Goal: Task Accomplishment & Management: Complete application form

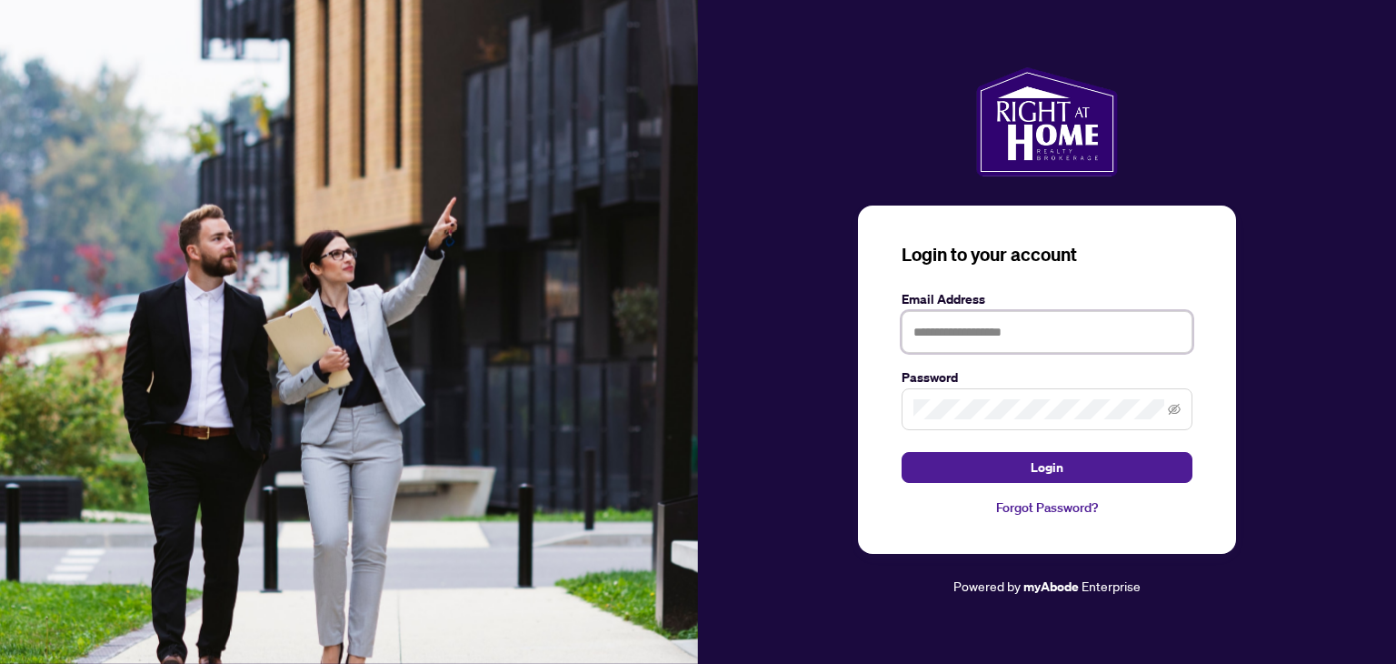
click at [943, 335] on input "text" at bounding box center [1047, 332] width 291 height 42
type input "**********"
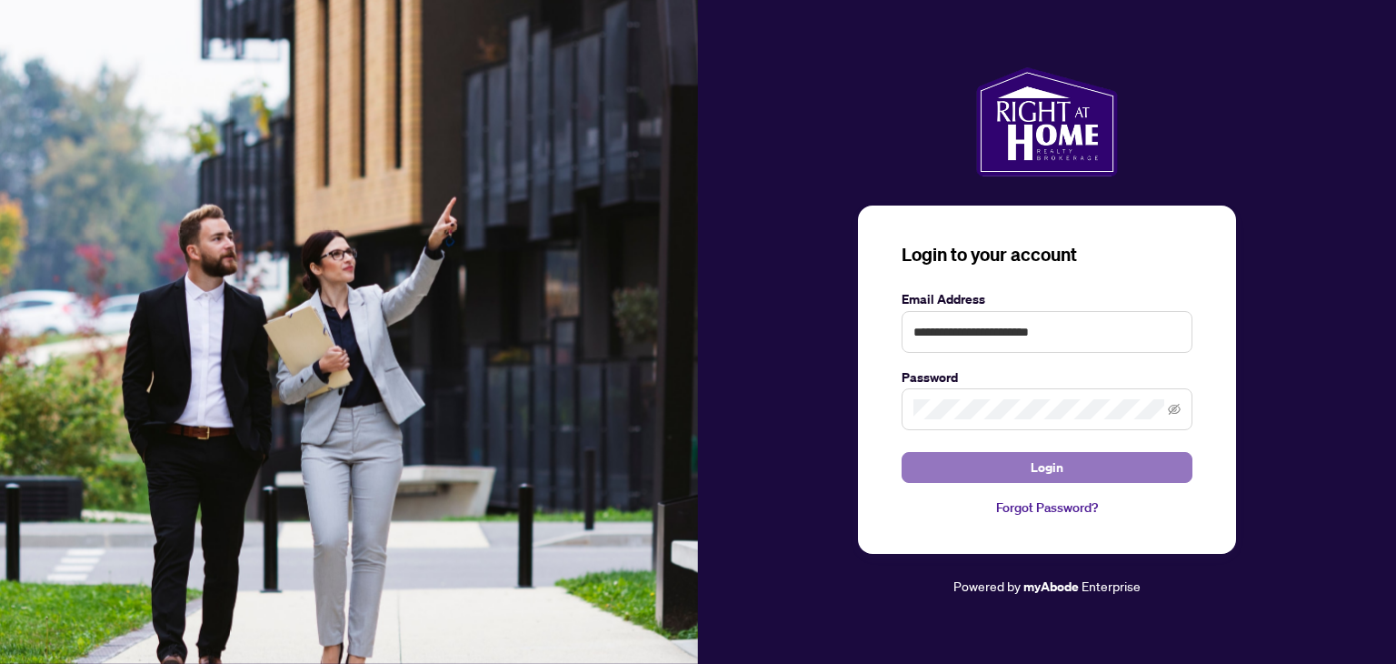
click at [1035, 465] on span "Login" at bounding box center [1047, 467] width 33 height 29
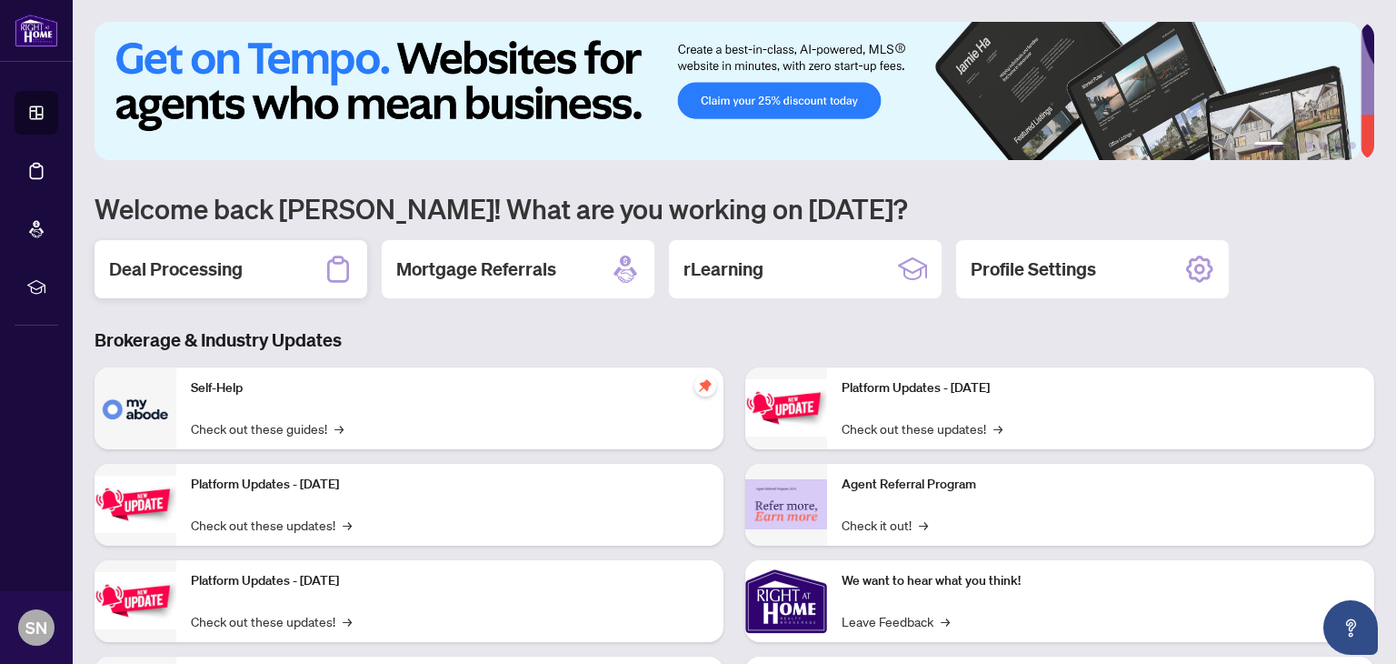
click at [219, 265] on h2 "Deal Processing" at bounding box center [176, 268] width 134 height 25
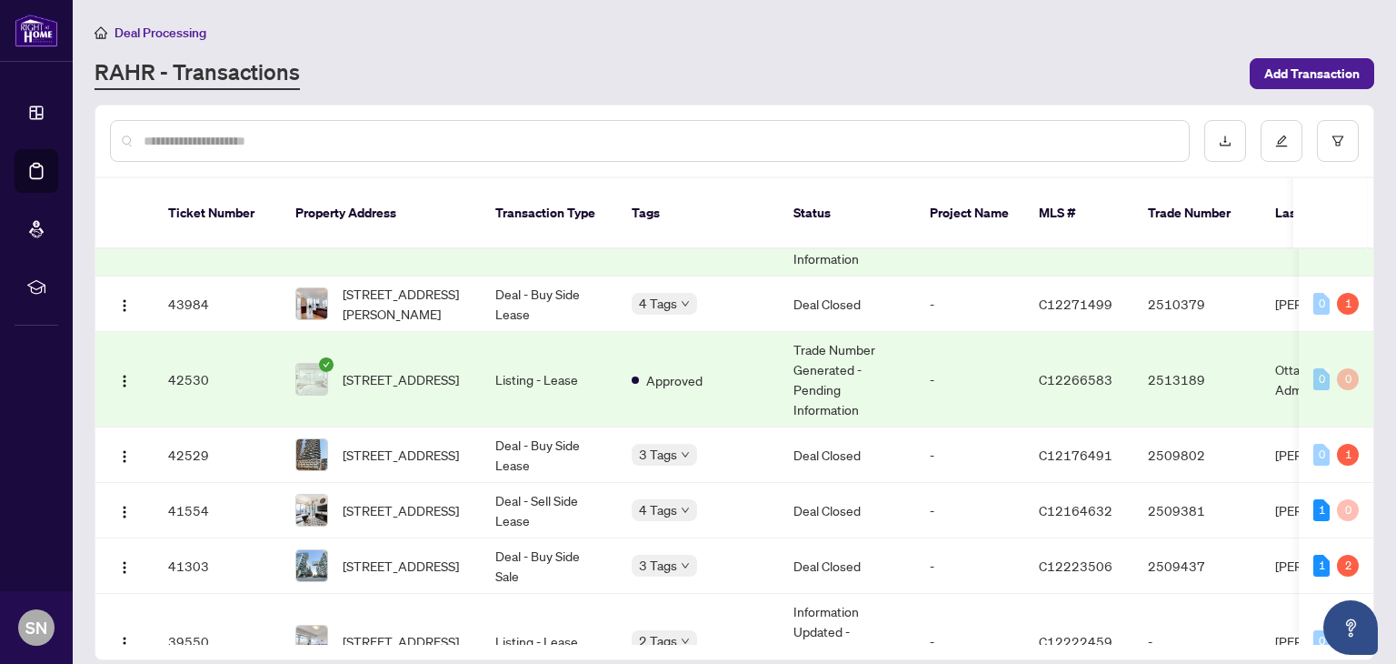
scroll to position [1176, 0]
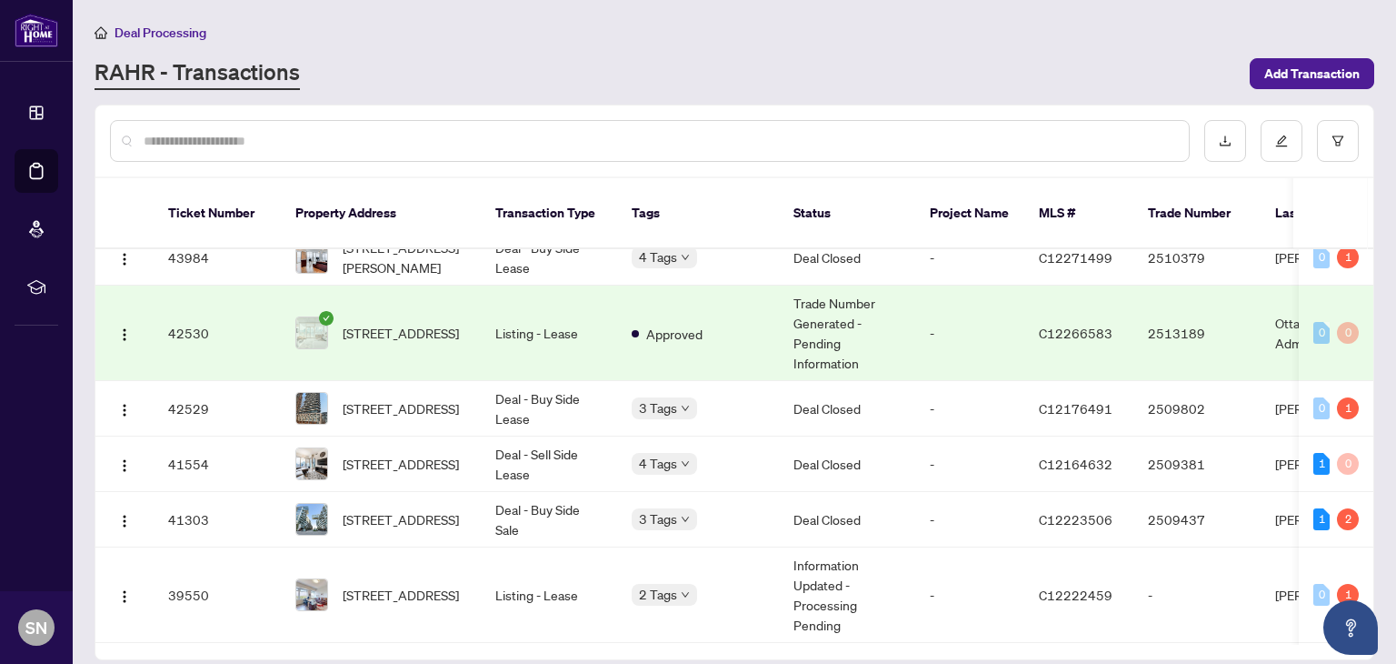
click at [295, 143] on input "text" at bounding box center [659, 141] width 1031 height 20
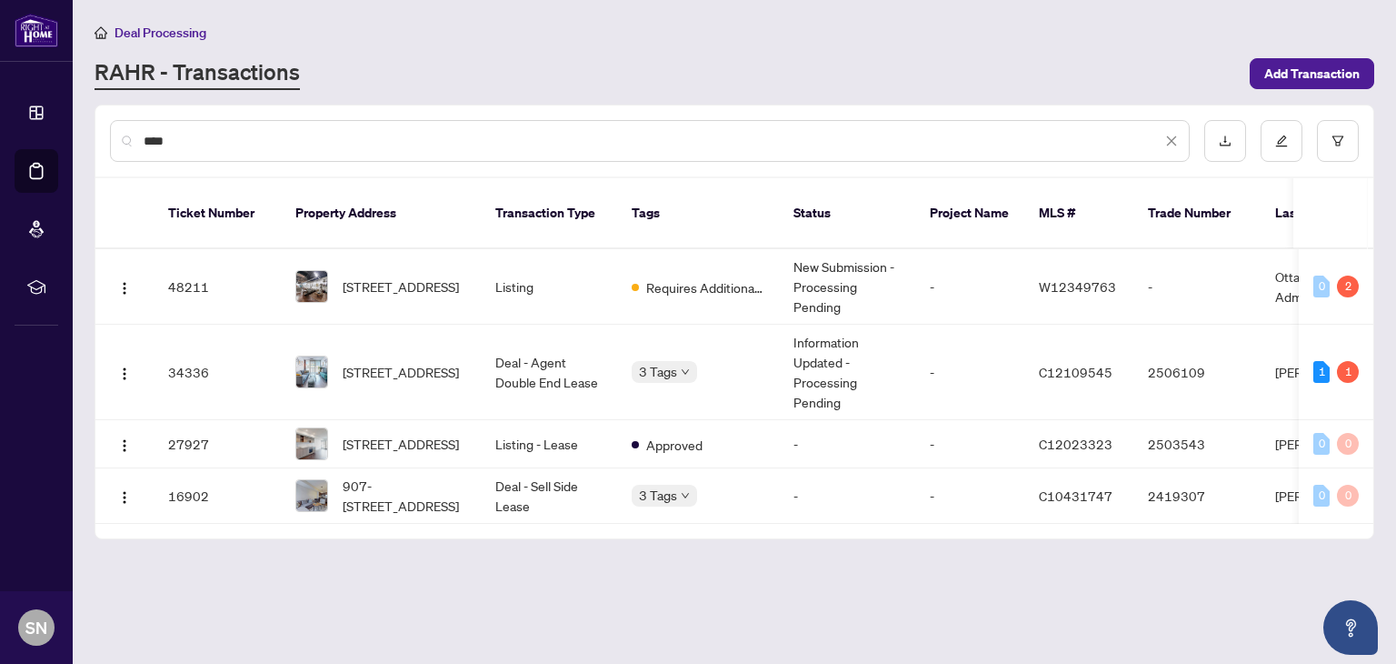
scroll to position [0, 0]
type input "****"
click at [127, 281] on img "button" at bounding box center [124, 288] width 15 height 15
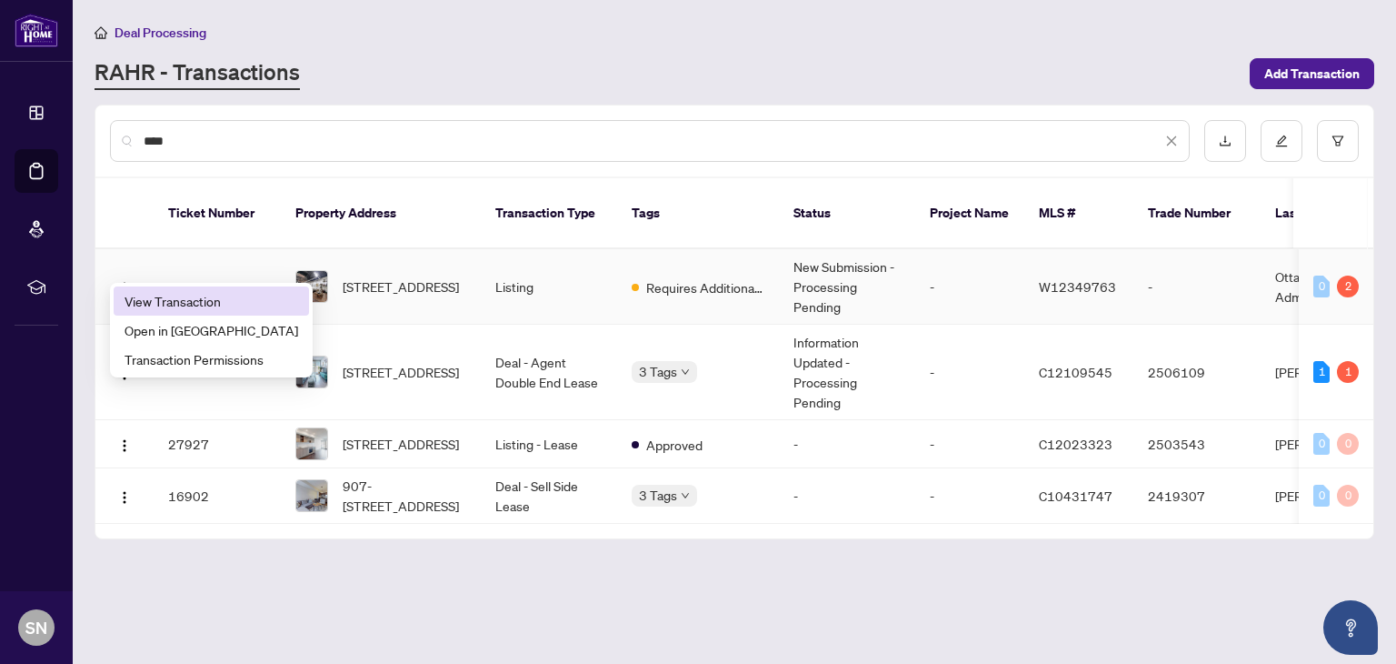
click at [155, 304] on span "View Transaction" at bounding box center [212, 301] width 174 height 20
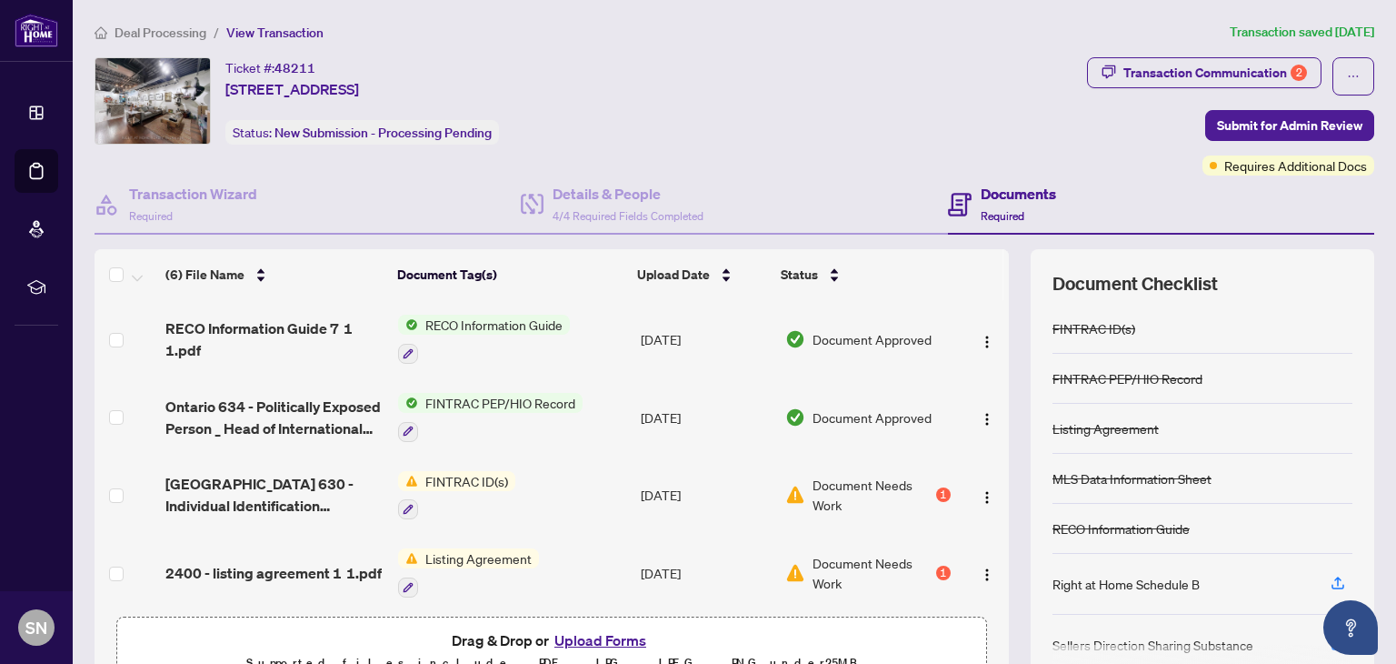
click at [575, 495] on td "FINTRAC ID(s)" at bounding box center [512, 495] width 243 height 78
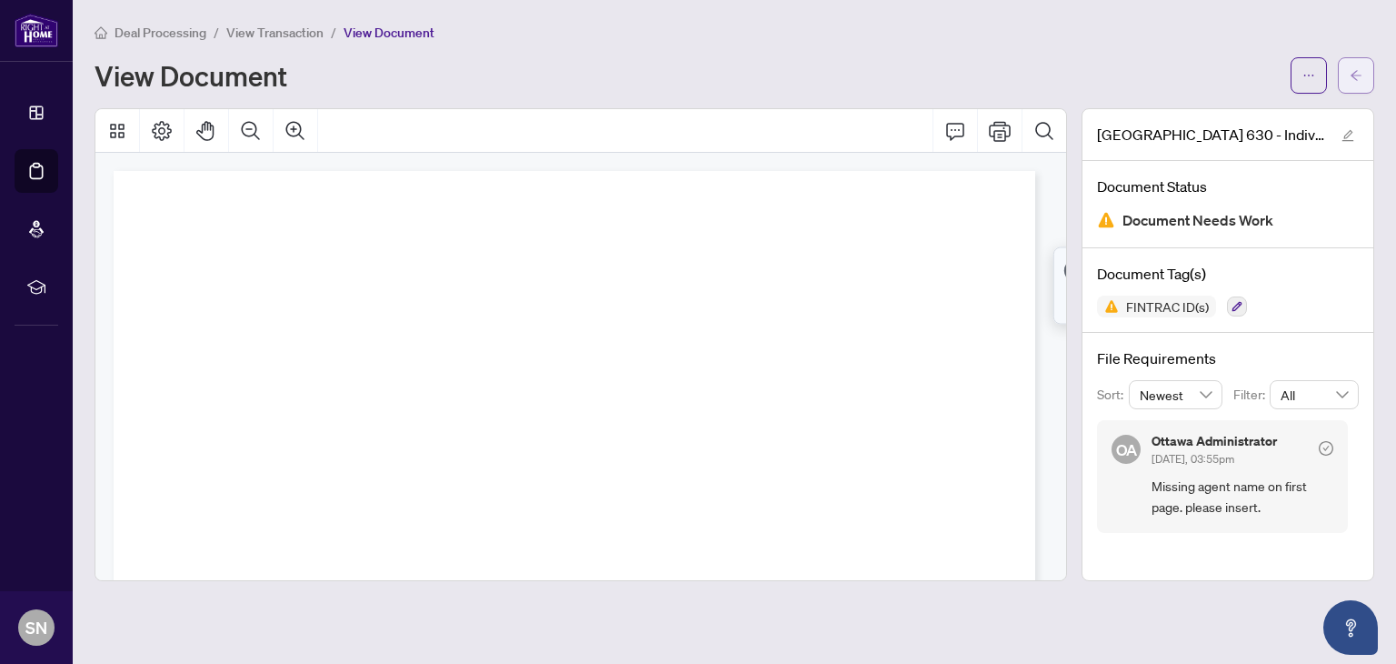
click at [1347, 72] on button "button" at bounding box center [1356, 75] width 36 height 36
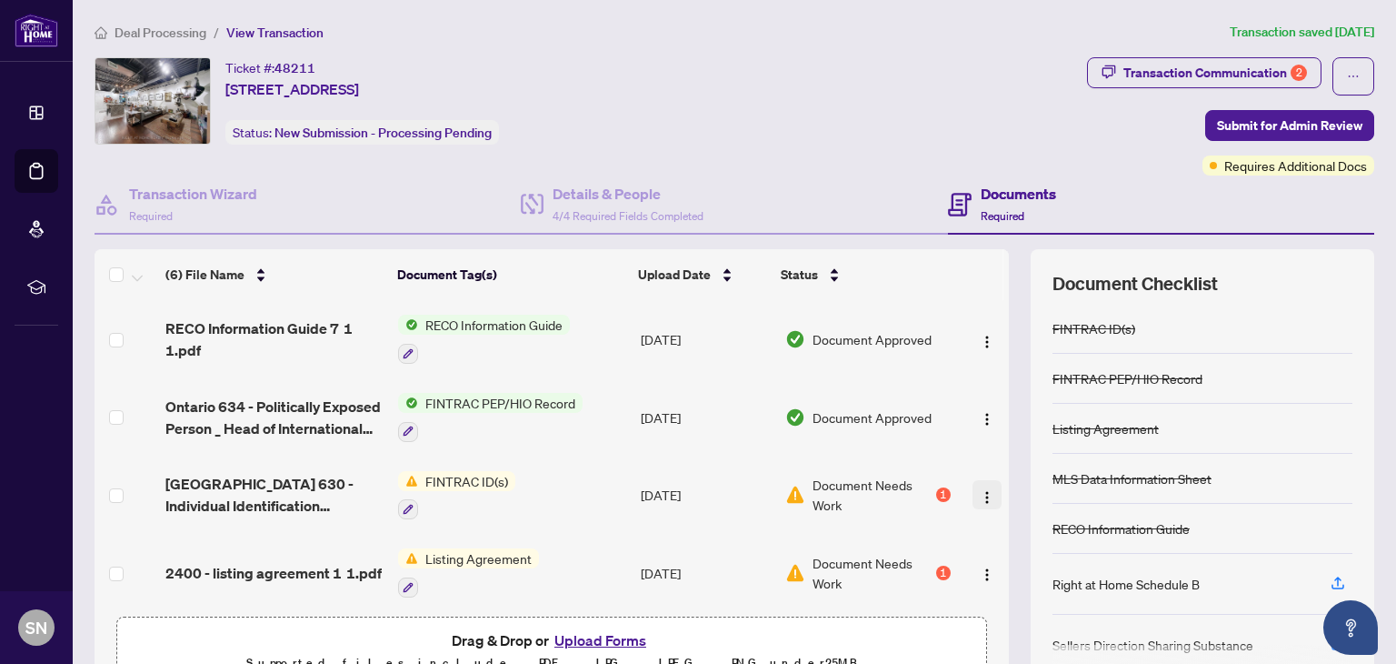
click at [980, 492] on img "button" at bounding box center [987, 497] width 15 height 15
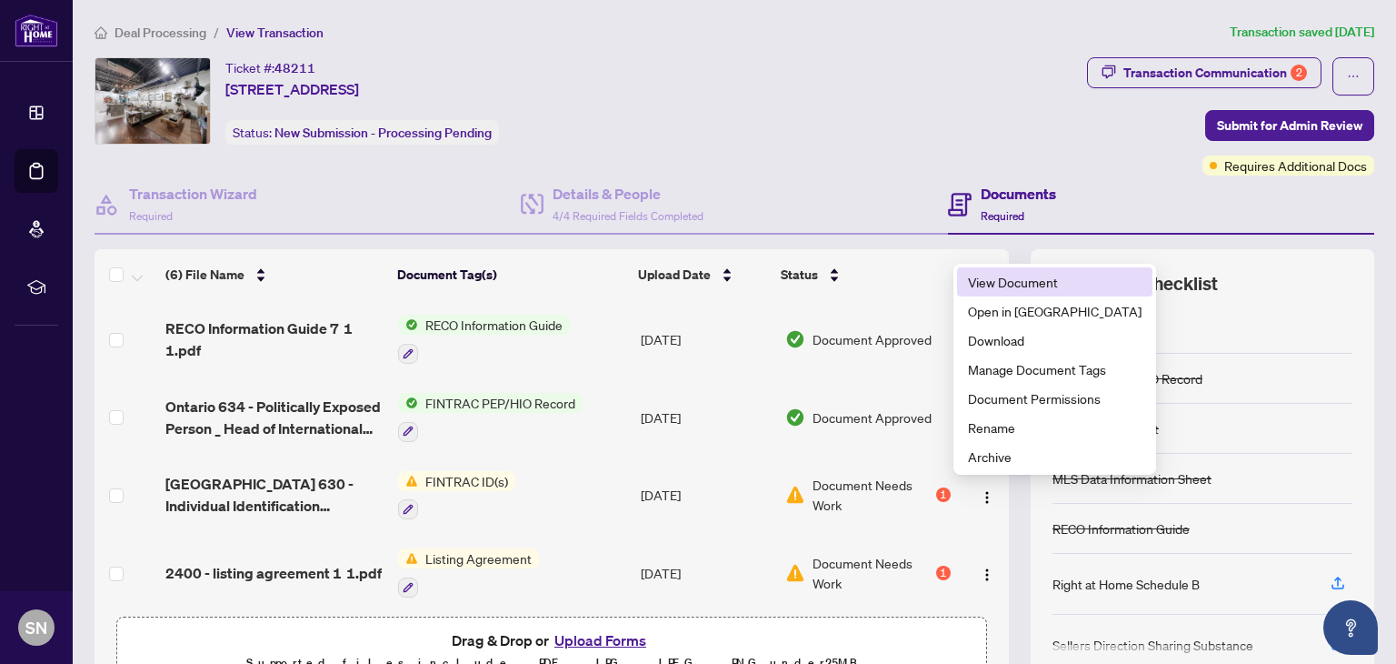
click at [1000, 284] on span "View Document" at bounding box center [1055, 282] width 174 height 20
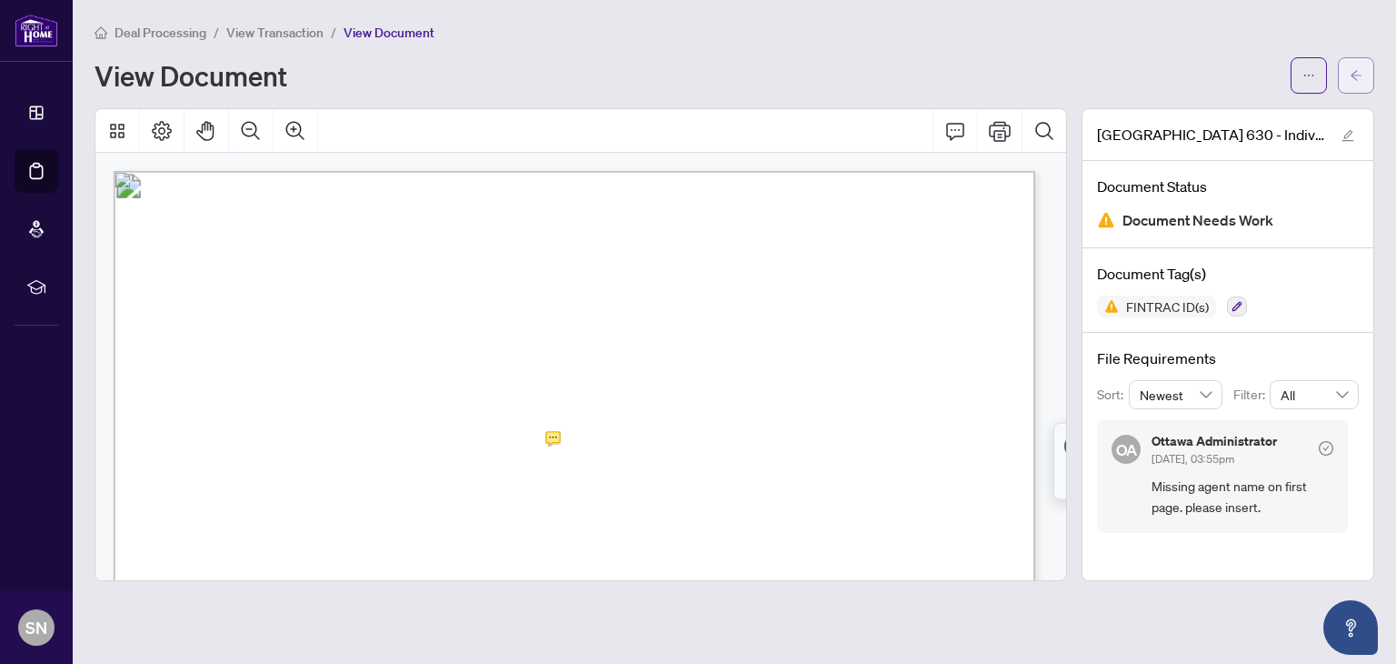
click at [1346, 82] on button "button" at bounding box center [1356, 75] width 36 height 36
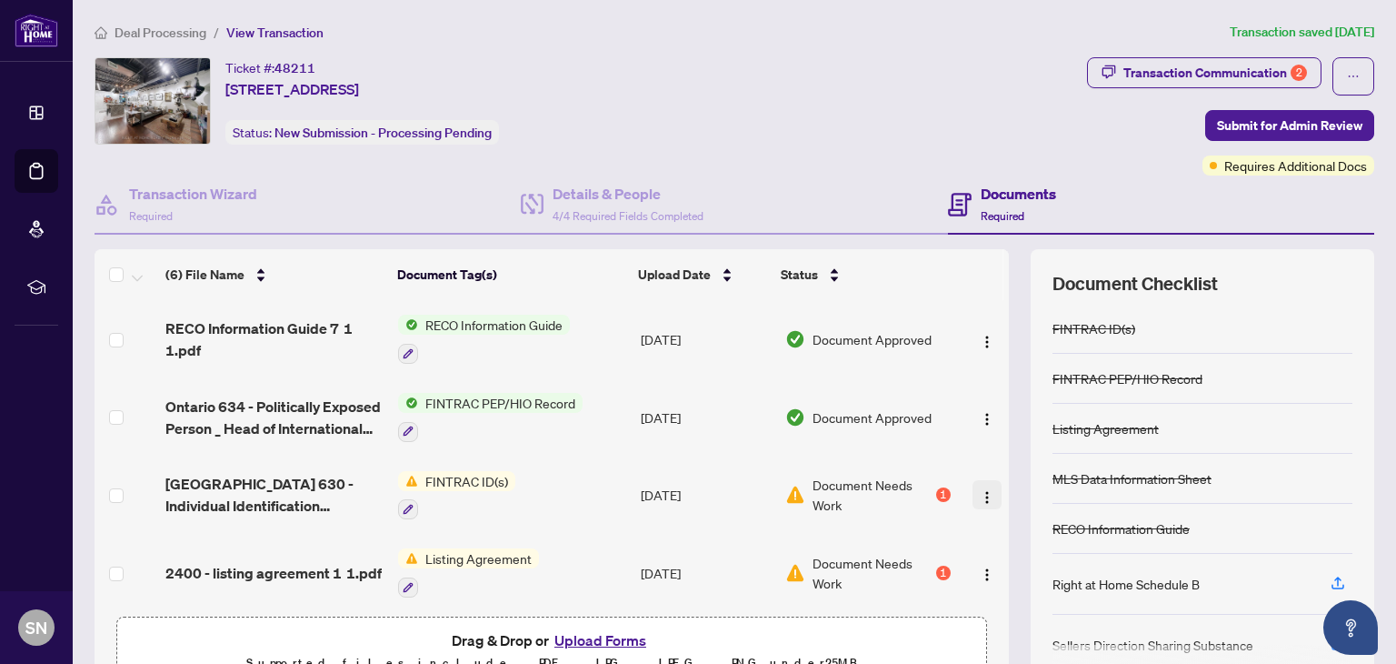
click at [980, 494] on img "button" at bounding box center [987, 497] width 15 height 15
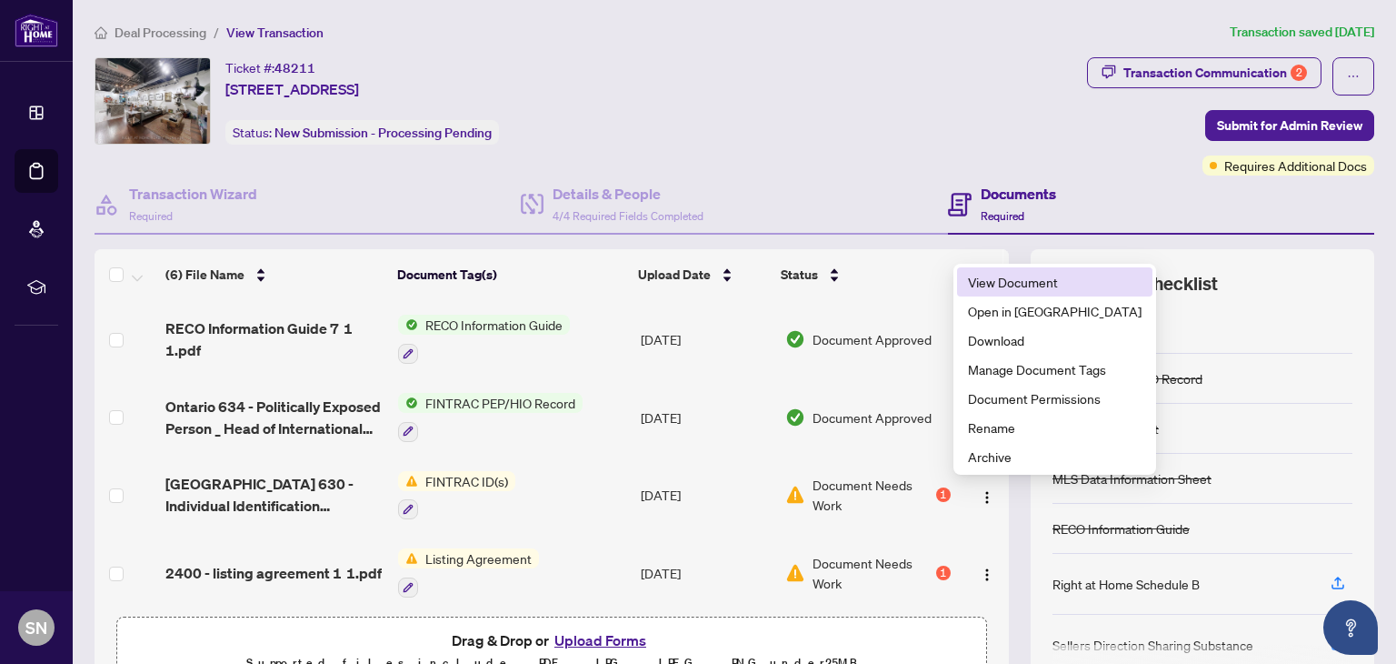
click at [990, 275] on span "View Document" at bounding box center [1055, 282] width 174 height 20
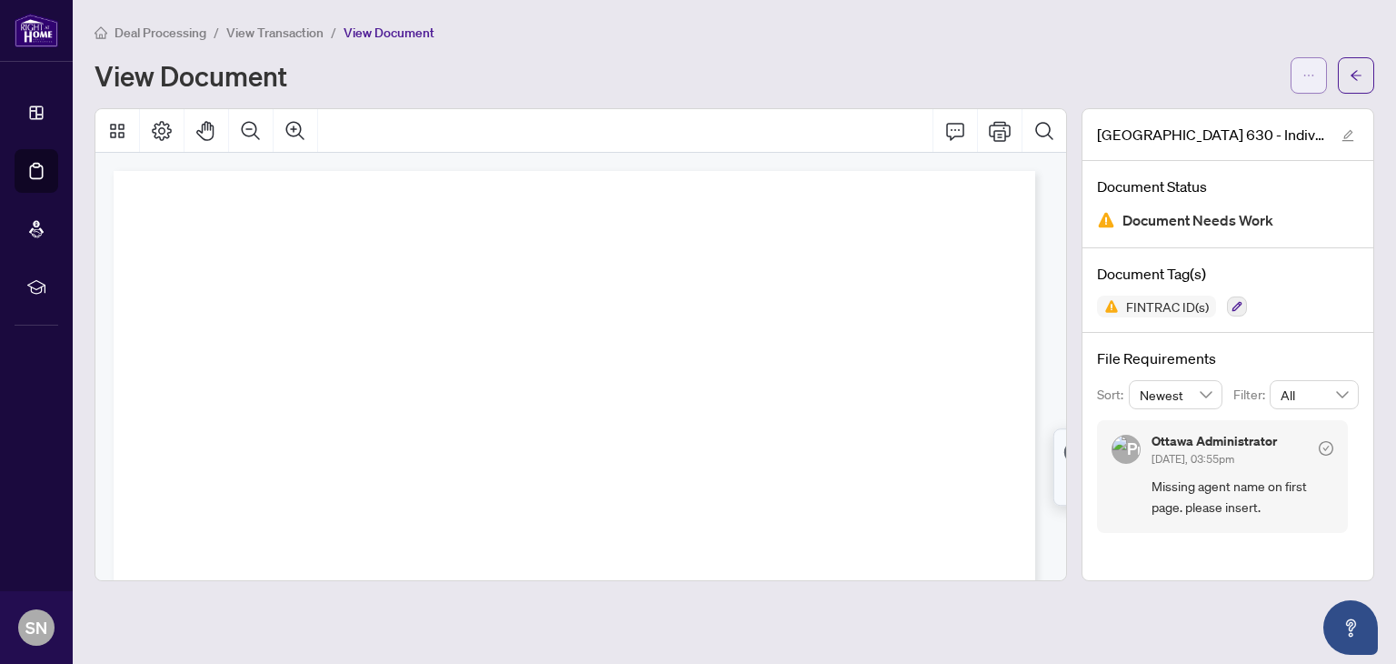
click at [1305, 73] on icon "ellipsis" at bounding box center [1309, 75] width 13 height 13
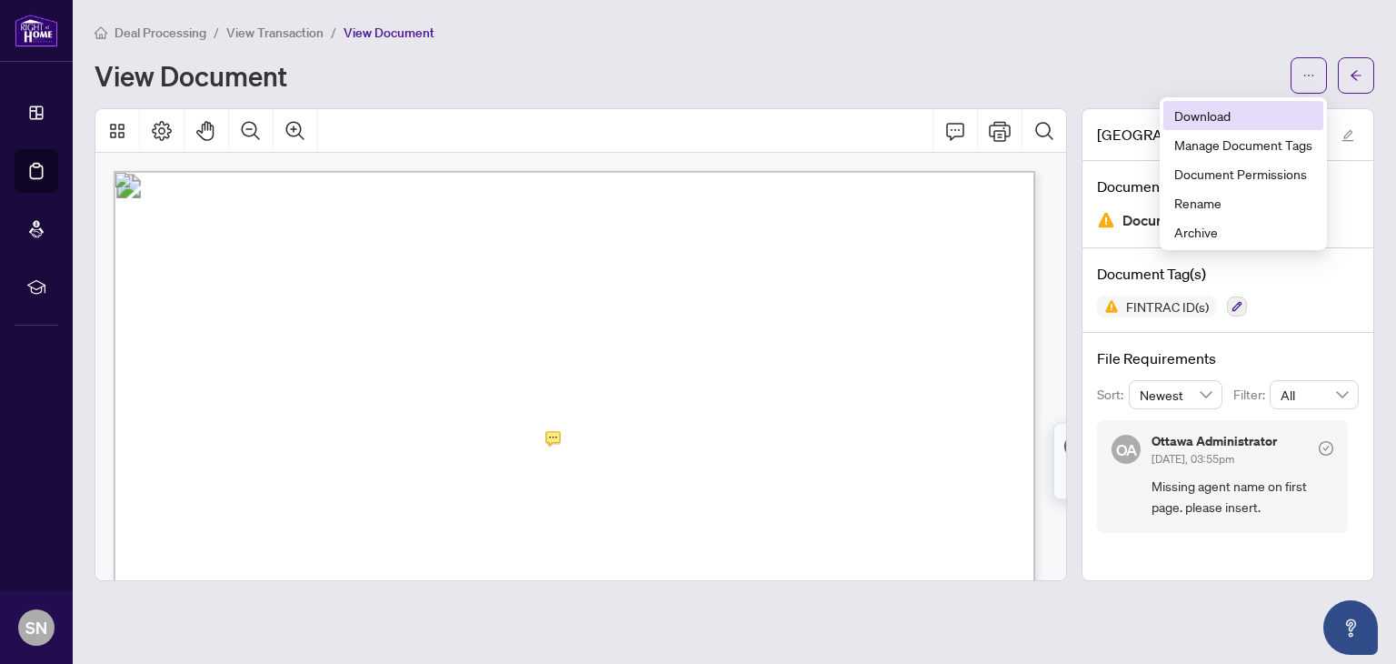
click at [1229, 112] on span "Download" at bounding box center [1244, 115] width 138 height 20
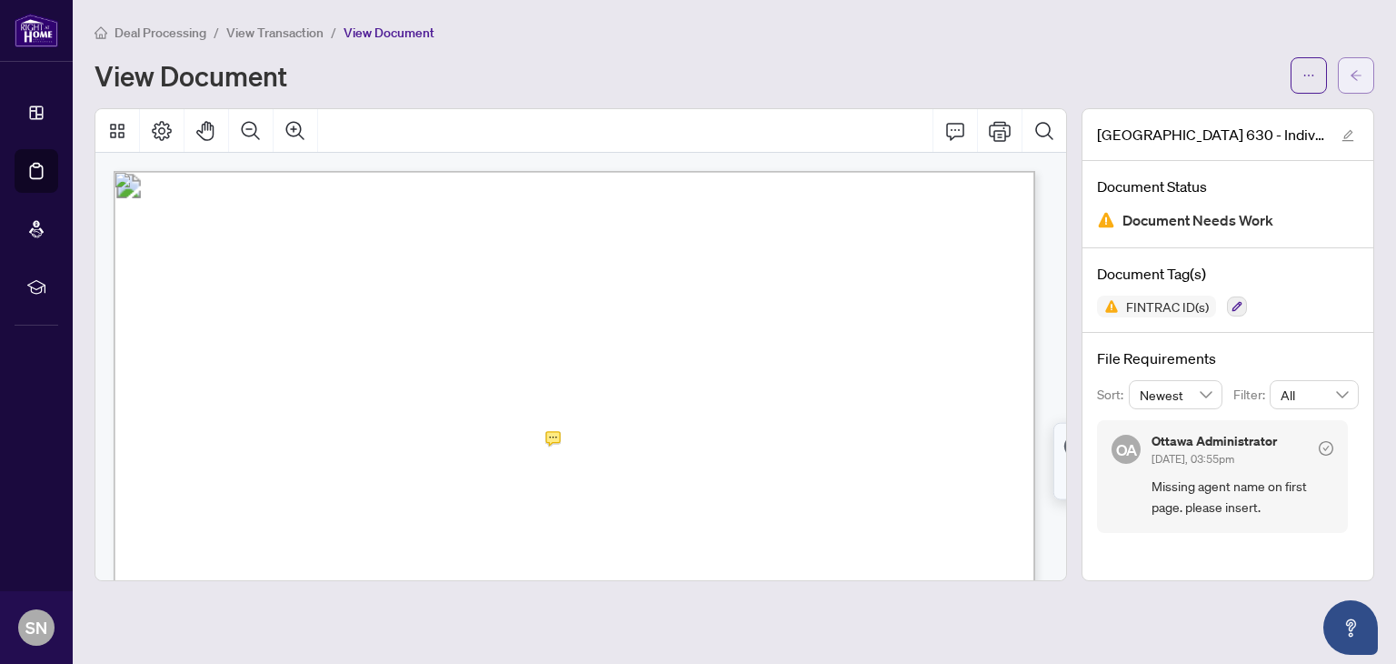
click at [1356, 69] on icon "arrow-left" at bounding box center [1356, 75] width 13 height 13
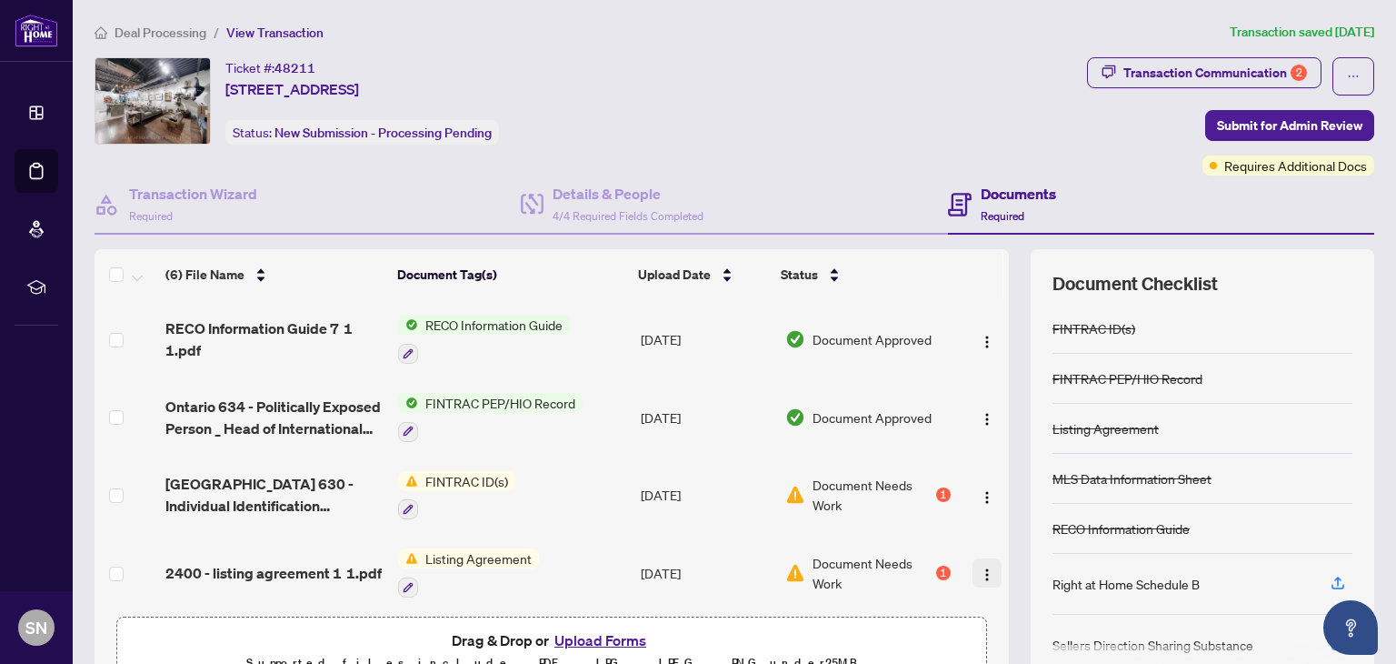
click at [980, 573] on img "button" at bounding box center [987, 574] width 15 height 15
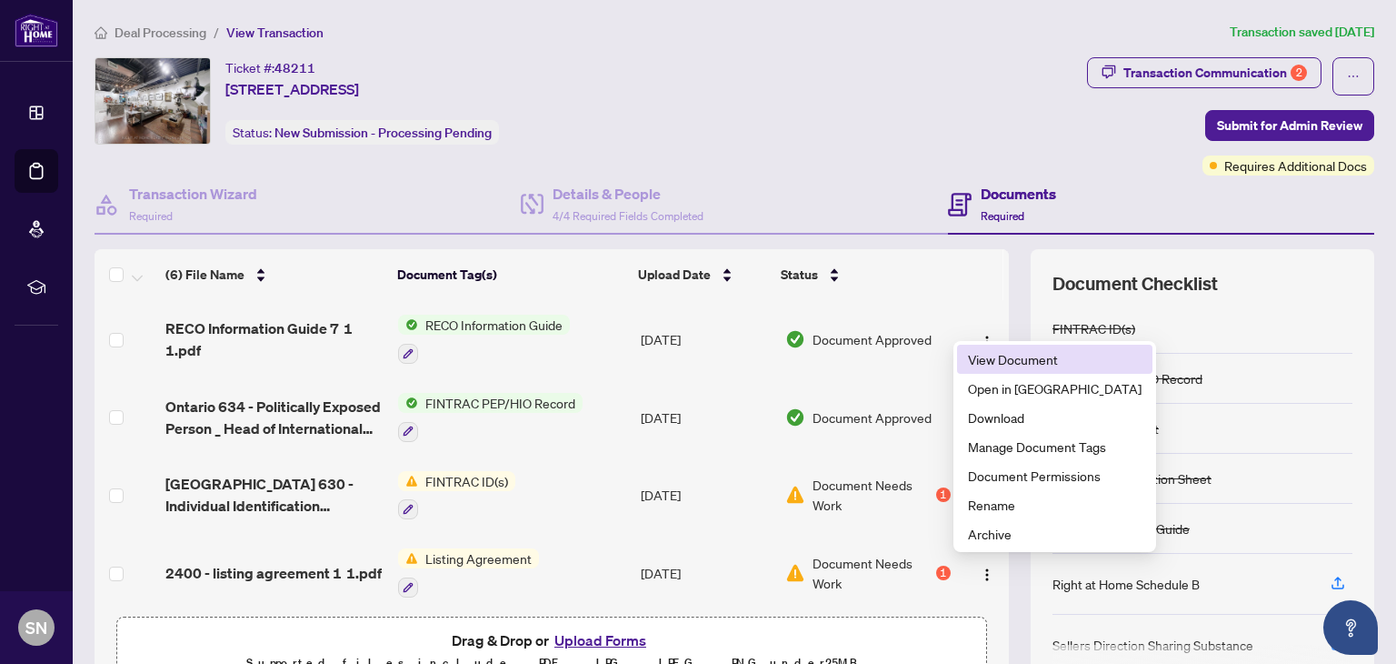
click at [989, 364] on span "View Document" at bounding box center [1055, 359] width 174 height 20
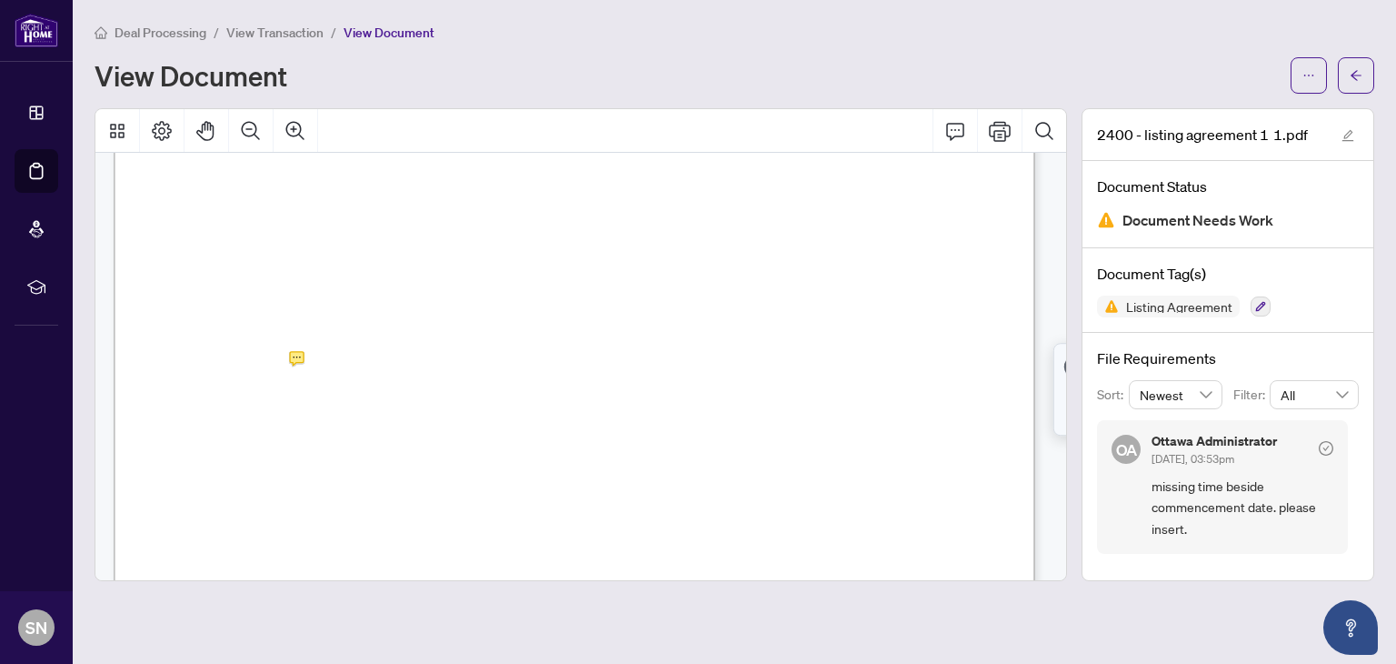
scroll to position [338, 0]
click at [1298, 79] on button "button" at bounding box center [1309, 75] width 36 height 36
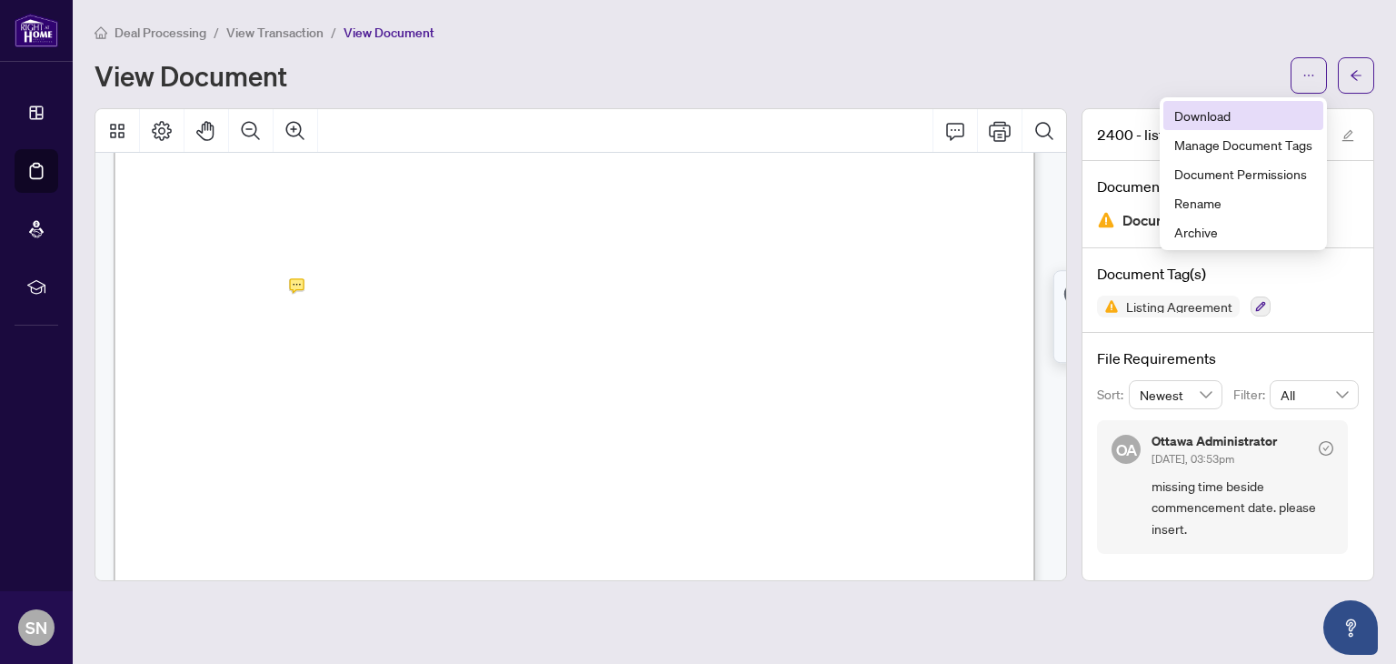
click at [1238, 117] on span "Download" at bounding box center [1244, 115] width 138 height 20
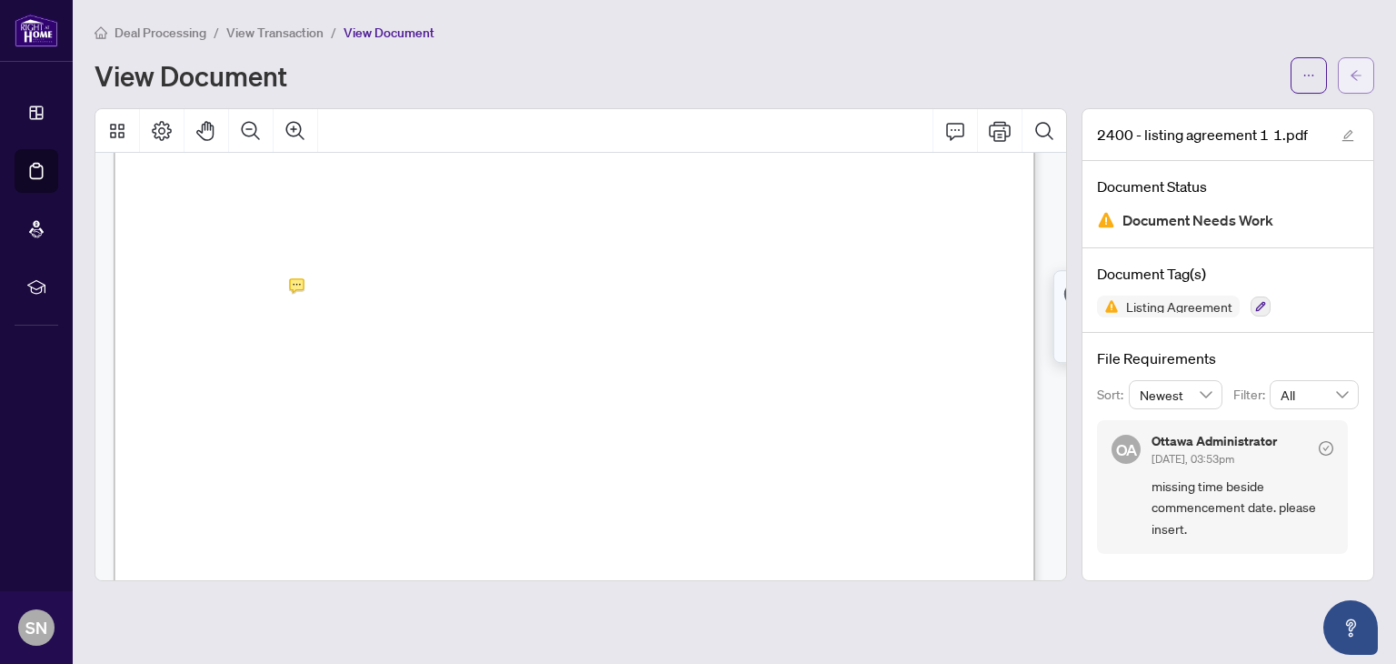
click at [1350, 66] on span "button" at bounding box center [1356, 75] width 13 height 29
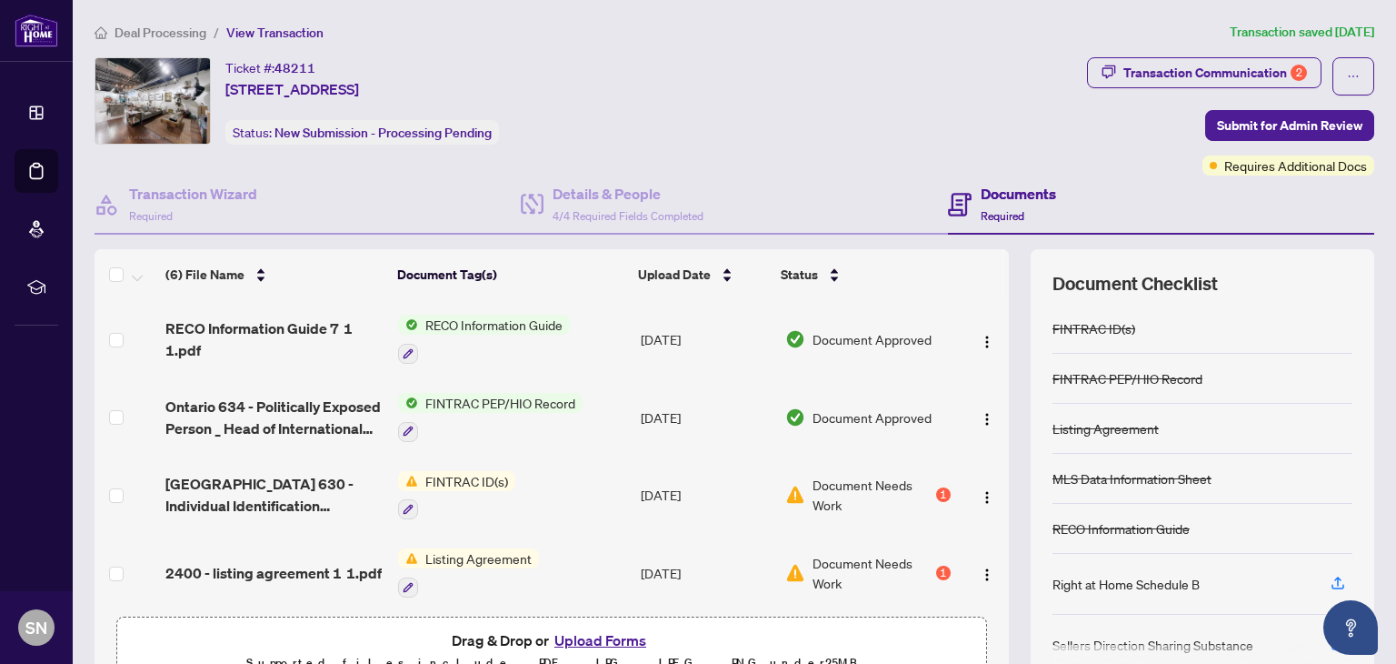
click at [601, 637] on button "Upload Forms" at bounding box center [600, 640] width 103 height 24
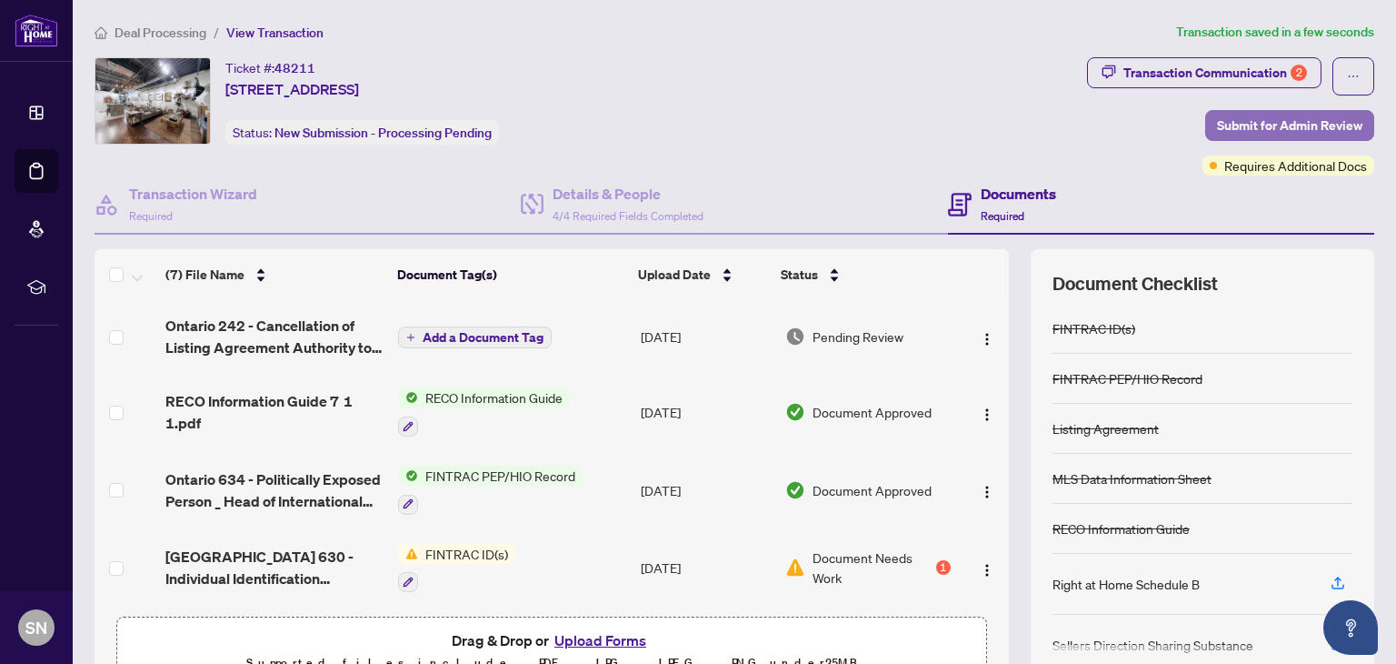
click at [1228, 124] on span "Submit for Admin Review" at bounding box center [1289, 125] width 145 height 29
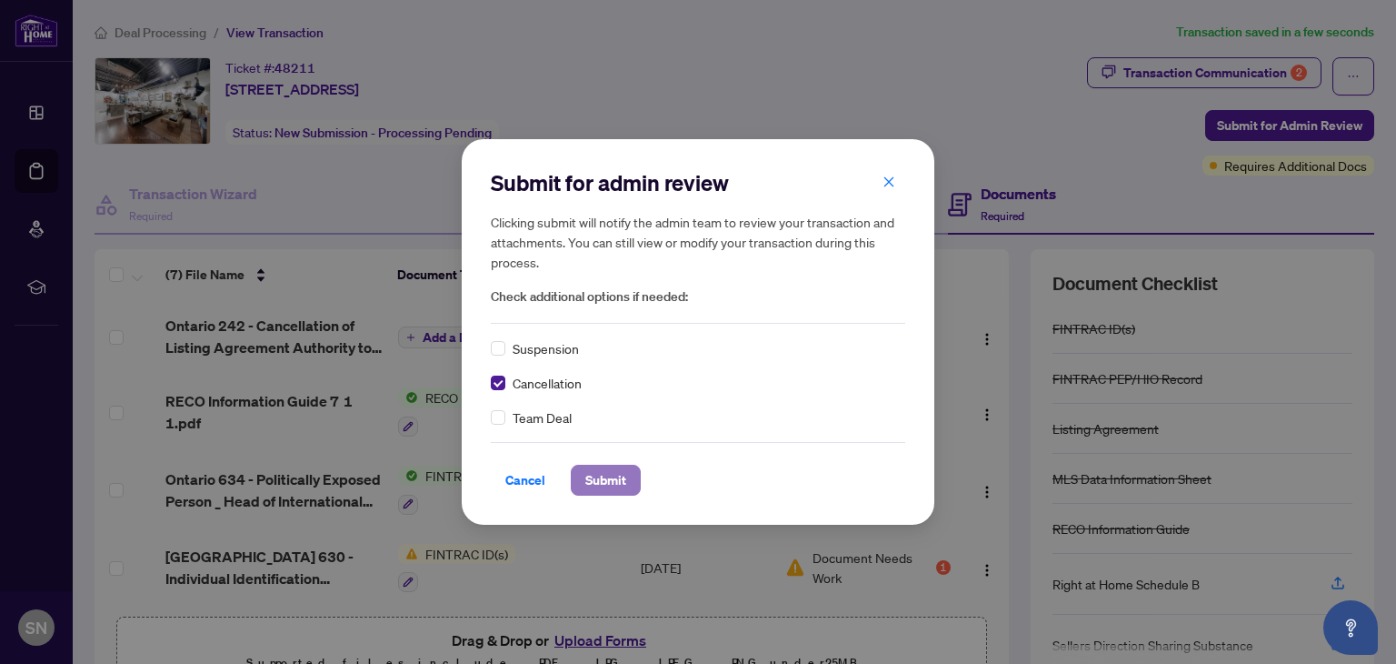
click at [604, 475] on span "Submit" at bounding box center [605, 479] width 41 height 29
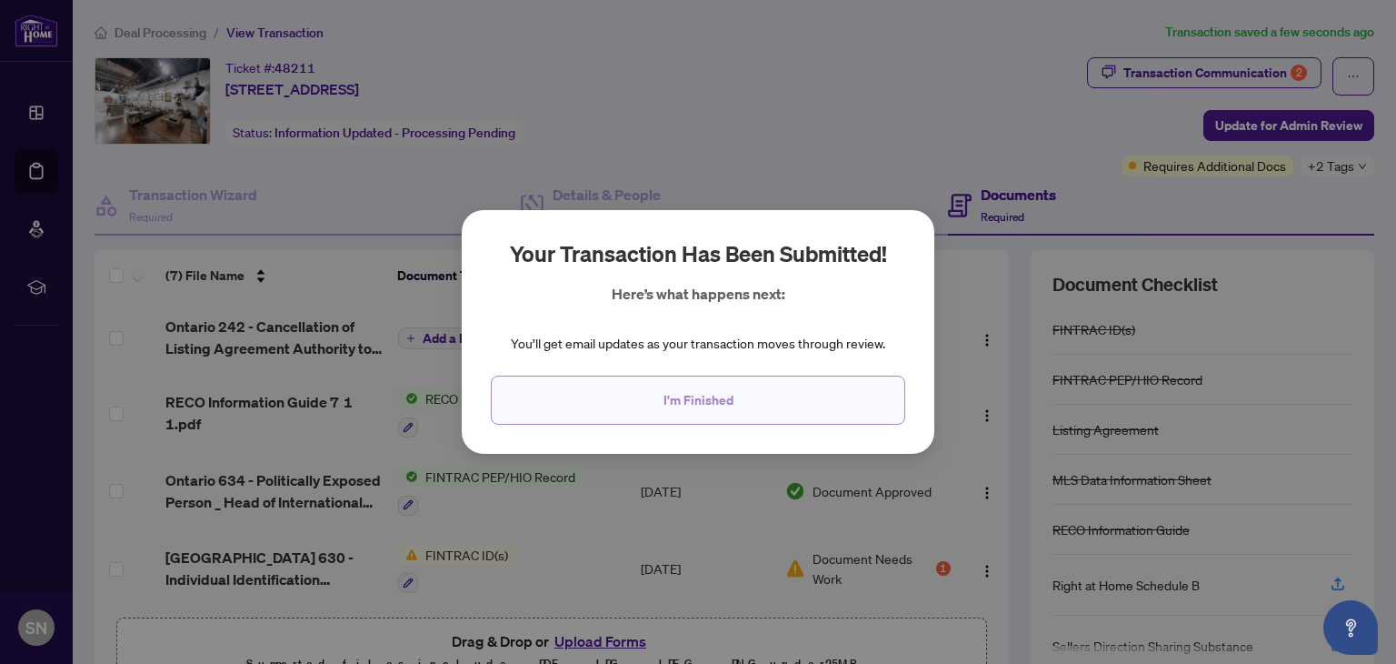
click at [669, 413] on span "I'm Finished" at bounding box center [699, 399] width 70 height 29
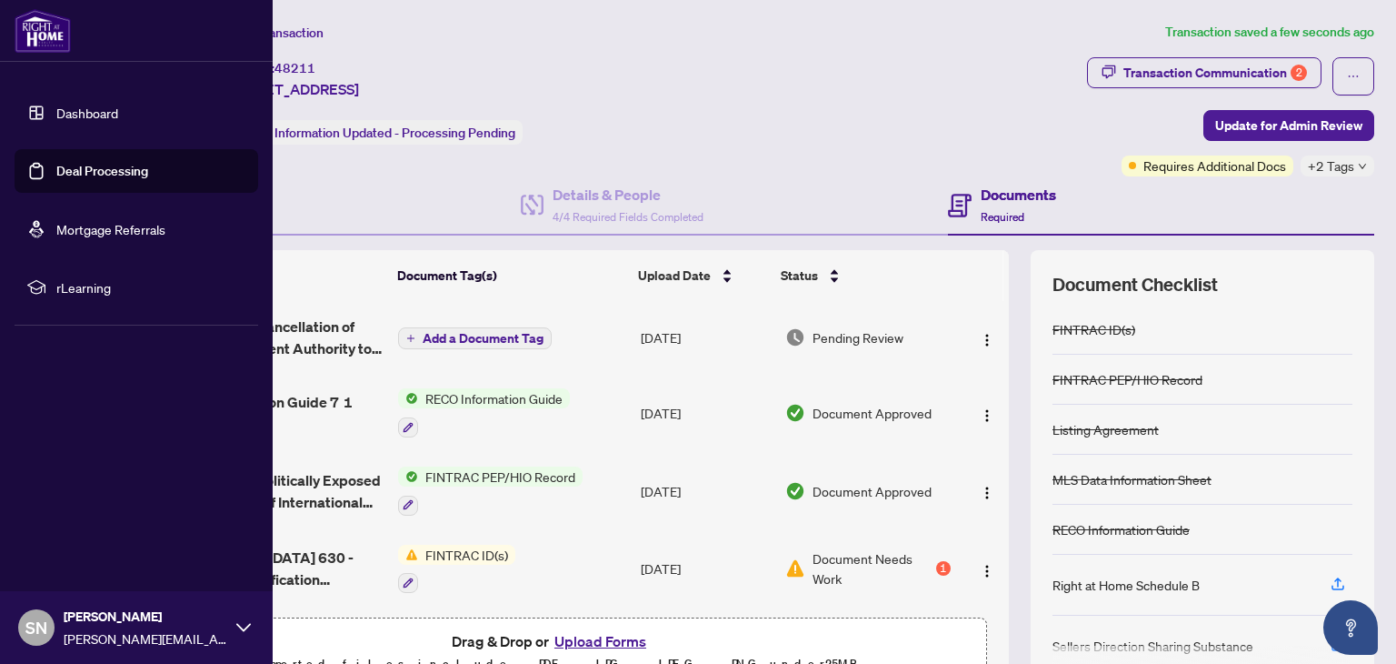
click at [68, 106] on link "Dashboard" at bounding box center [87, 113] width 62 height 16
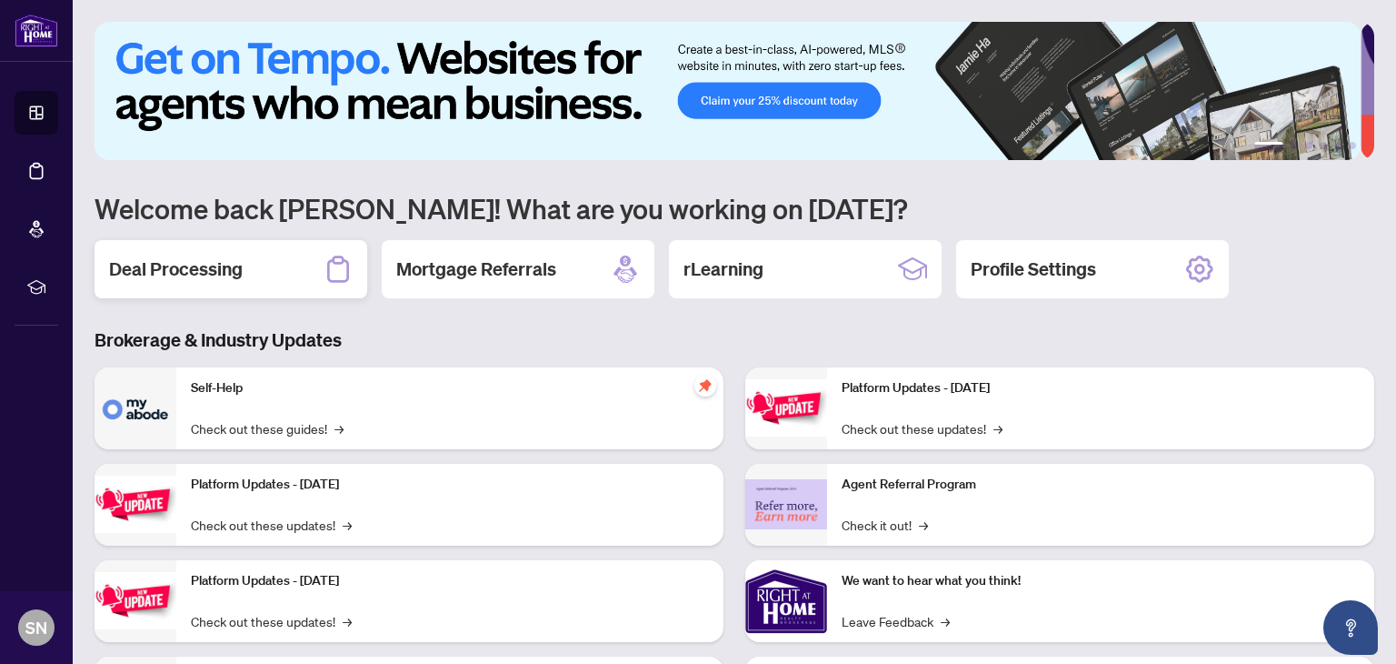
click at [150, 269] on h2 "Deal Processing" at bounding box center [176, 268] width 134 height 25
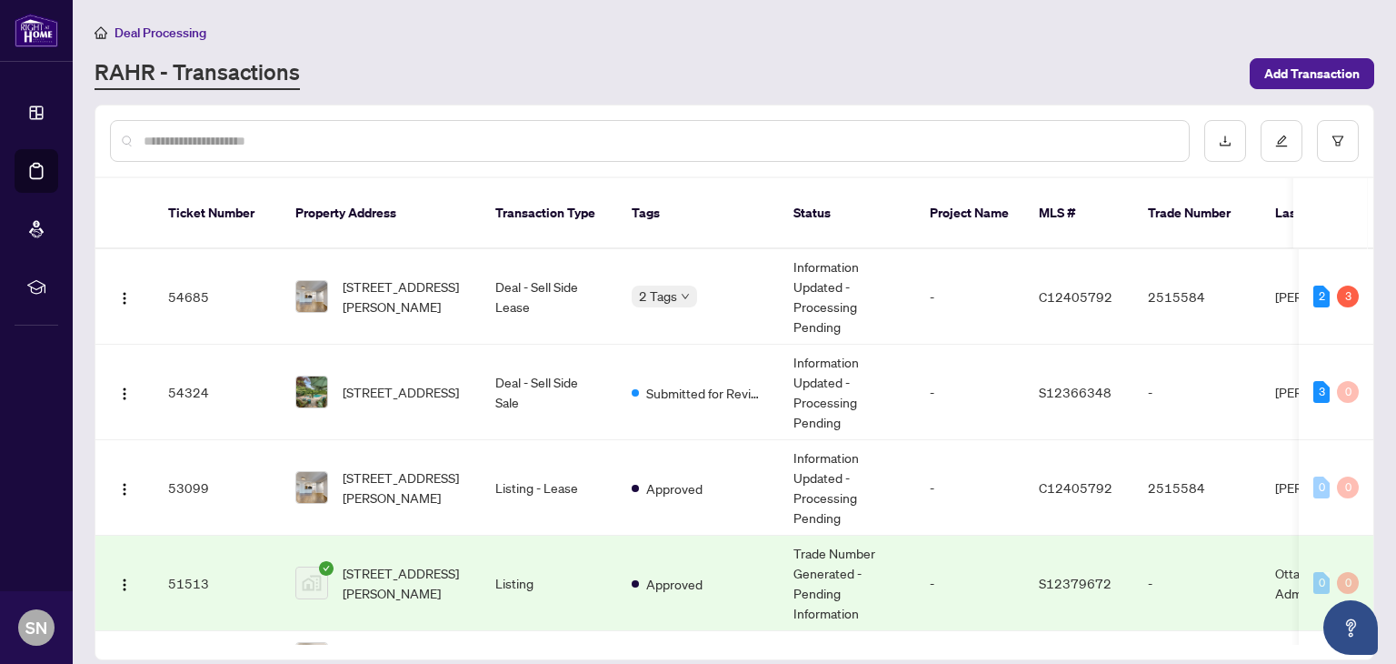
click at [430, 135] on input "text" at bounding box center [659, 141] width 1031 height 20
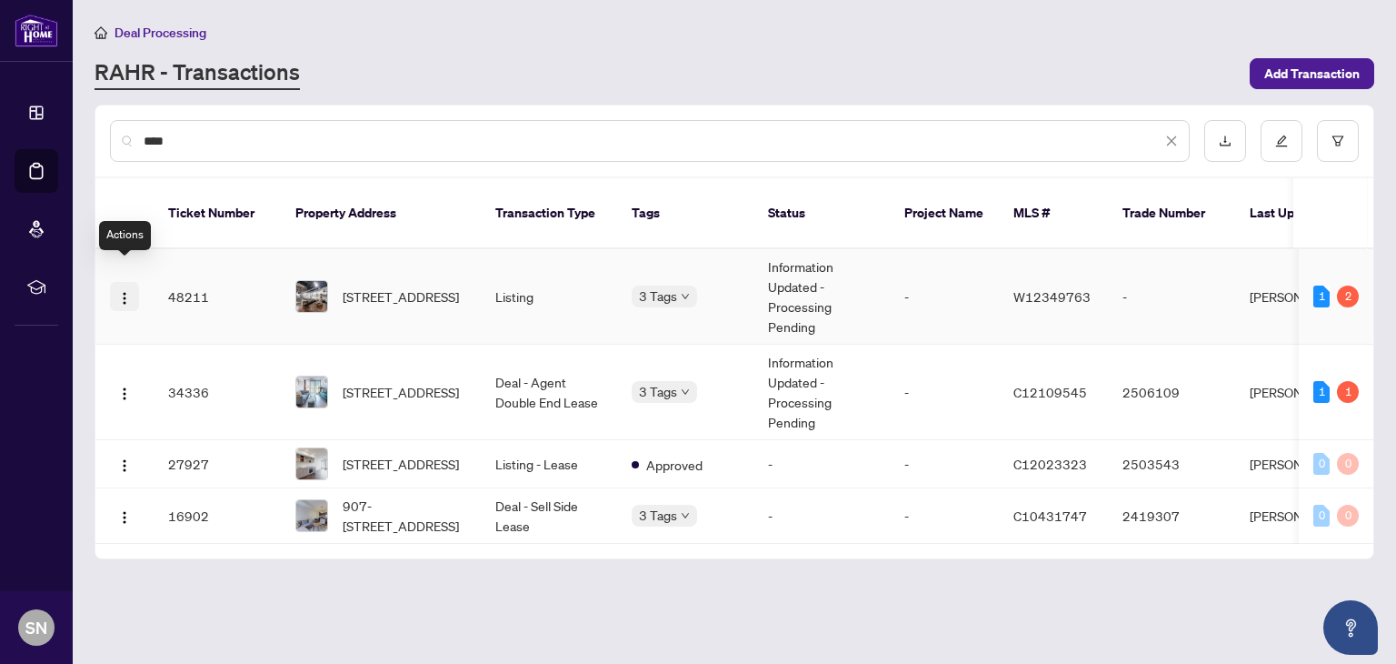
type input "****"
click at [123, 291] on img "button" at bounding box center [124, 298] width 15 height 15
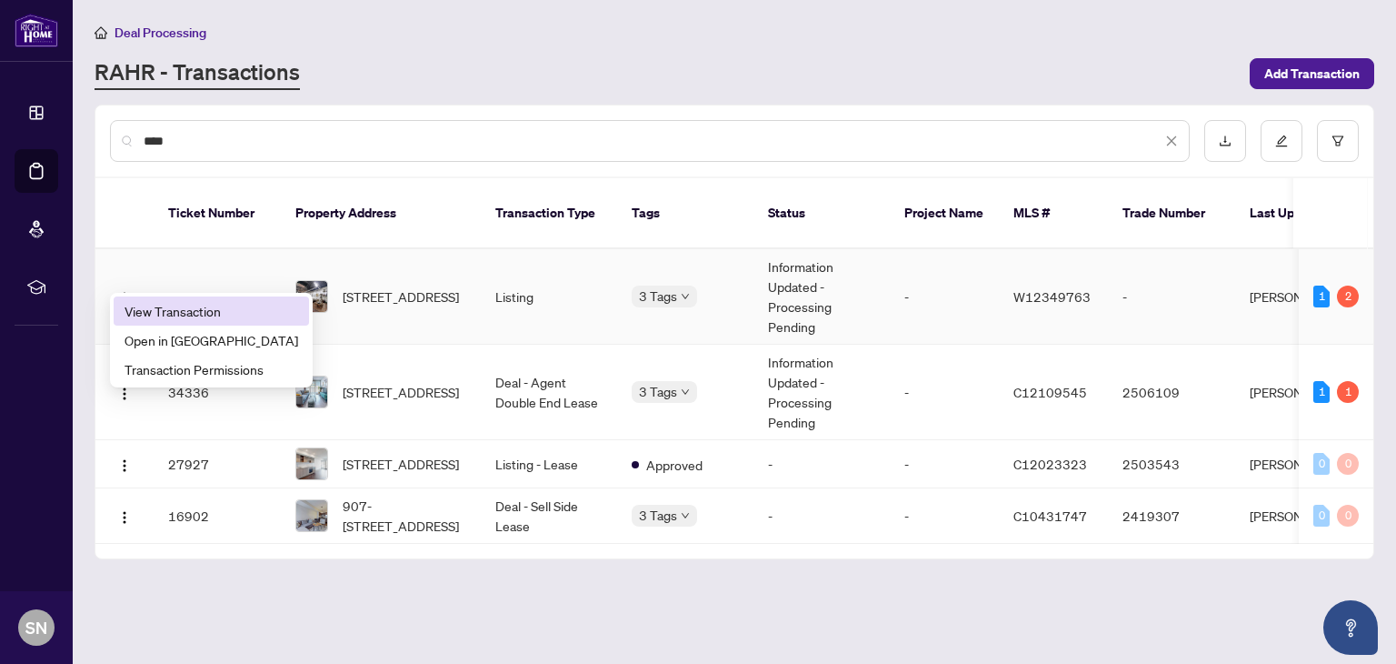
click at [138, 304] on span "View Transaction" at bounding box center [212, 311] width 174 height 20
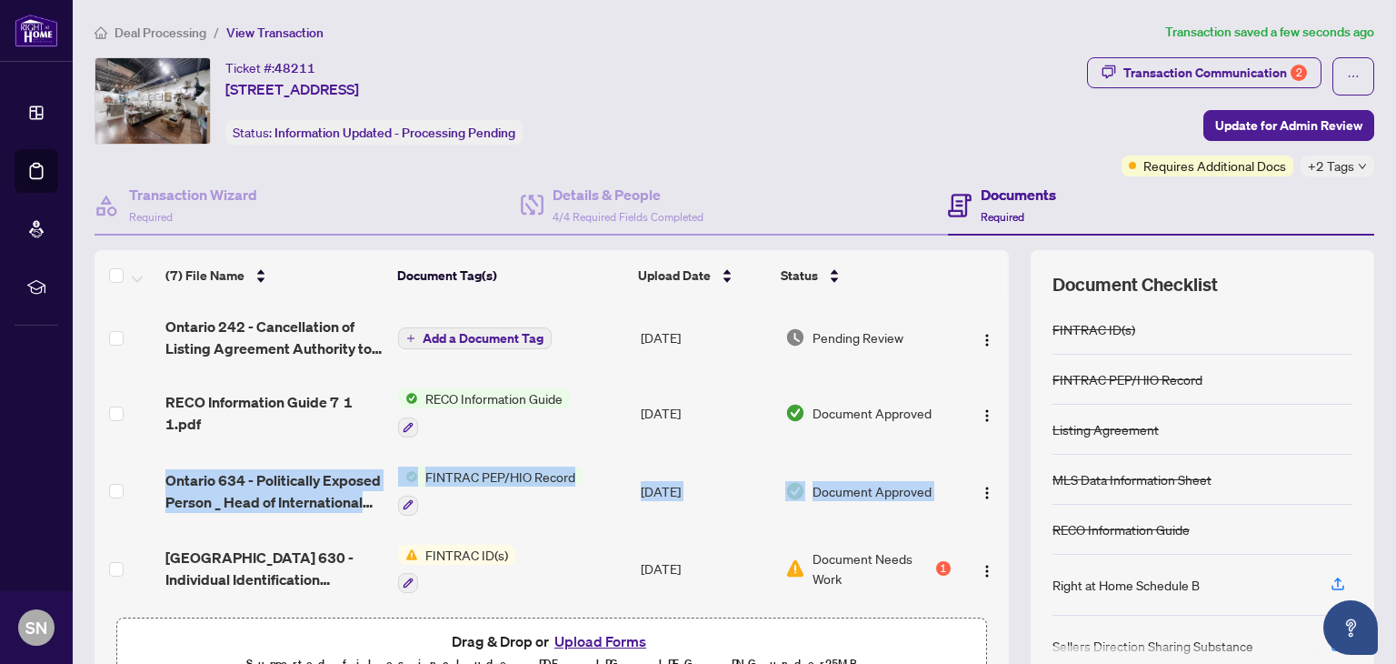
drag, startPoint x: 984, startPoint y: 432, endPoint x: 986, endPoint y: 473, distance: 41.0
click at [986, 473] on tbody "Ontario 242 - Cancellation of Listing Agreement Authority to Offer for Sale 3.p…" at bounding box center [552, 571] width 915 height 540
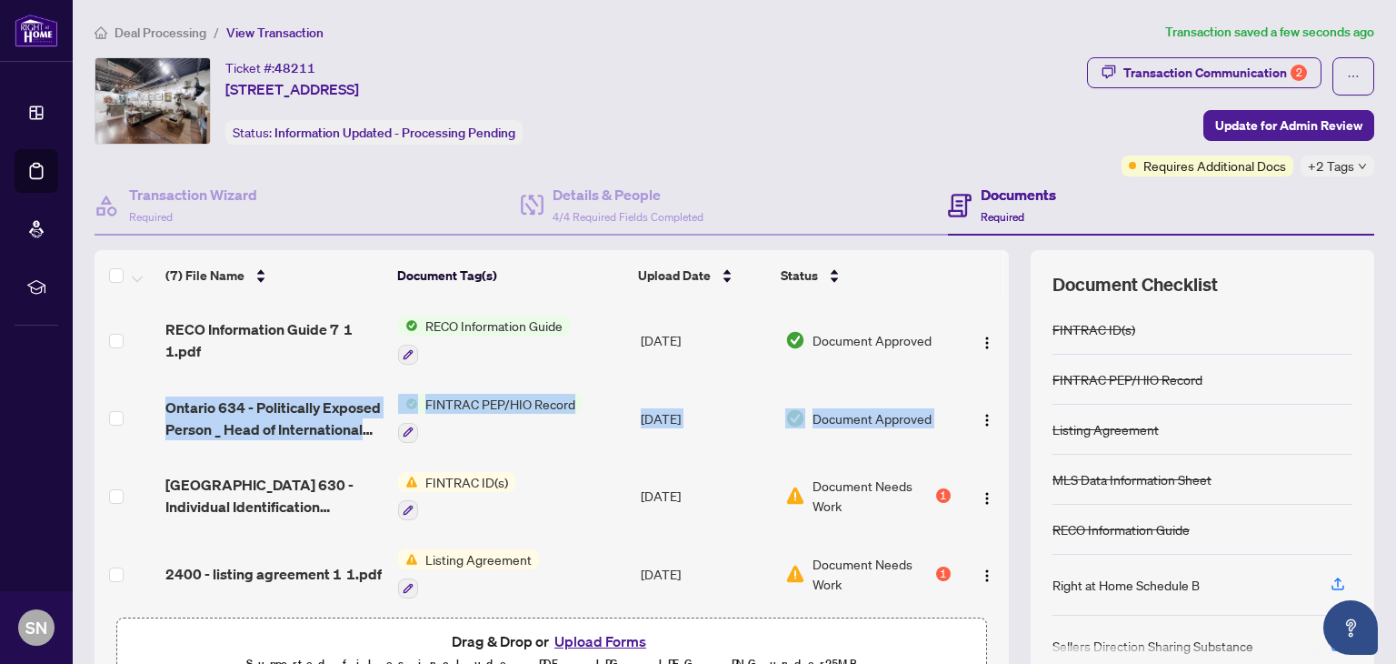
scroll to position [65, 0]
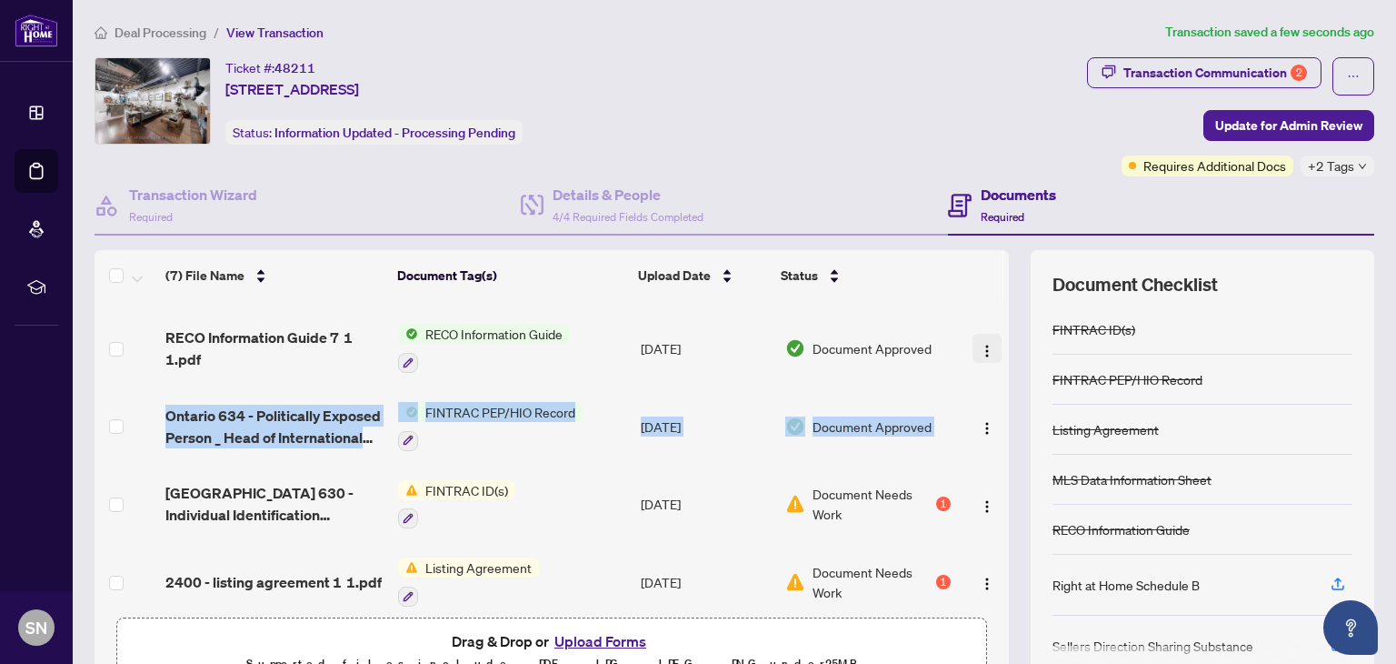
click at [980, 345] on img "button" at bounding box center [987, 351] width 15 height 15
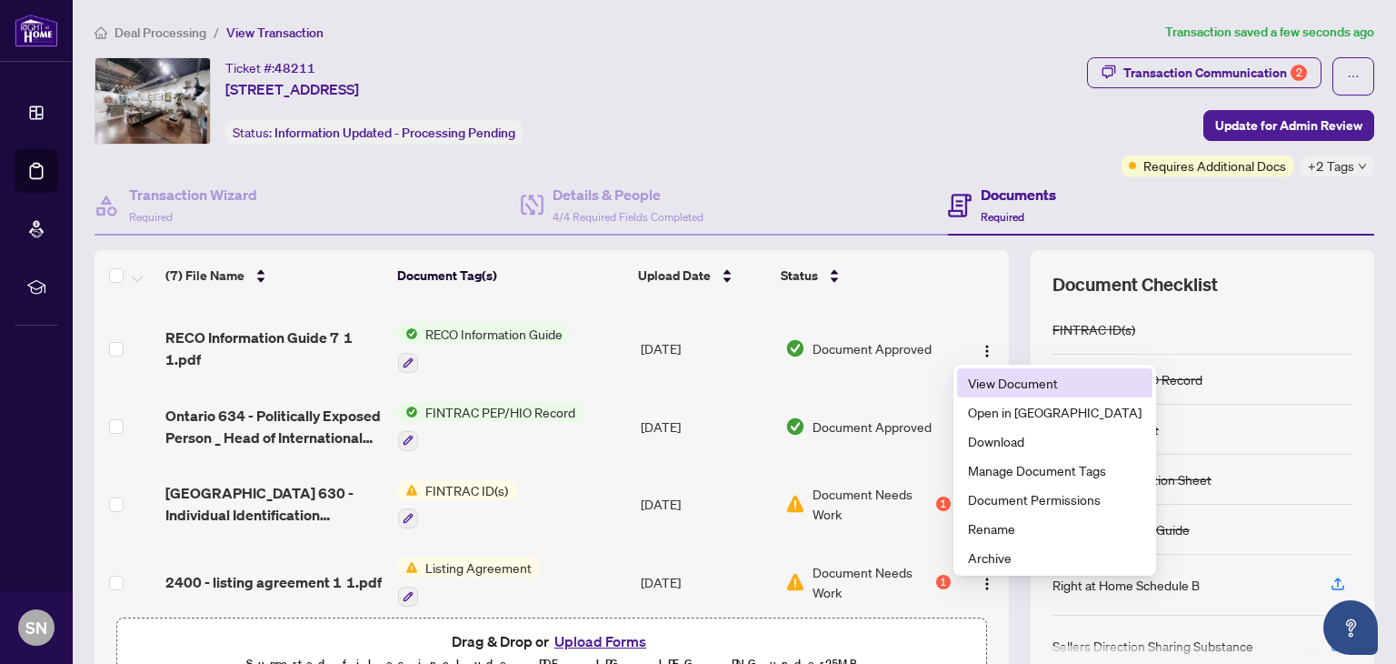
click at [971, 375] on span "View Document" at bounding box center [1055, 383] width 174 height 20
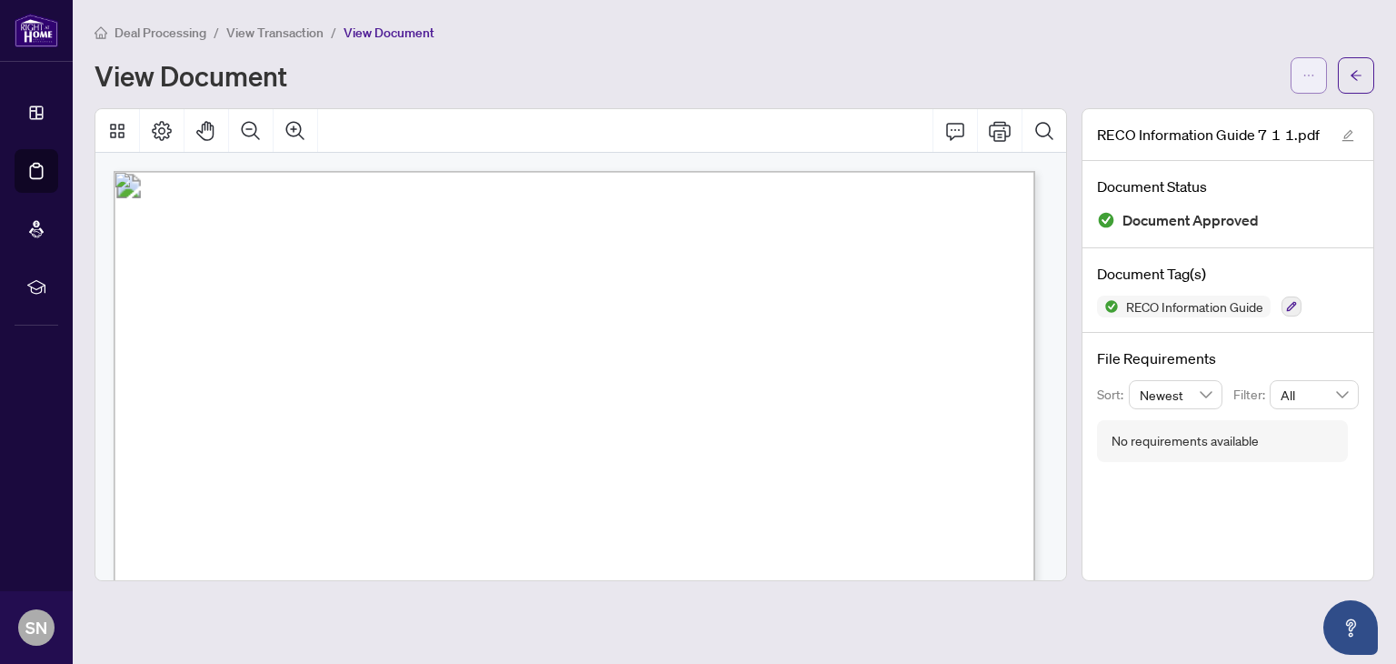
click at [1303, 82] on span "button" at bounding box center [1309, 75] width 13 height 29
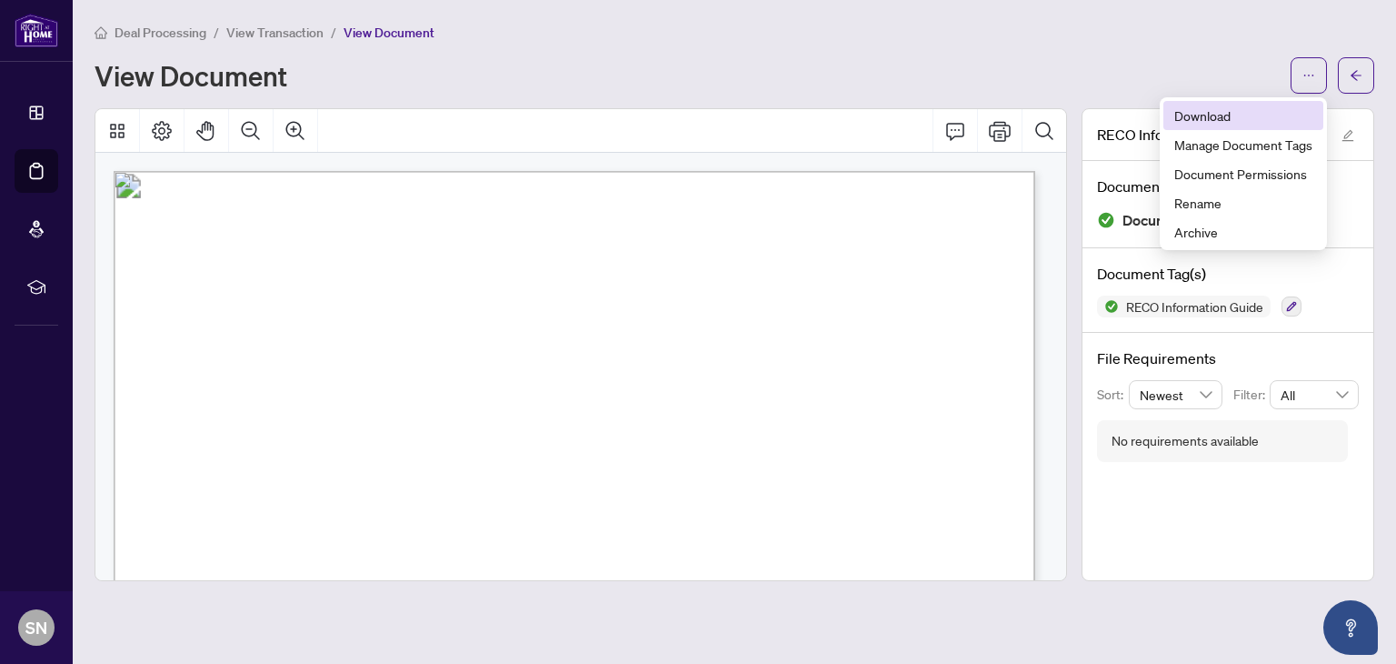
click at [1272, 114] on span "Download" at bounding box center [1244, 115] width 138 height 20
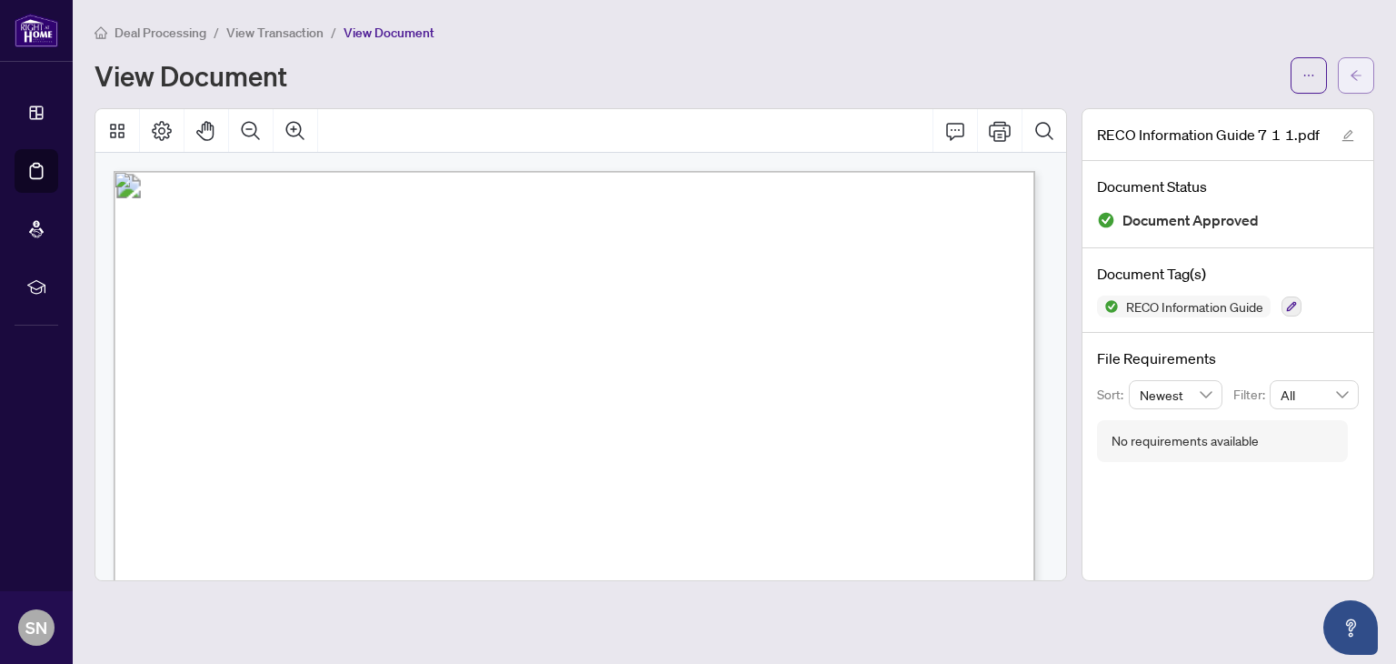
click at [1365, 75] on button "button" at bounding box center [1356, 75] width 36 height 36
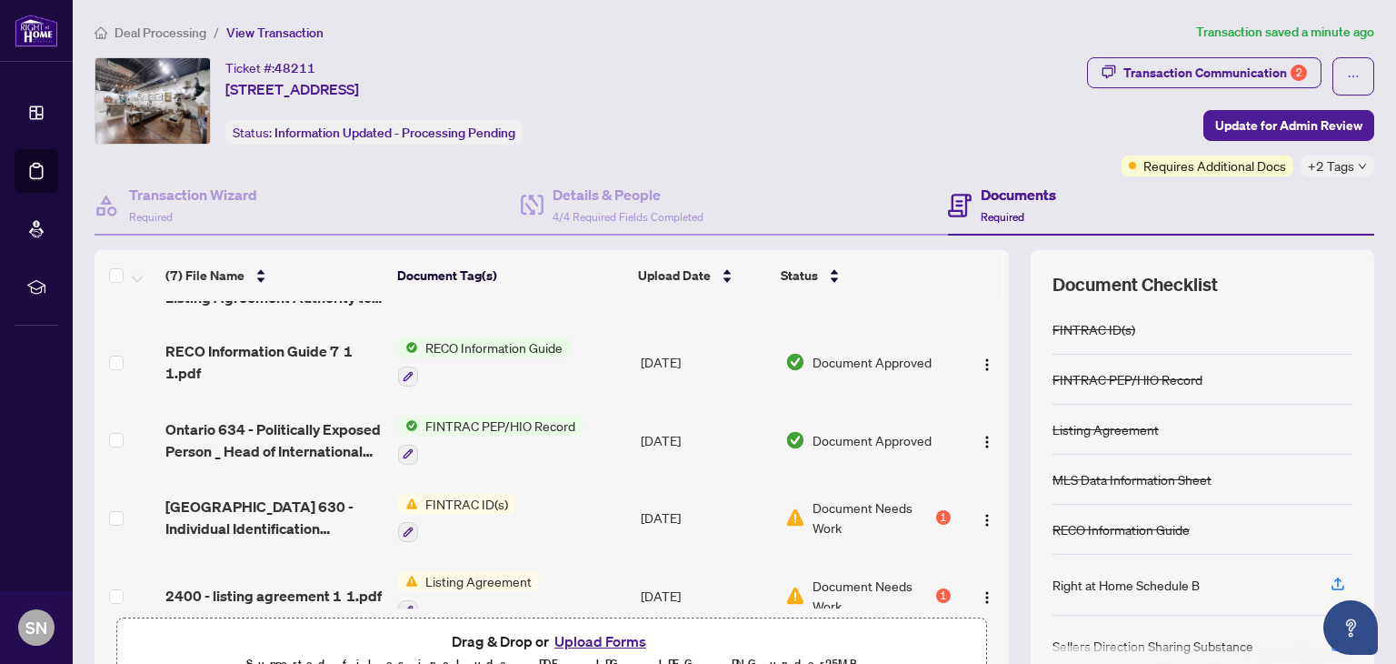
scroll to position [109, 0]
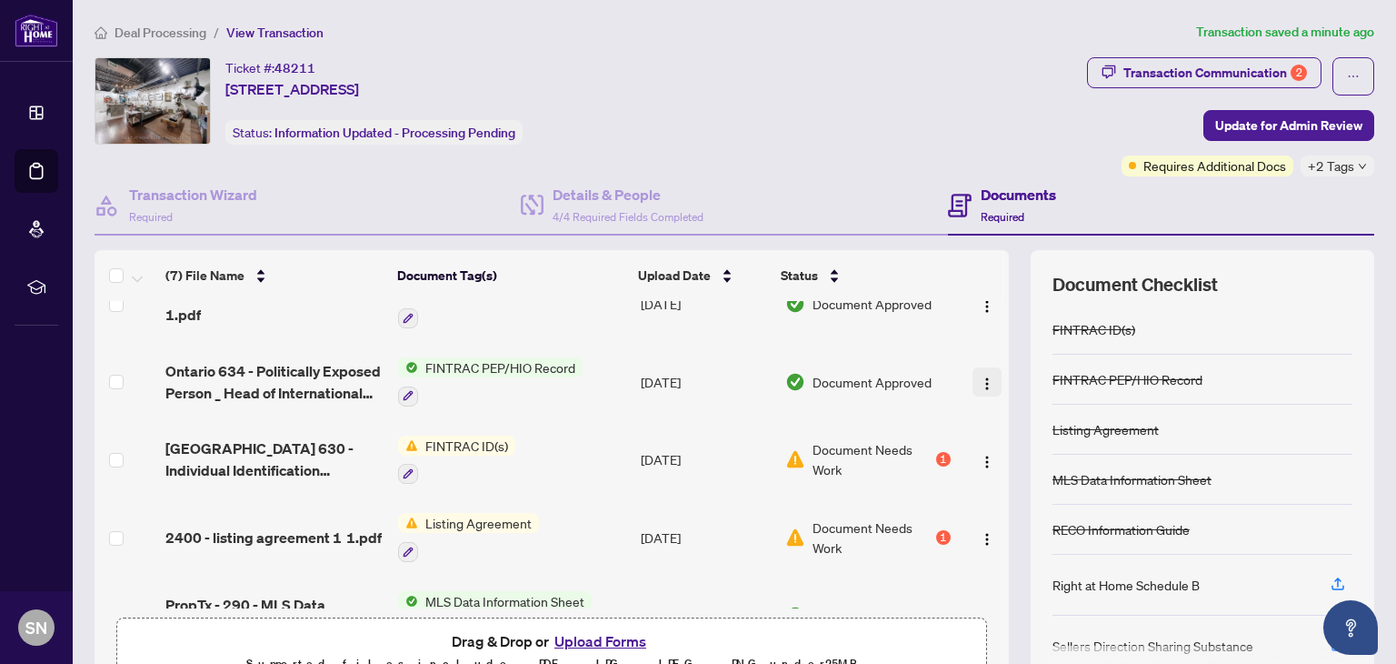
click at [980, 381] on img "button" at bounding box center [987, 383] width 15 height 15
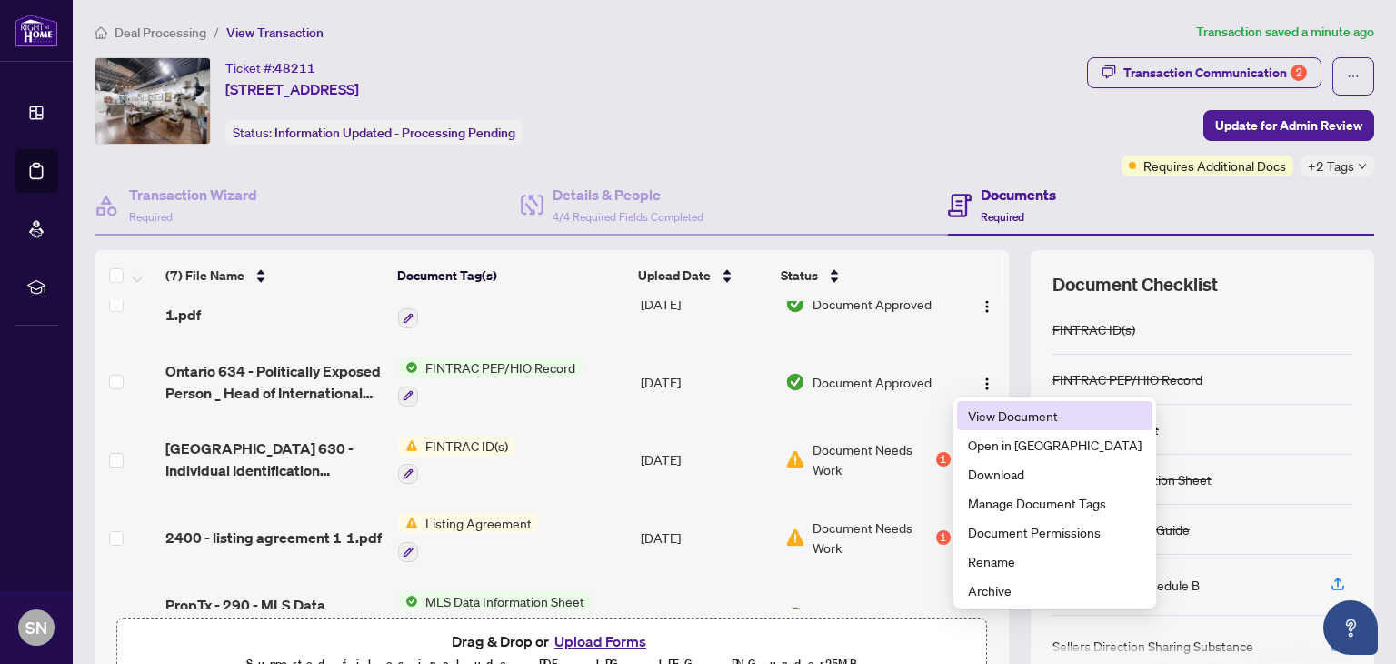
click at [967, 419] on li "View Document" at bounding box center [1054, 415] width 195 height 29
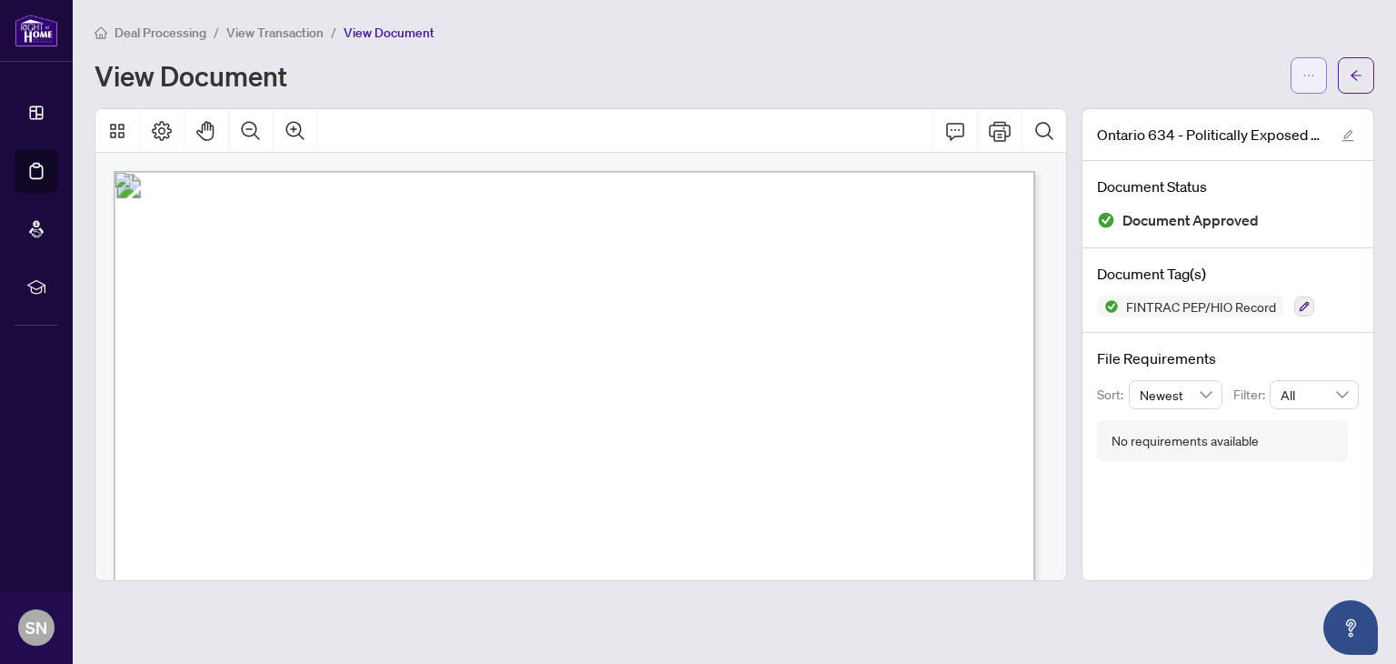
click at [1309, 69] on icon "ellipsis" at bounding box center [1309, 75] width 13 height 13
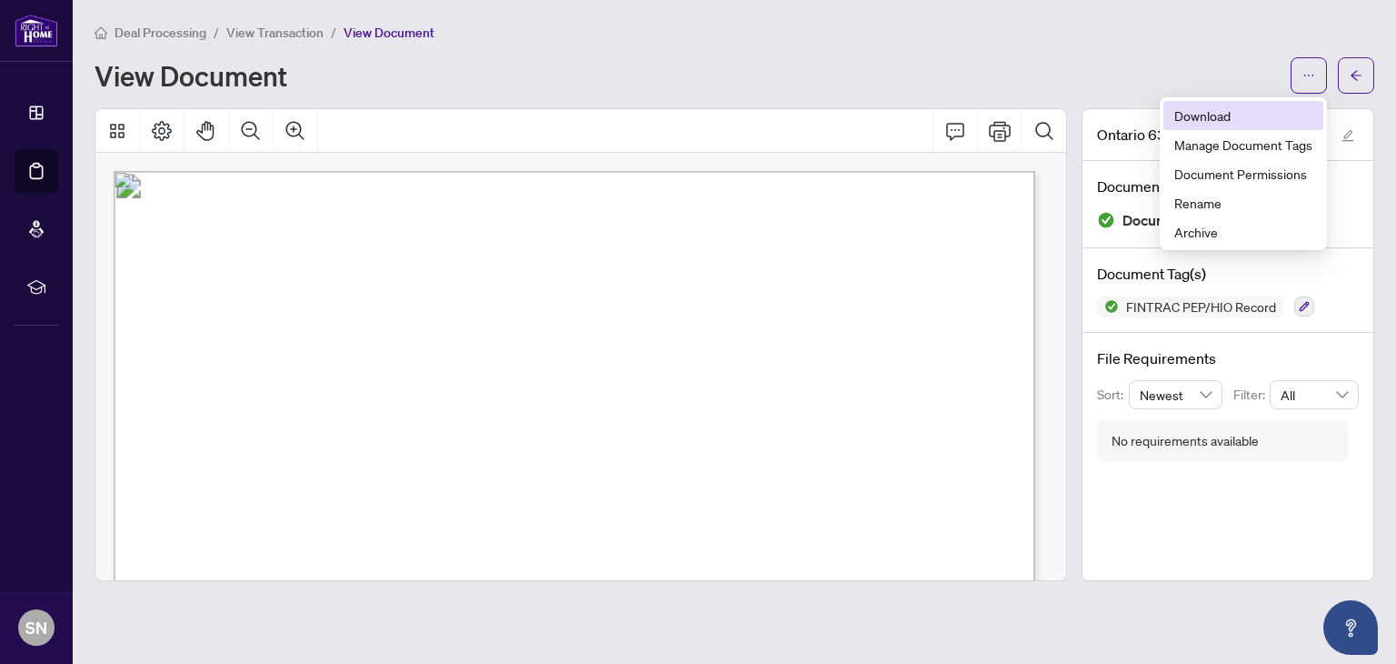
click at [1255, 113] on span "Download" at bounding box center [1244, 115] width 138 height 20
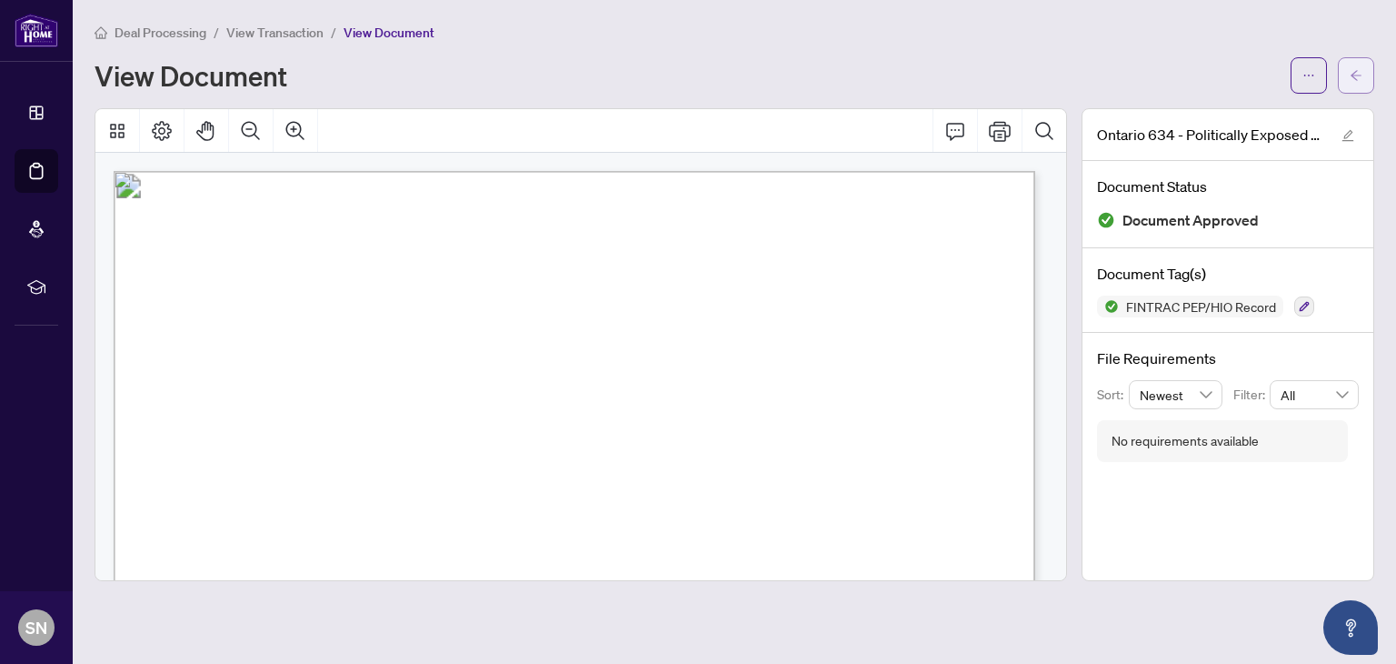
click at [1356, 74] on icon "arrow-left" at bounding box center [1356, 75] width 13 height 13
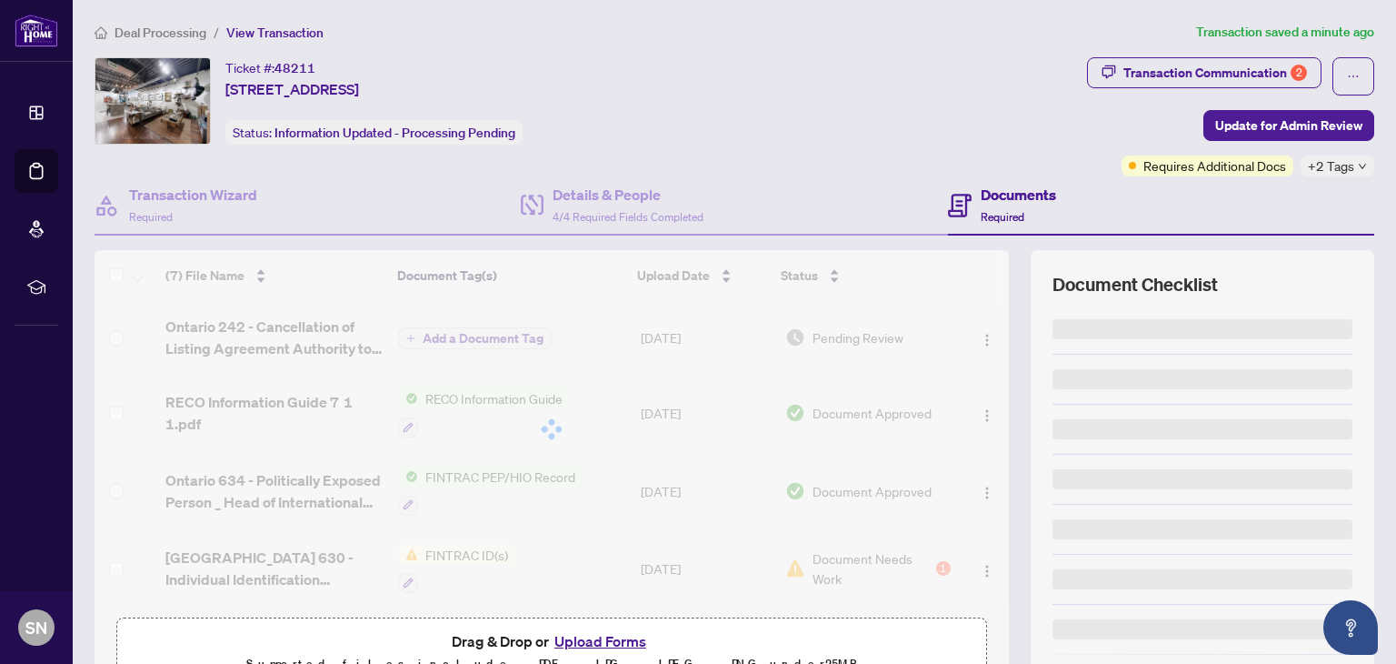
click at [1356, 74] on button "button" at bounding box center [1354, 76] width 42 height 38
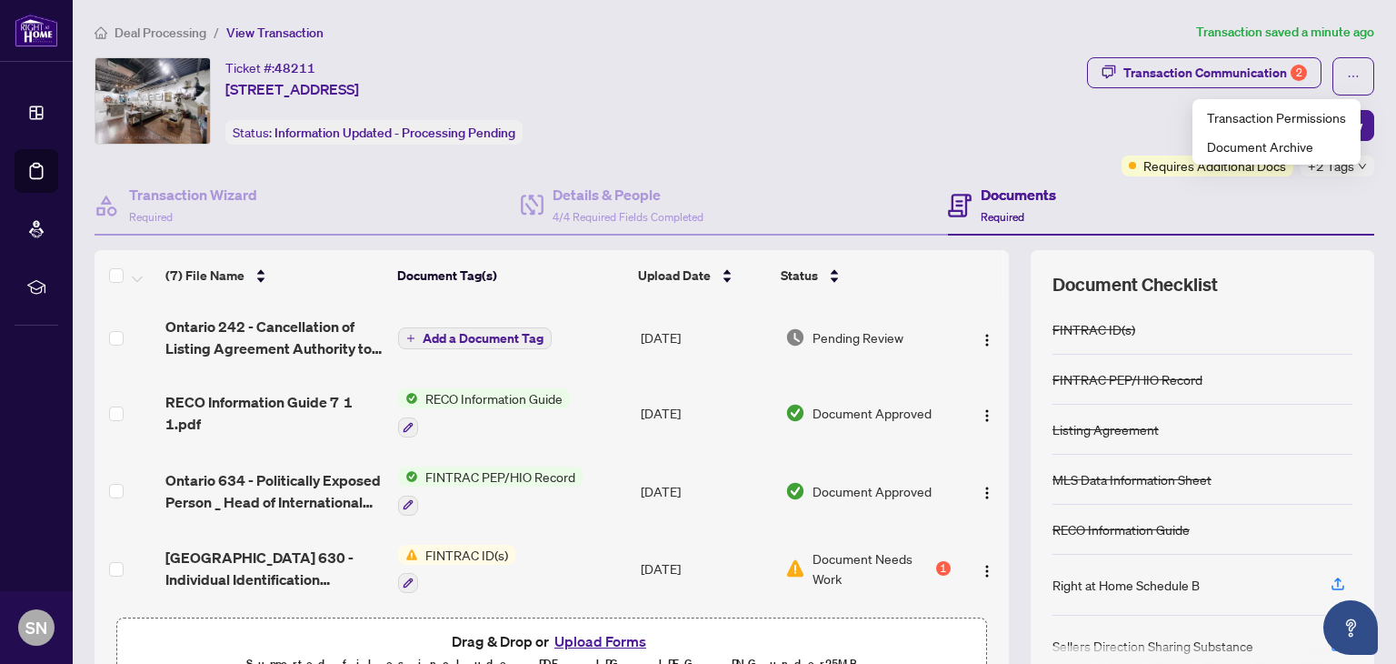
click at [789, 157] on div "Ticket #: 48211 2400 St Clair Ave, Toronto, Ontario M6N 1L1, Canada Status: Inf…" at bounding box center [587, 116] width 993 height 119
drag, startPoint x: 988, startPoint y: 345, endPoint x: 1000, endPoint y: 449, distance: 104.3
click at [1000, 449] on div "(7) File Name Document Tag(s) Upload Date Status Ontario 242 - Cancellation of …" at bounding box center [735, 472] width 1280 height 445
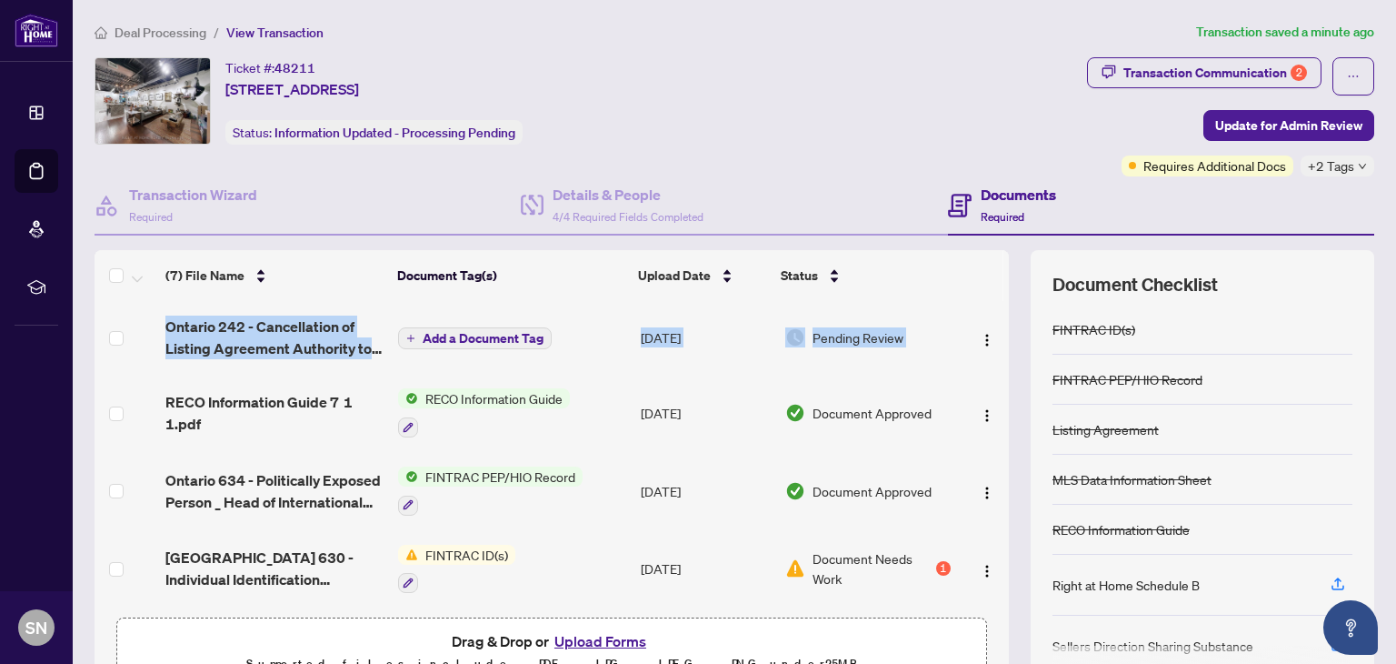
click at [987, 434] on td at bounding box center [983, 413] width 51 height 78
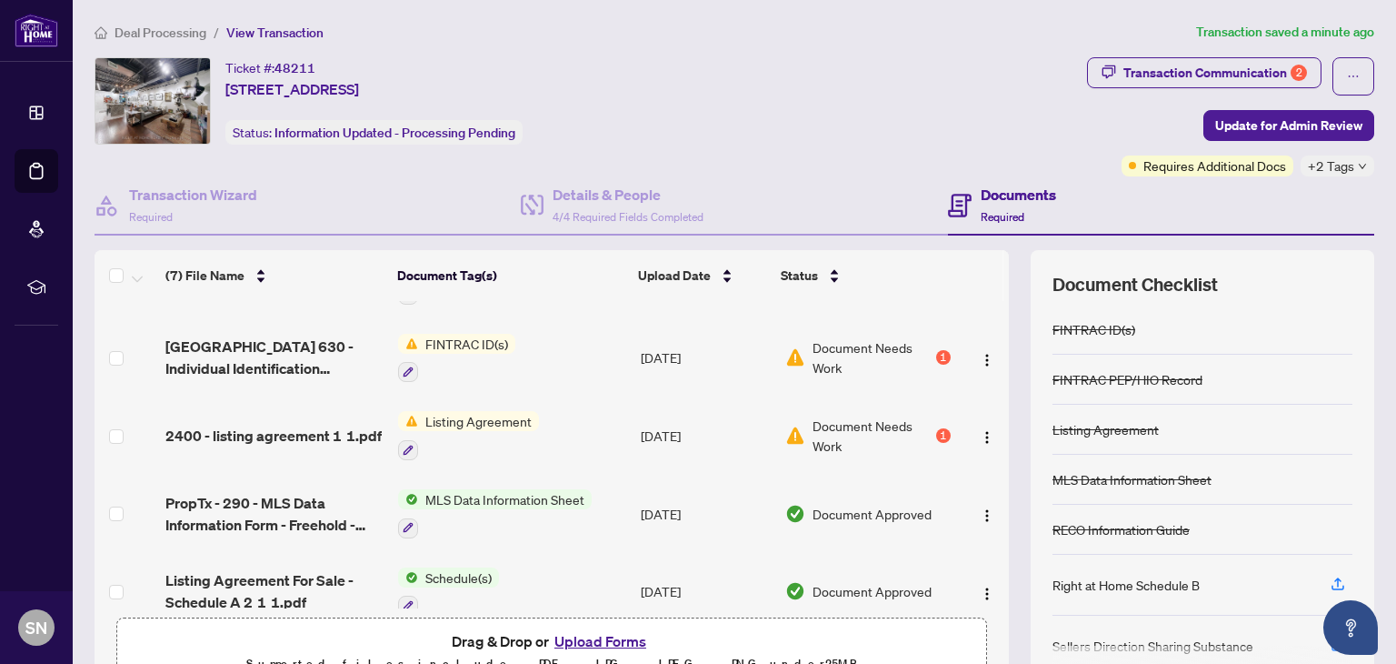
scroll to position [235, 0]
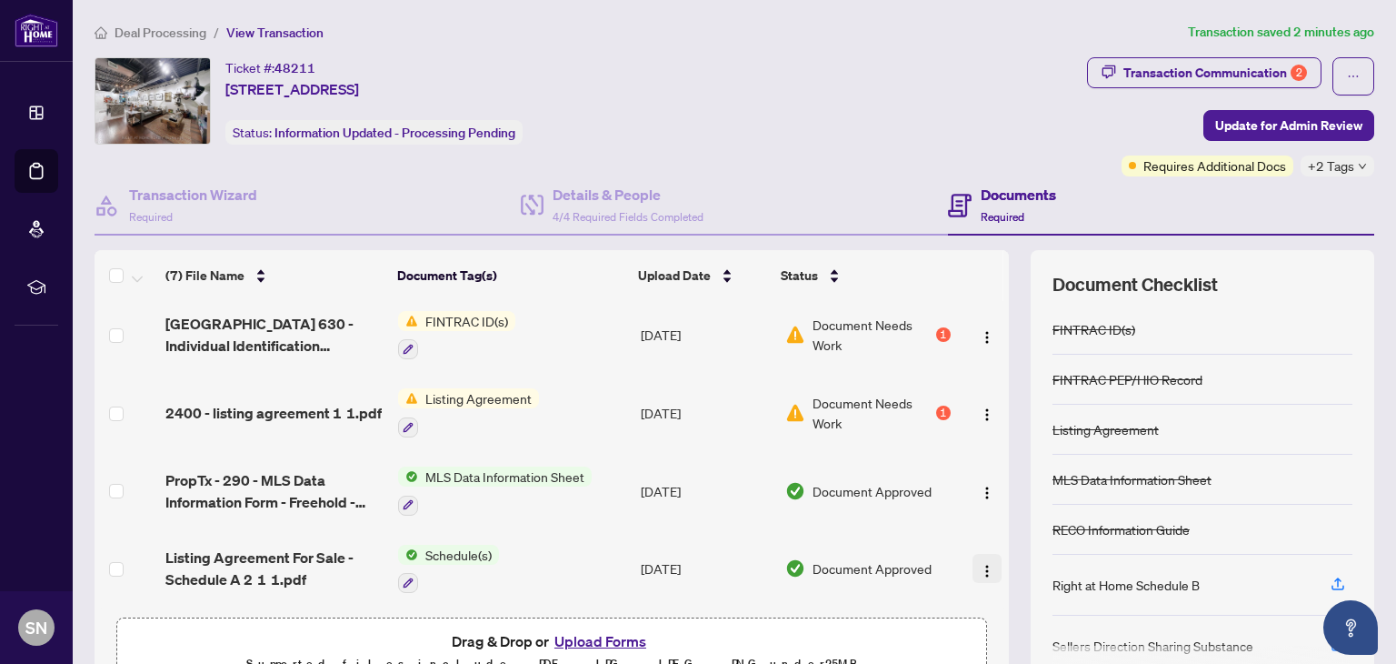
click at [980, 564] on img "button" at bounding box center [987, 571] width 15 height 15
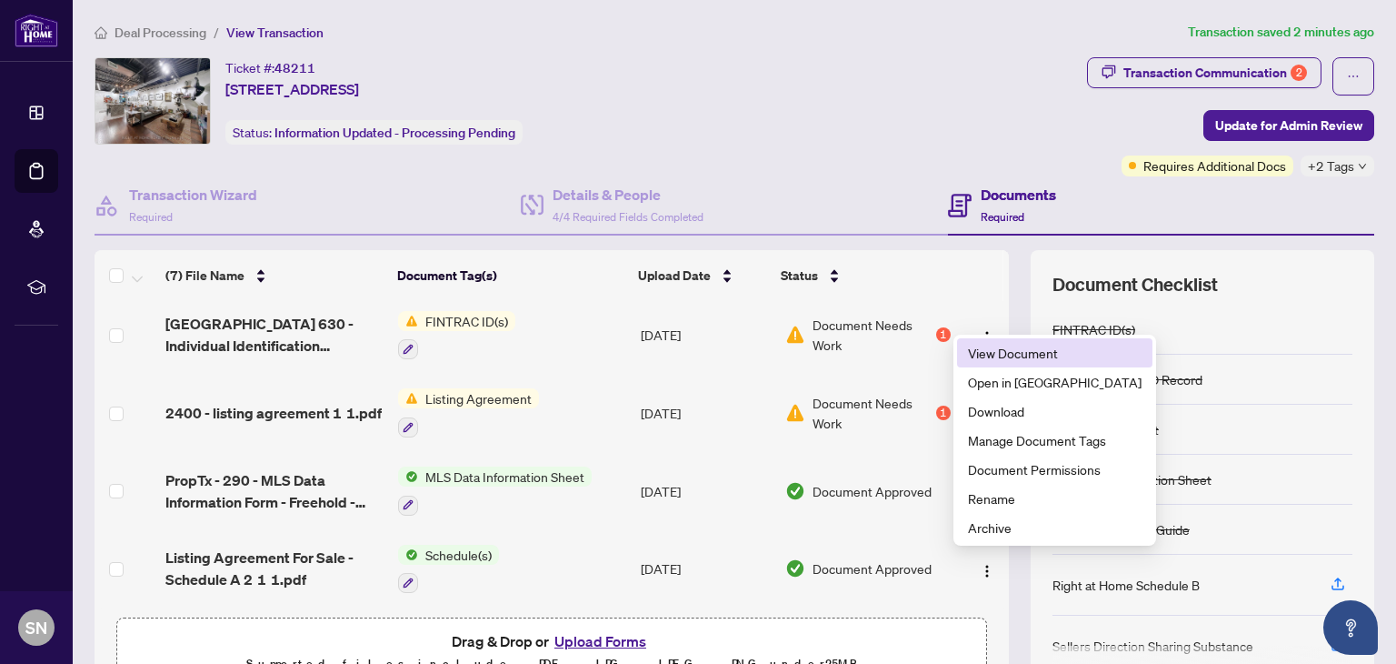
click at [981, 357] on span "View Document" at bounding box center [1055, 353] width 174 height 20
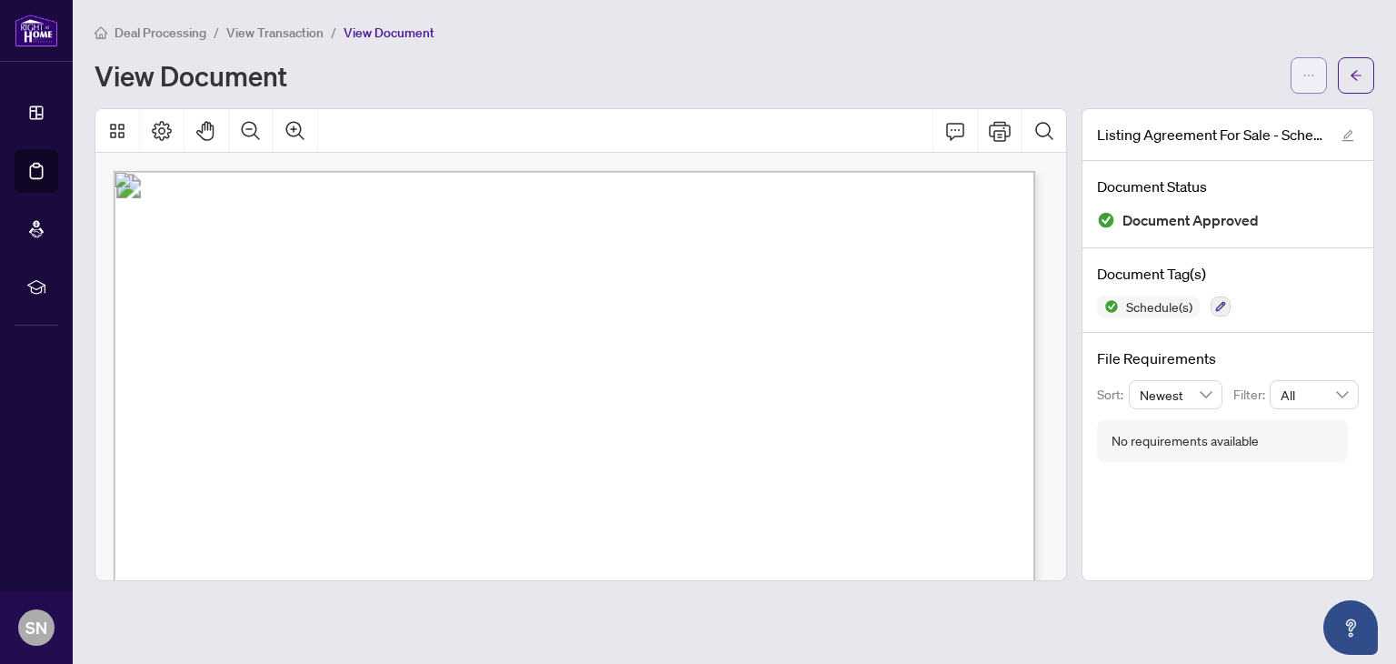
click at [1298, 74] on button "button" at bounding box center [1309, 75] width 36 height 36
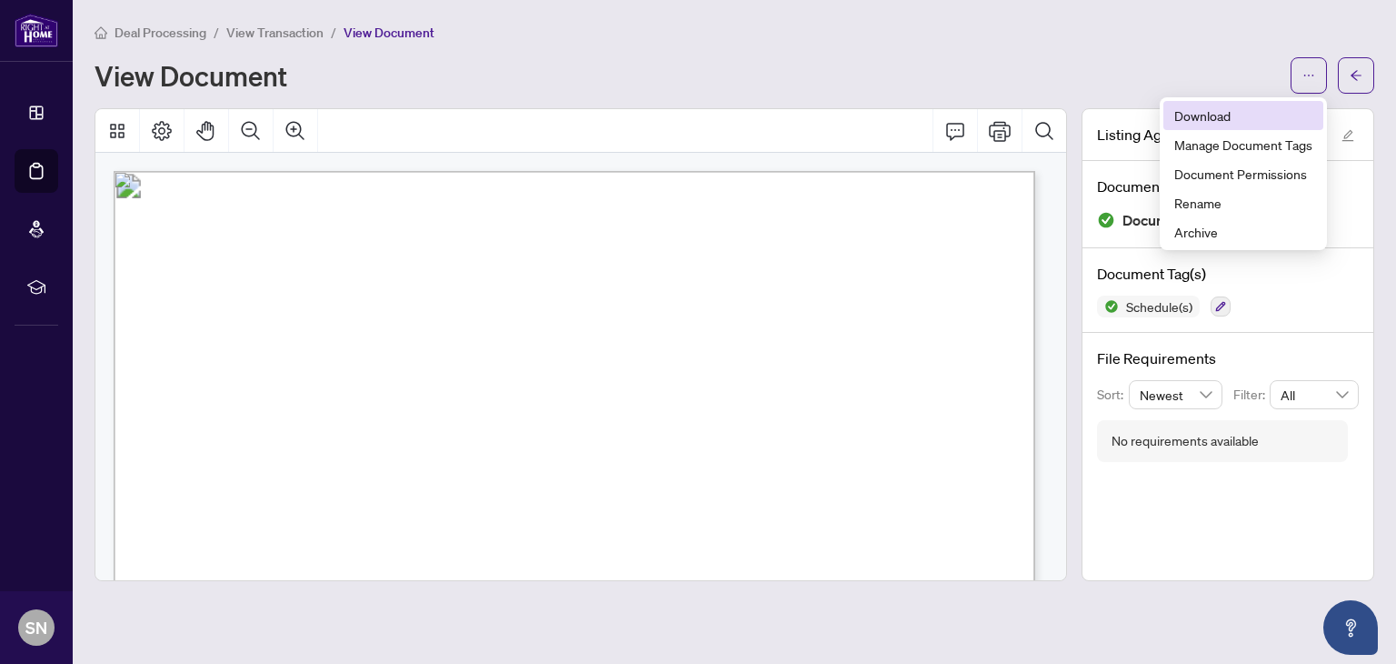
click at [1260, 117] on span "Download" at bounding box center [1244, 115] width 138 height 20
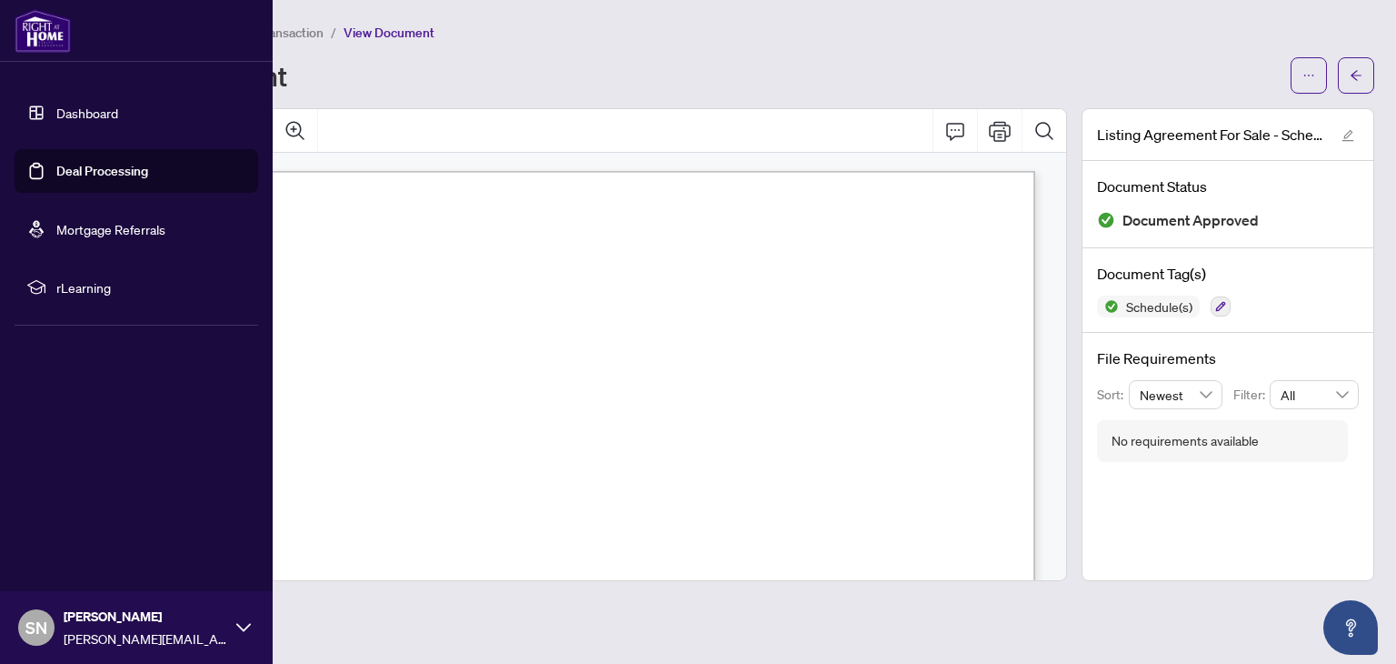
click at [64, 116] on link "Dashboard" at bounding box center [87, 113] width 62 height 16
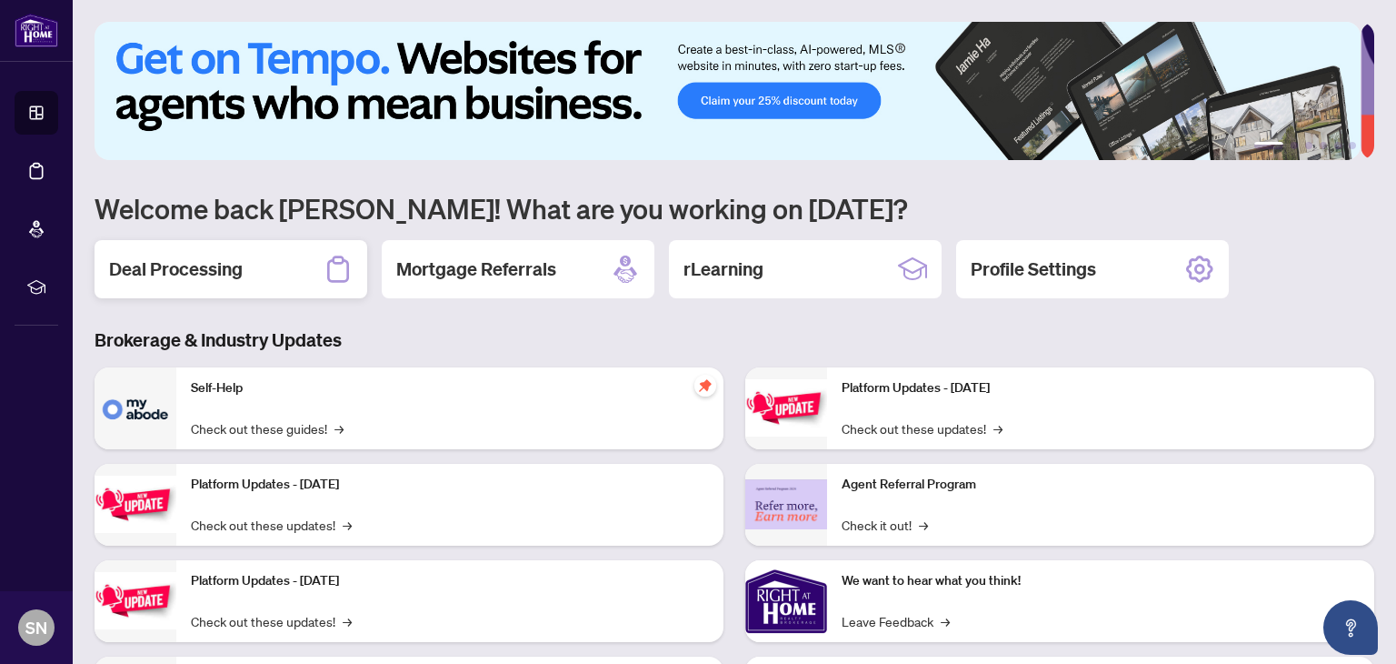
click at [138, 264] on h2 "Deal Processing" at bounding box center [176, 268] width 134 height 25
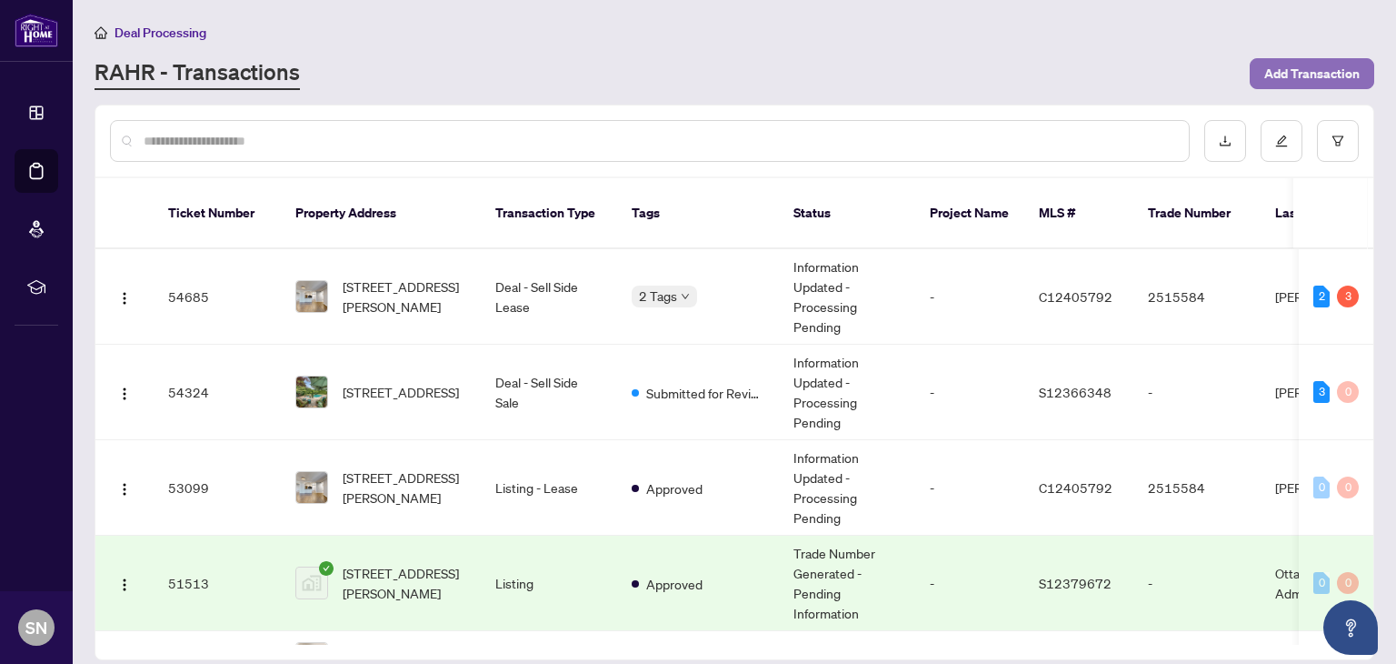
click at [1326, 70] on span "Add Transaction" at bounding box center [1312, 73] width 95 height 29
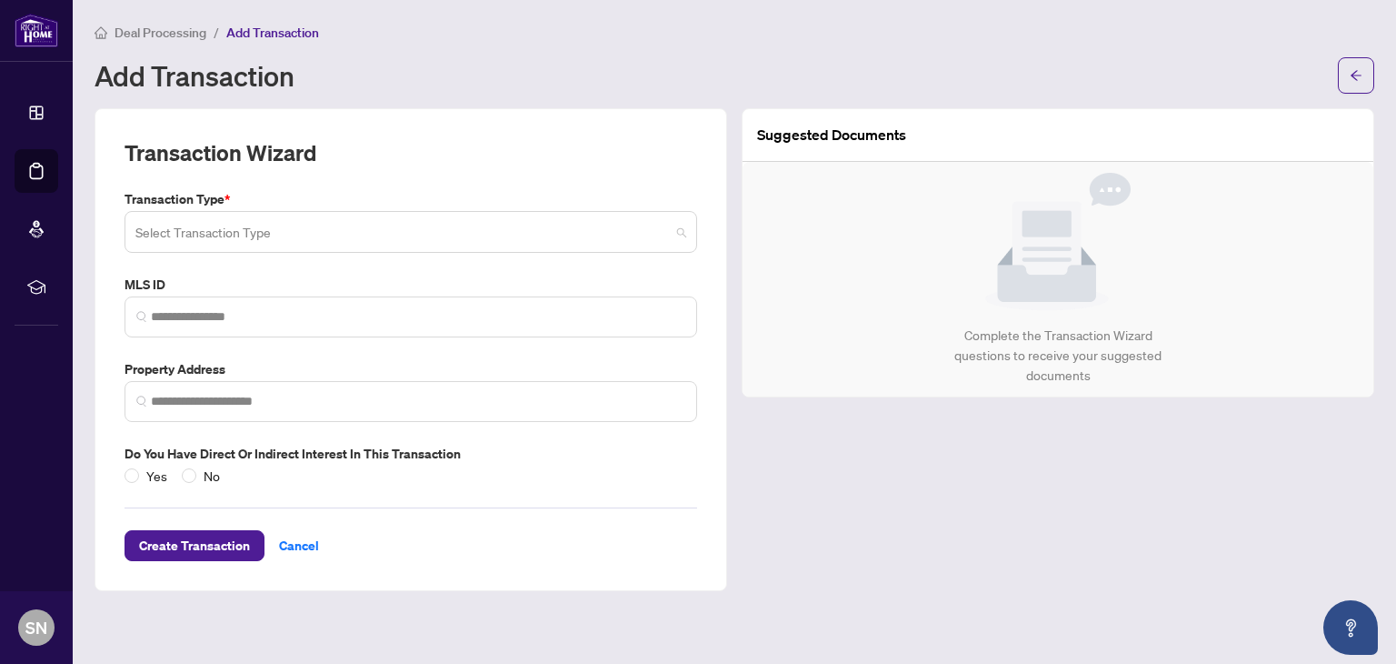
click at [225, 223] on input "search" at bounding box center [402, 235] width 535 height 40
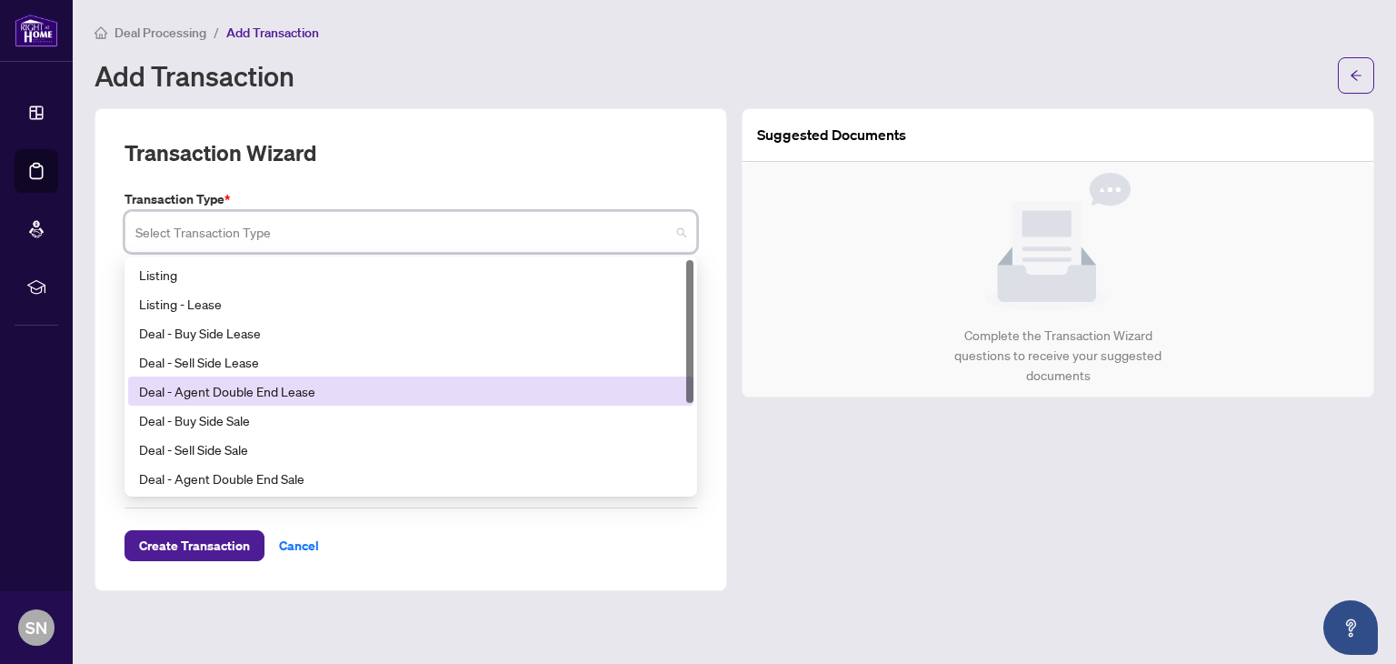
click at [833, 511] on div "Suggested Documents Complete the Transaction Wizard questions to receive your s…" at bounding box center [1058, 349] width 647 height 483
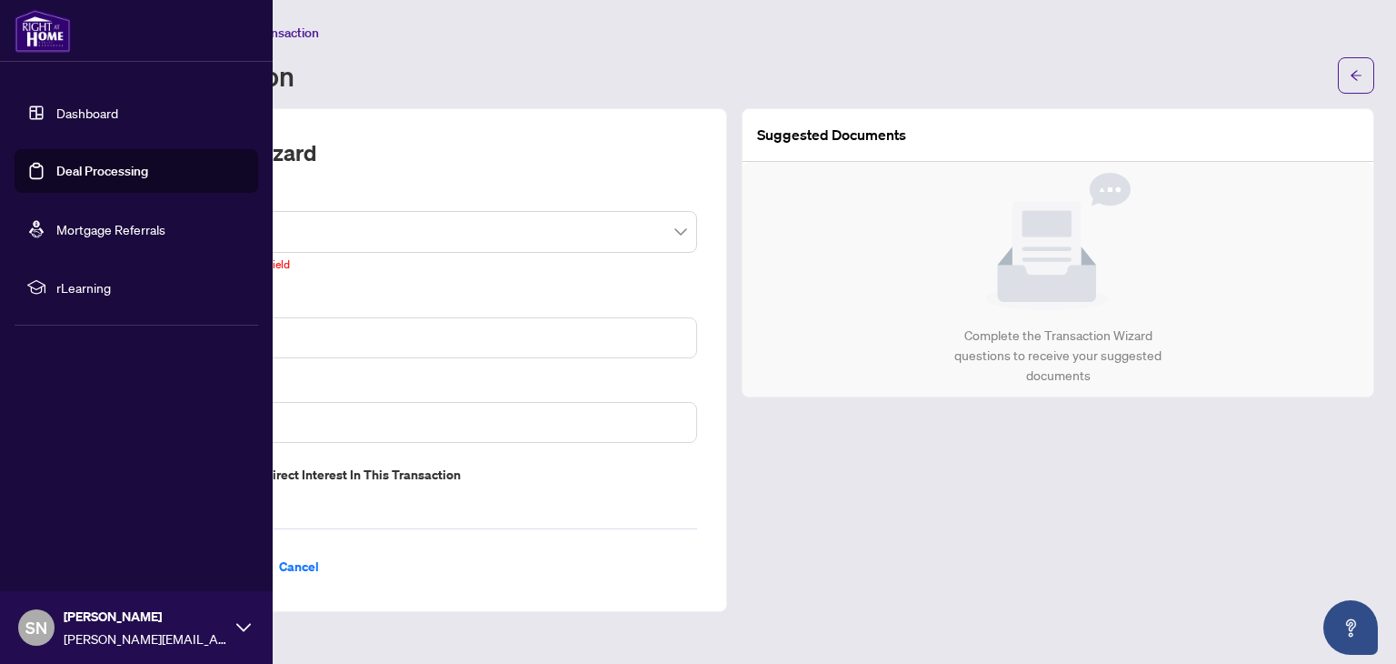
click at [56, 105] on link "Dashboard" at bounding box center [87, 113] width 62 height 16
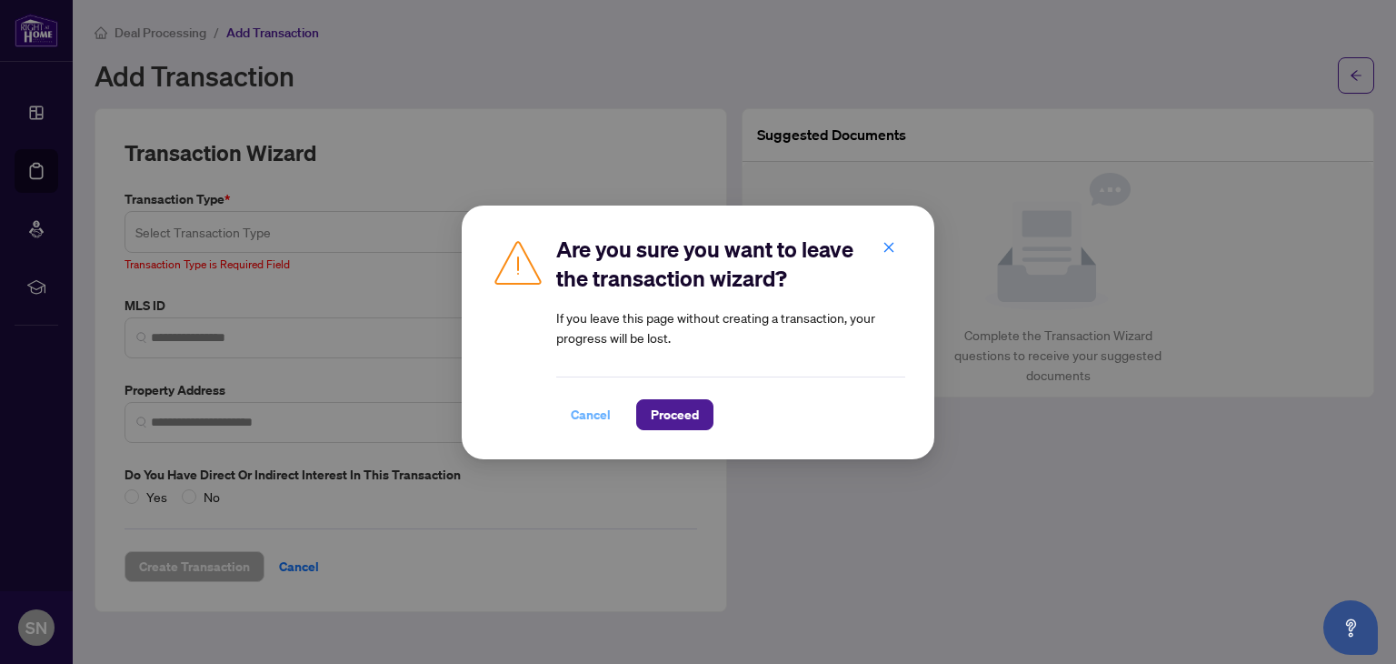
click at [571, 419] on span "Cancel" at bounding box center [591, 414] width 40 height 29
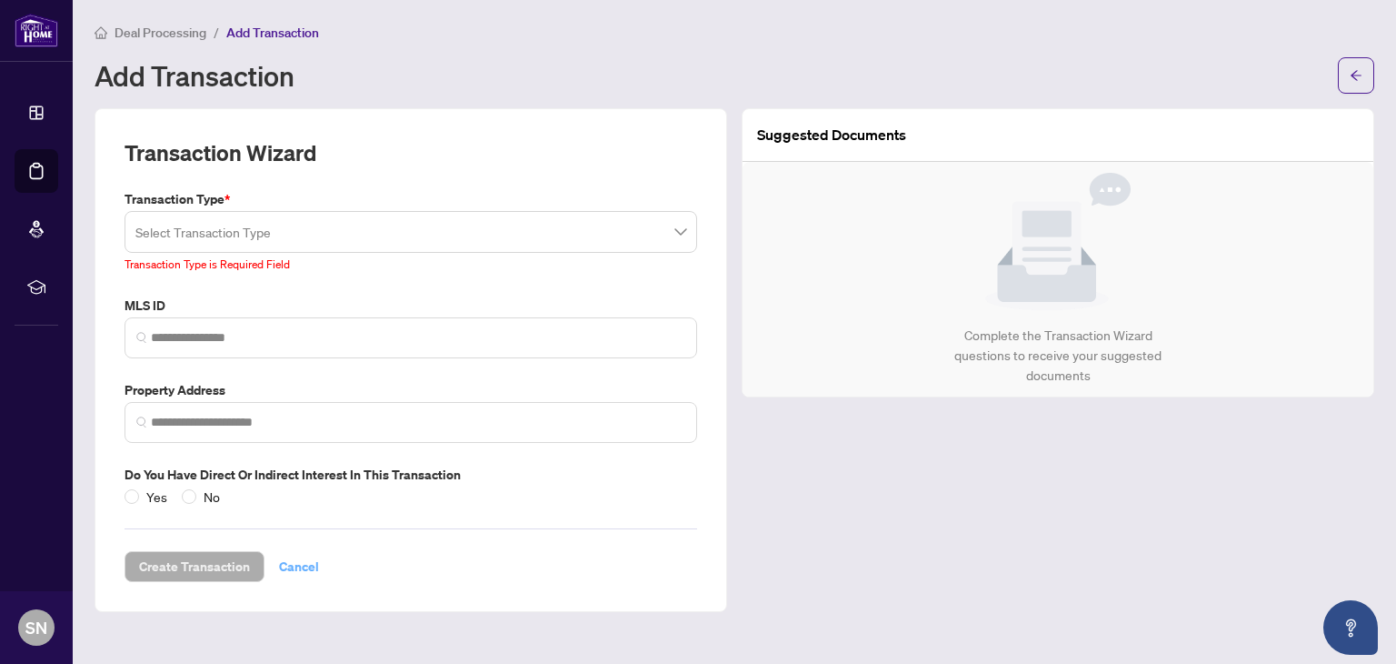
click at [305, 568] on span "Cancel" at bounding box center [299, 566] width 40 height 29
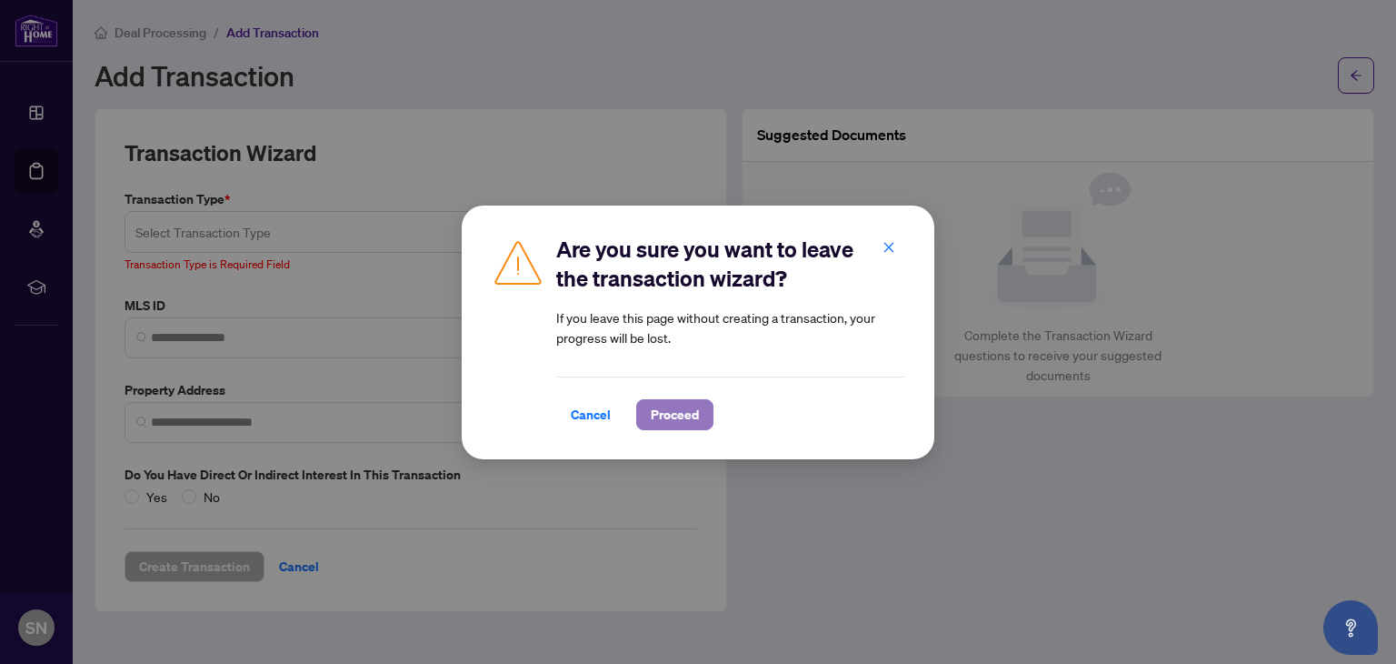
click at [651, 421] on span "Proceed" at bounding box center [675, 414] width 48 height 29
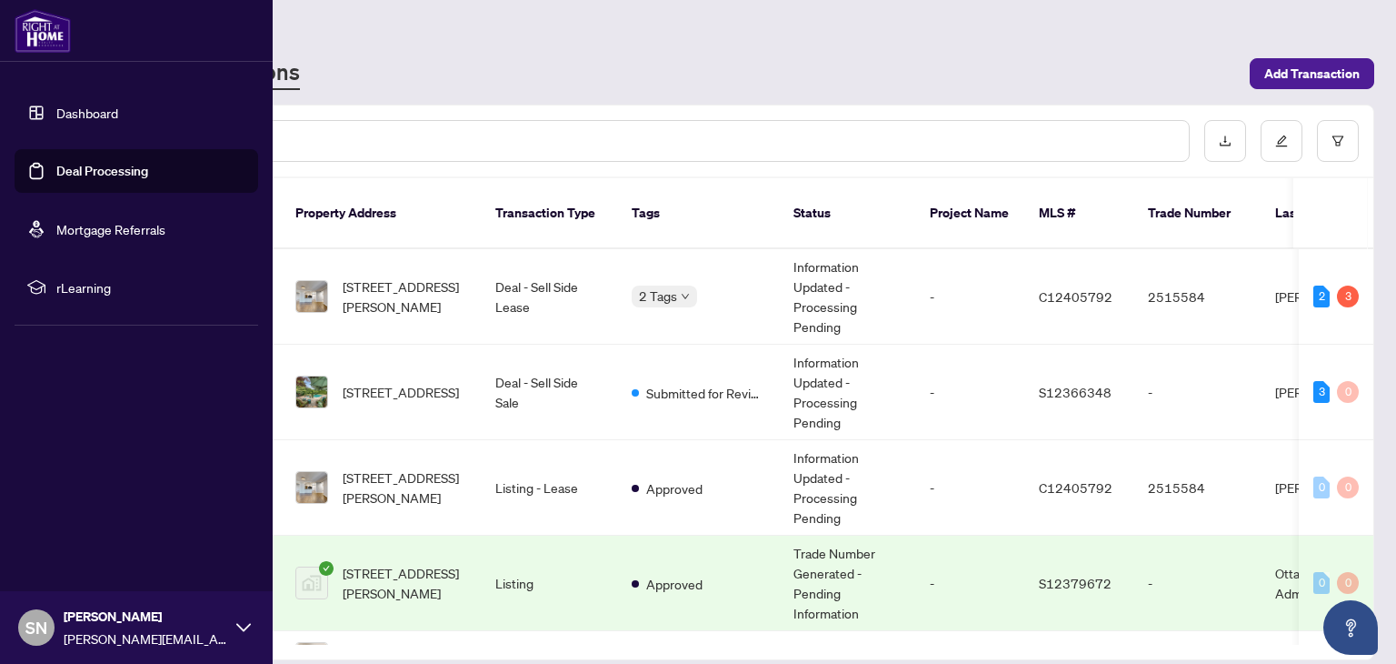
click at [65, 105] on link "Dashboard" at bounding box center [87, 113] width 62 height 16
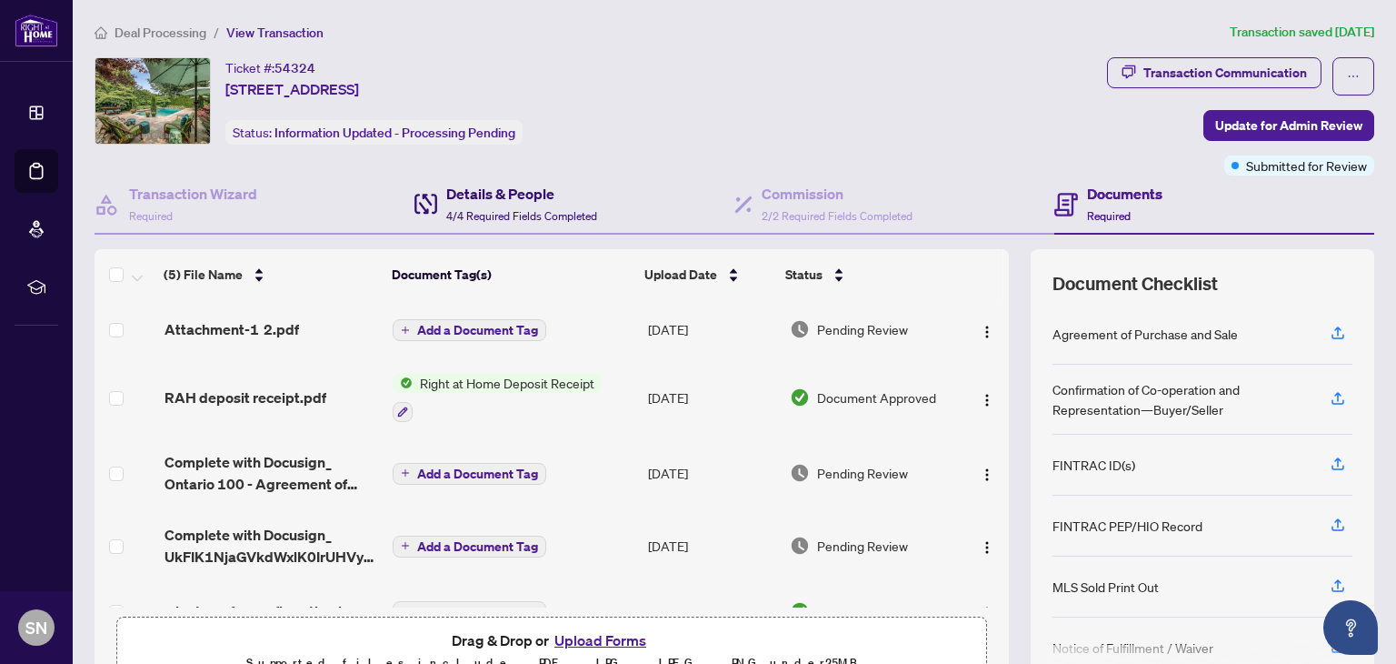
click at [519, 186] on h4 "Details & People" at bounding box center [521, 194] width 151 height 22
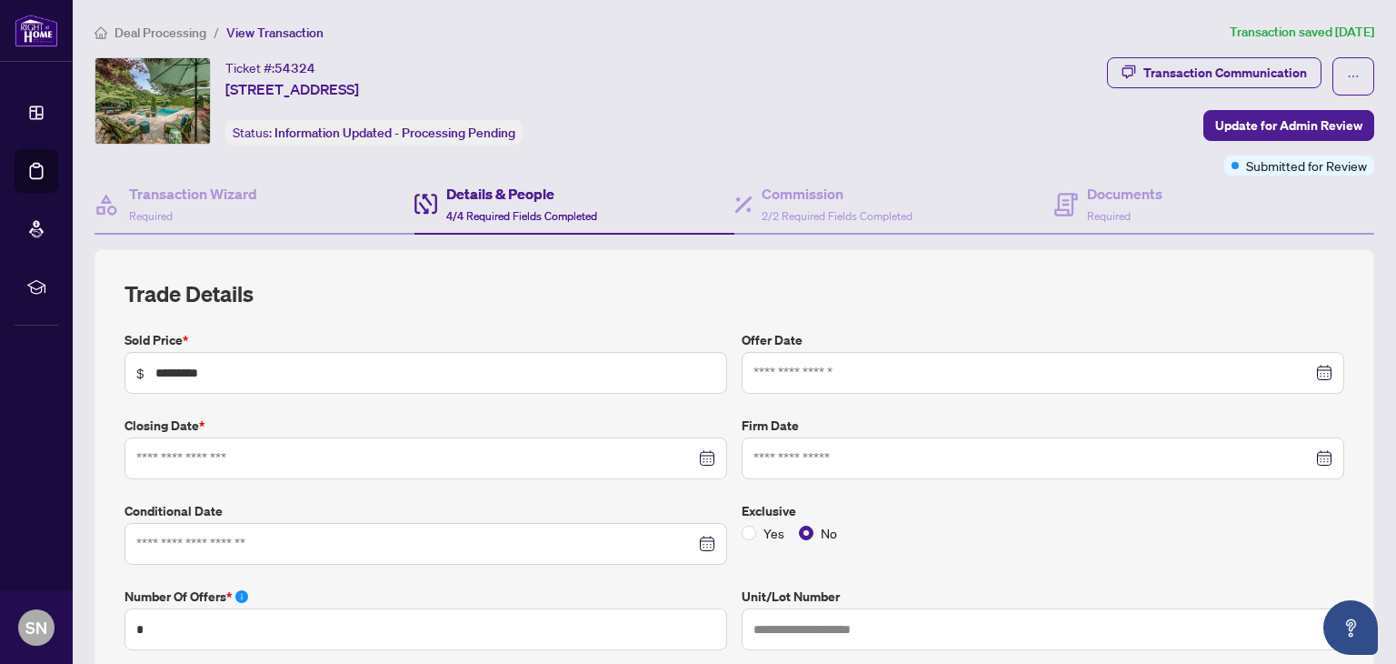
type input "**********"
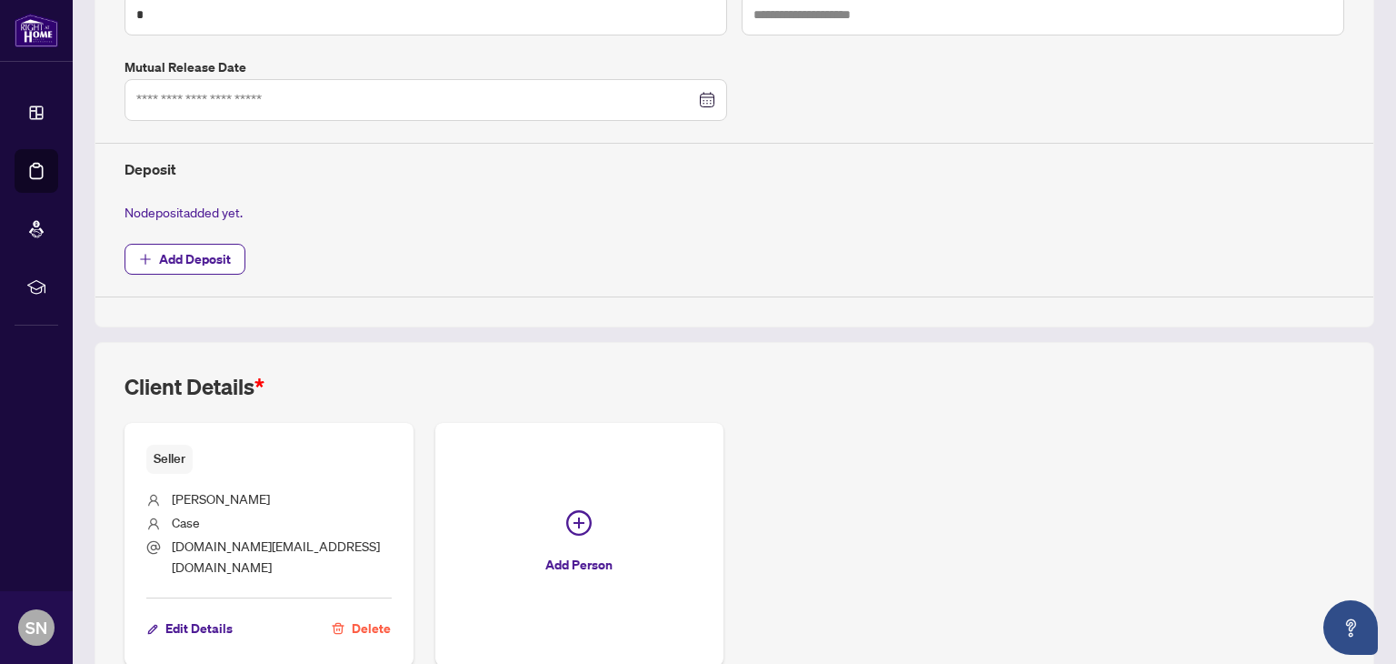
scroll to position [690, 0]
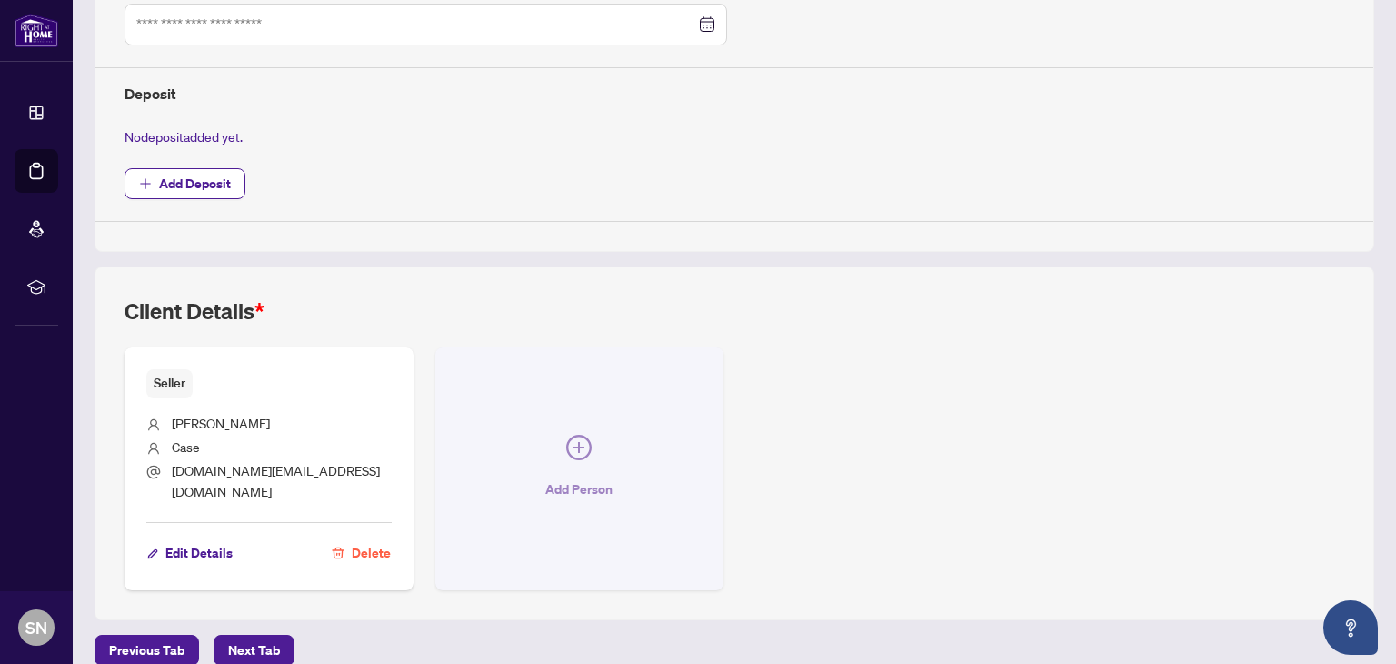
click at [583, 475] on span "Add Person" at bounding box center [578, 489] width 67 height 29
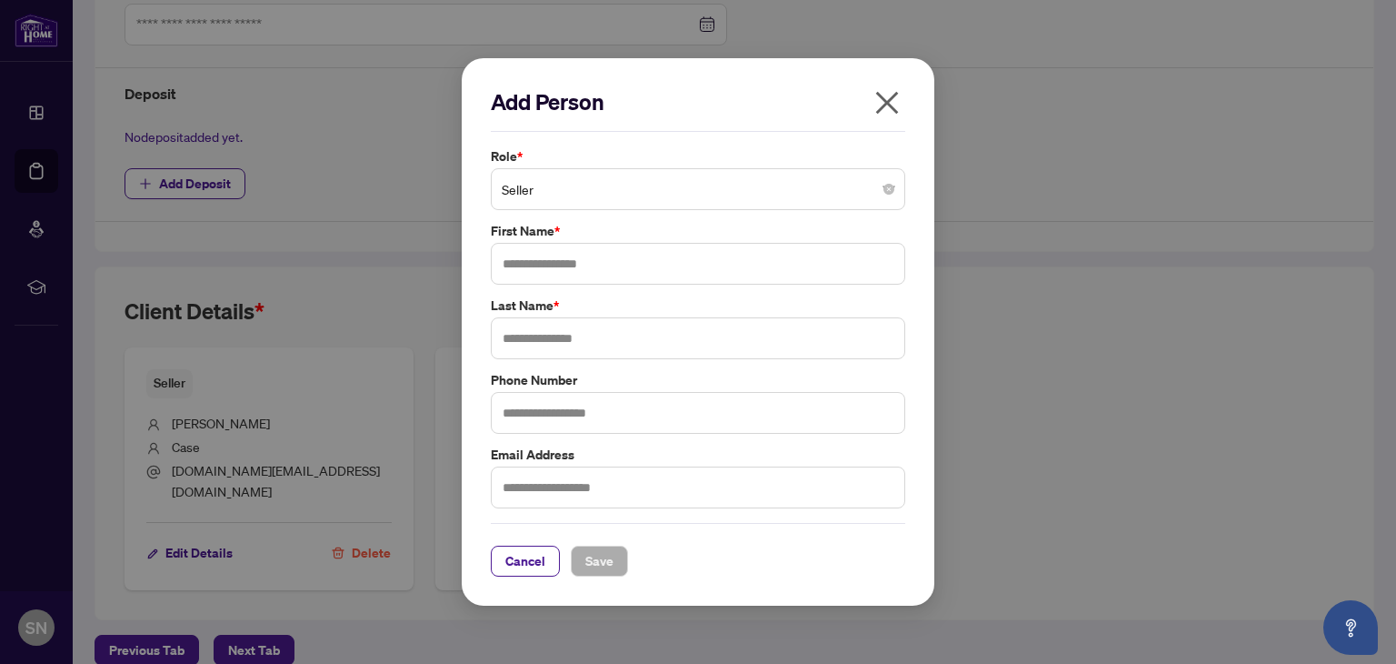
click at [531, 188] on span "Seller" at bounding box center [698, 189] width 393 height 35
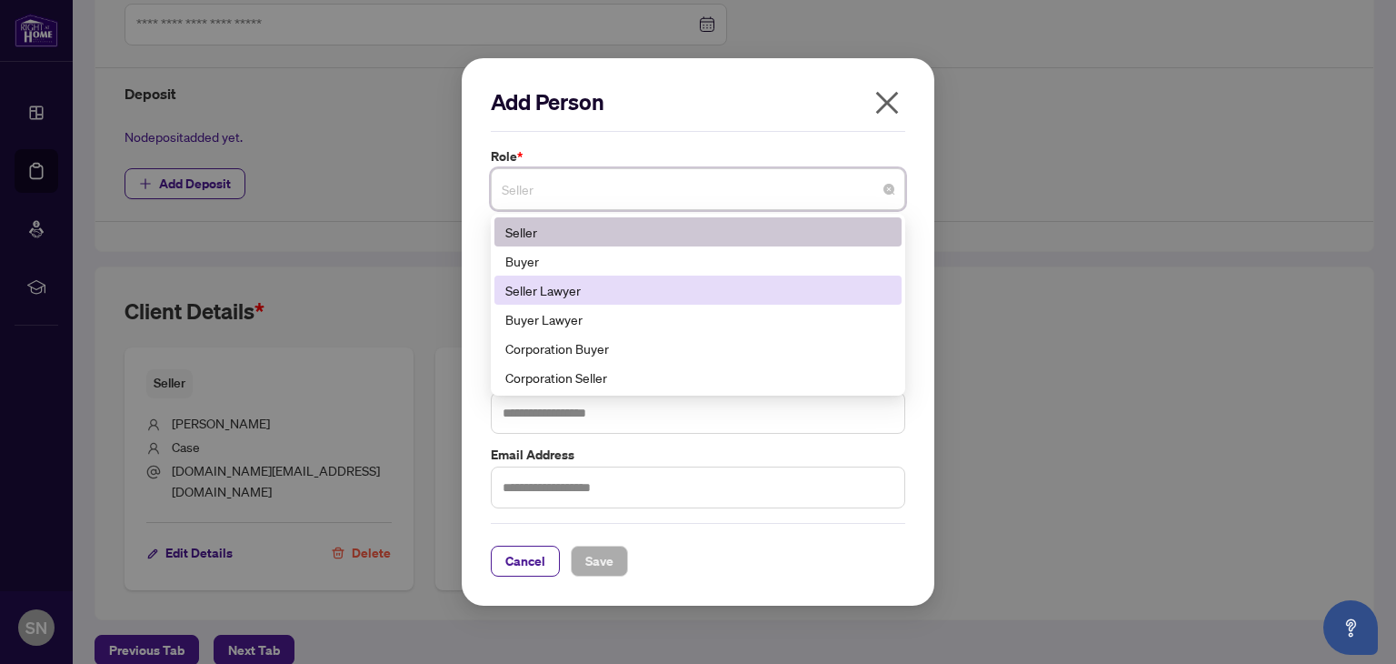
click at [531, 287] on div "Seller Lawyer" at bounding box center [697, 290] width 385 height 20
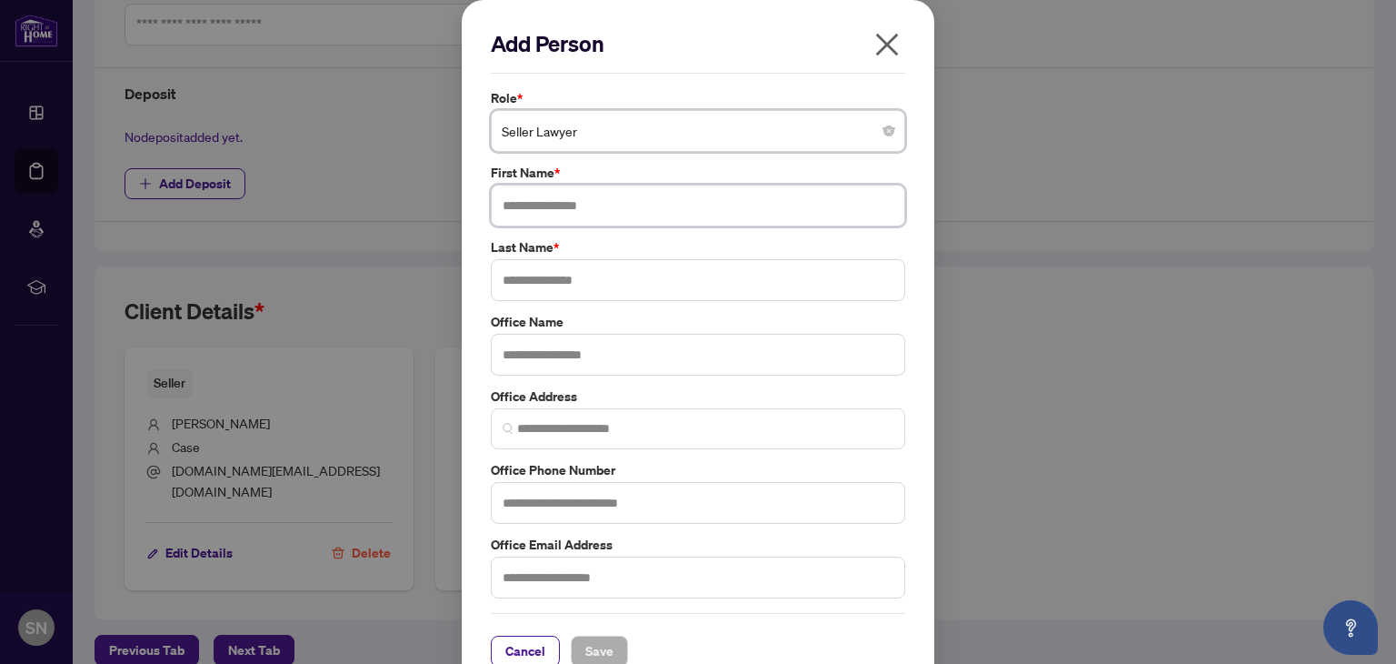
click at [526, 188] on input "text" at bounding box center [698, 206] width 415 height 42
click at [510, 237] on div "Role * Seller Lawyer 2 5 6 Seller Buyer Seller Lawyer Buyer Lawyer Corporation …" at bounding box center [697, 343] width 425 height 510
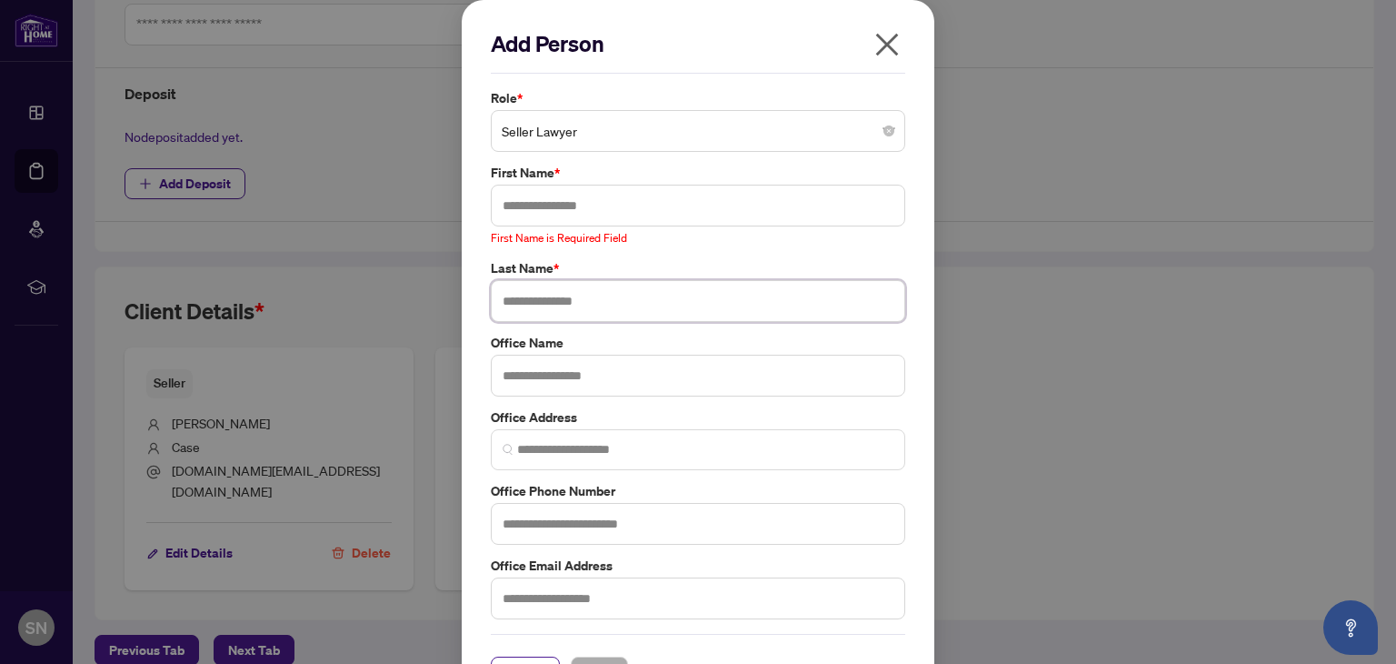
click at [507, 303] on input "text" at bounding box center [698, 301] width 415 height 42
paste input "**********"
type input "**********"
click at [543, 214] on input "text" at bounding box center [698, 206] width 415 height 42
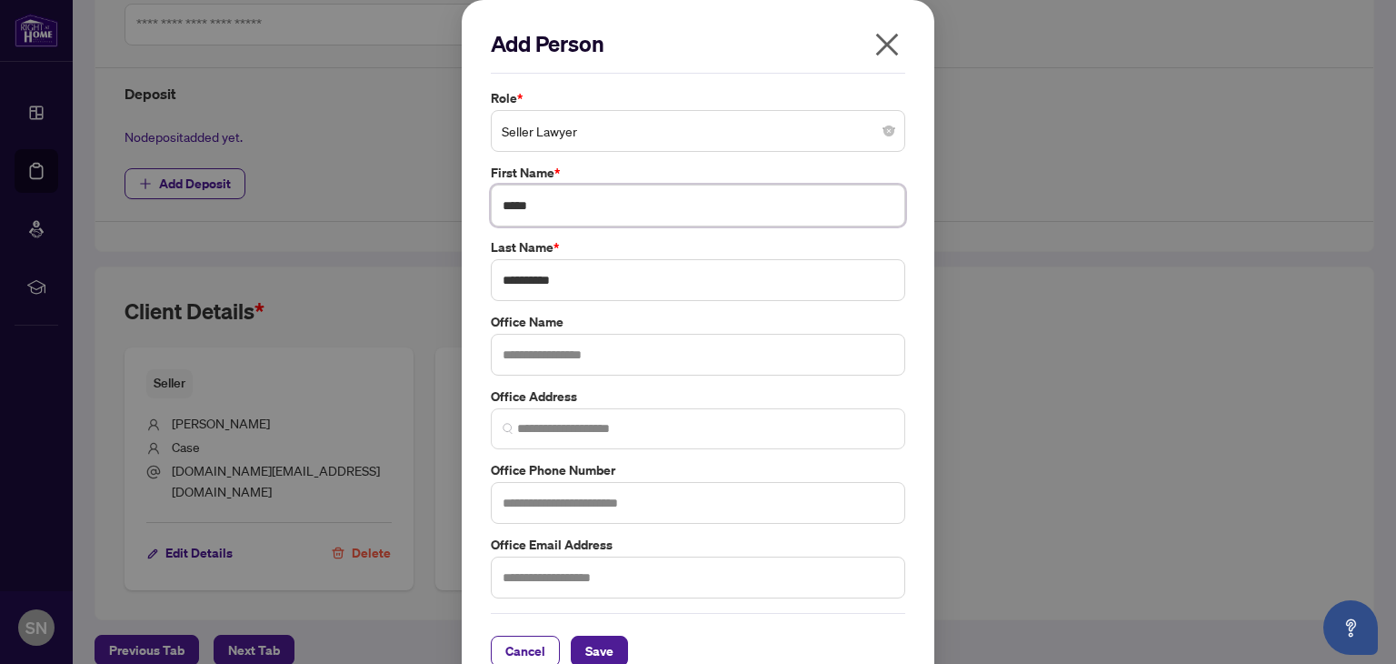
type input "*****"
click at [522, 345] on input "text" at bounding box center [698, 355] width 415 height 42
paste input "**********"
type input "**********"
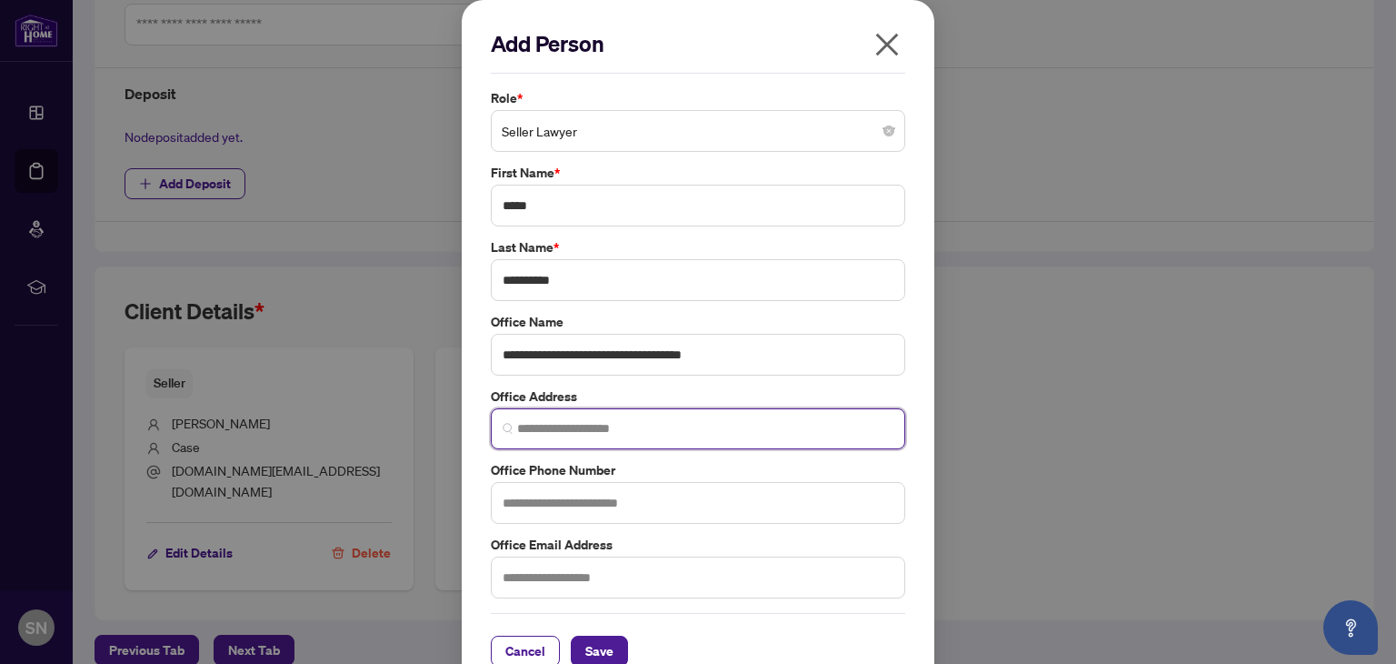
click at [529, 432] on input "search" at bounding box center [705, 428] width 376 height 19
paste input "**********"
type input "**********"
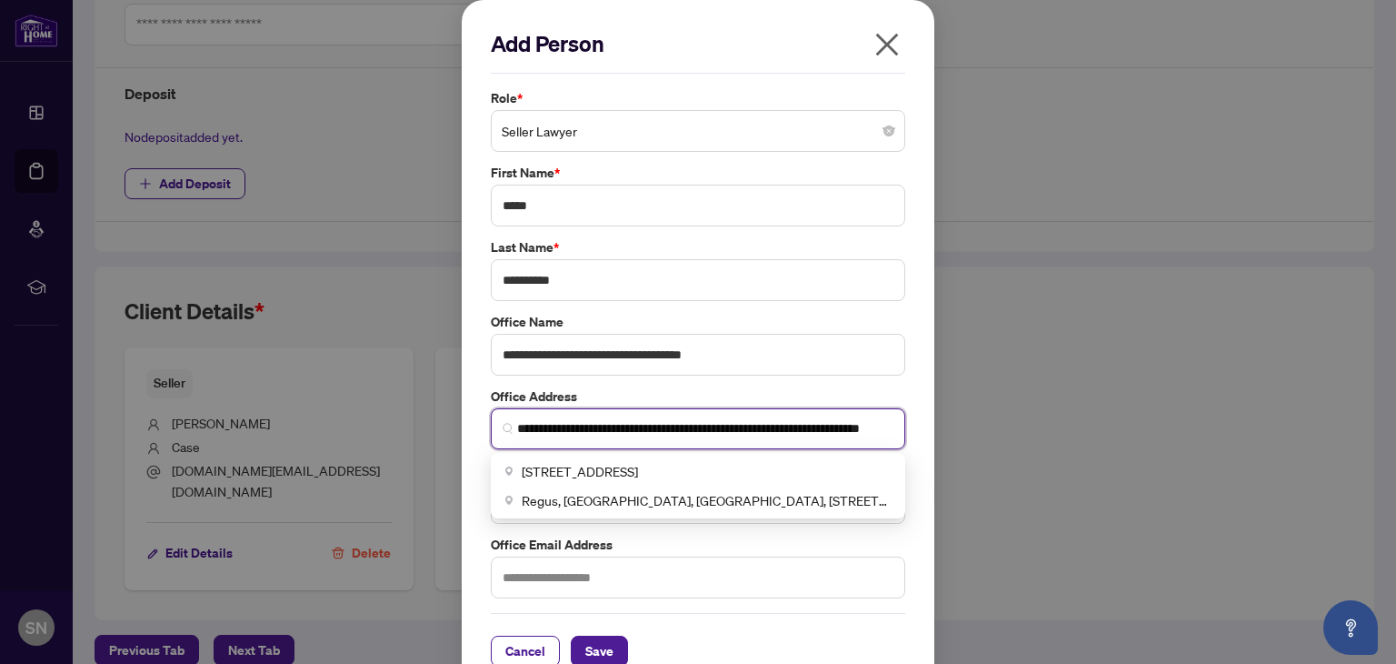
scroll to position [0, 0]
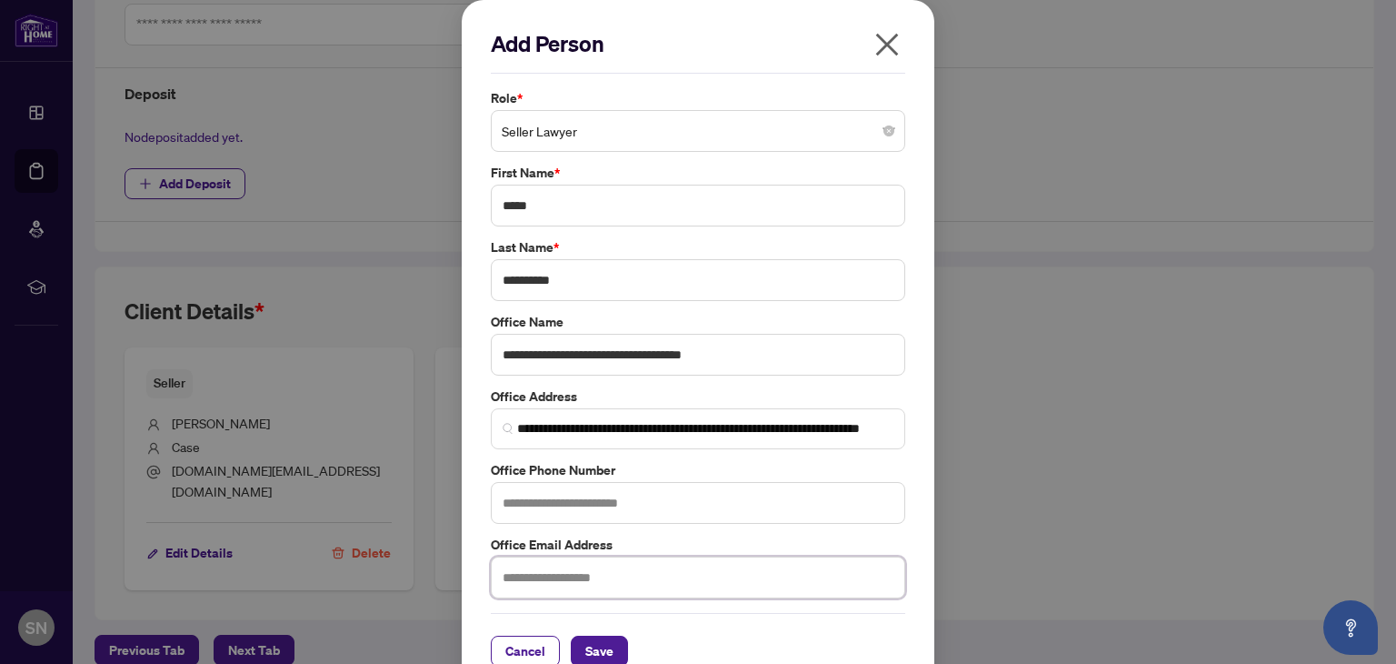
click at [524, 581] on input "text" at bounding box center [698, 577] width 415 height 42
paste input "**********"
type input "**********"
click at [592, 655] on span "Save" at bounding box center [599, 650] width 28 height 29
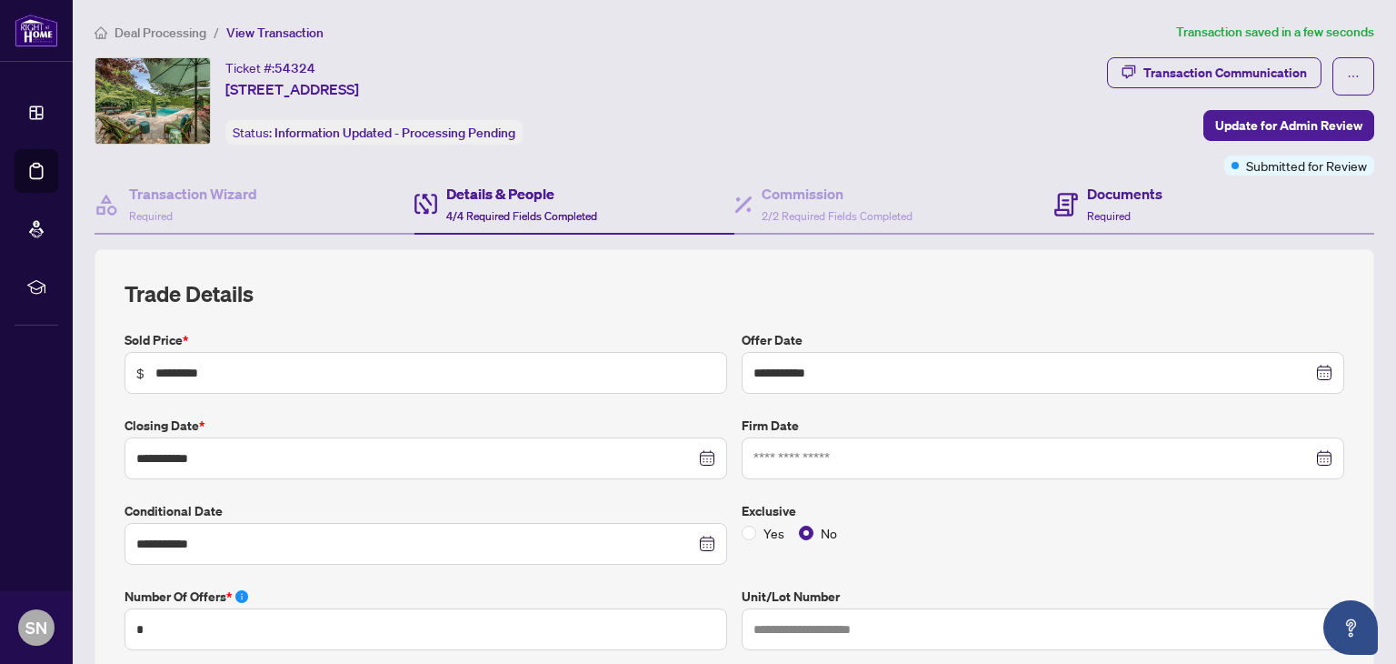
click at [1083, 176] on div "Documents Required" at bounding box center [1215, 204] width 320 height 59
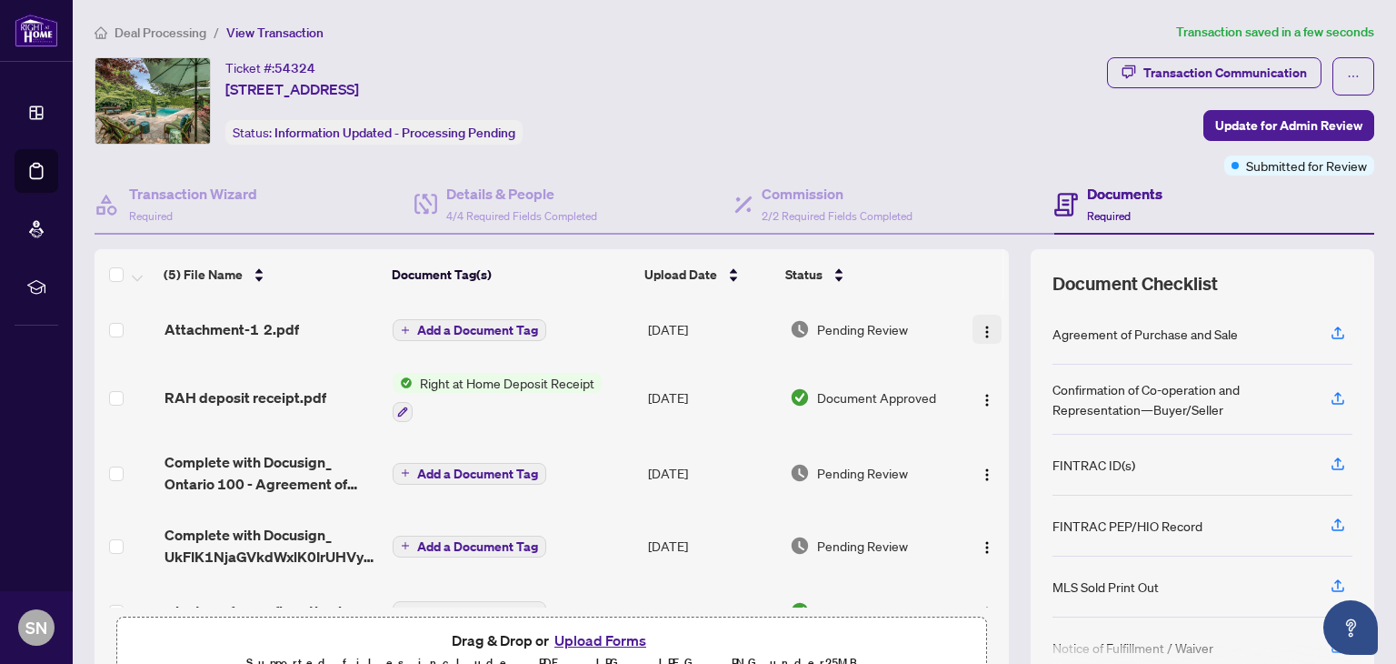
click at [980, 319] on span "button" at bounding box center [987, 329] width 15 height 20
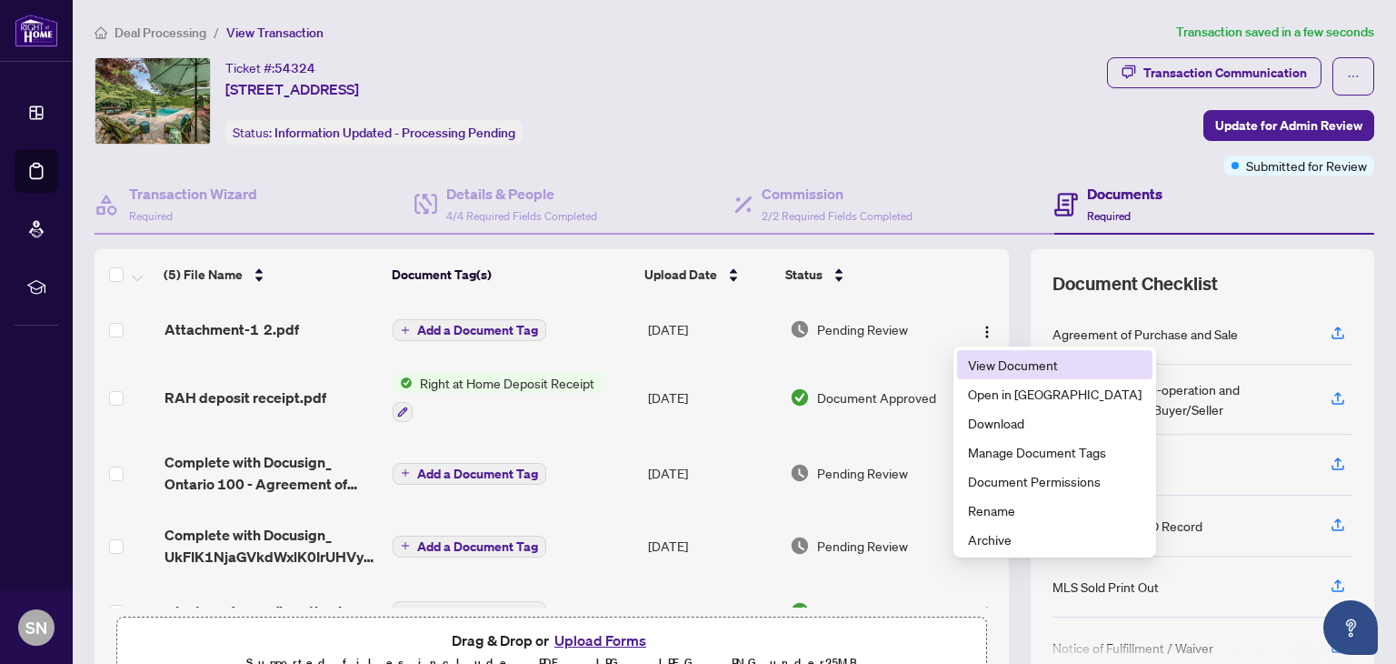
click at [988, 359] on span "View Document" at bounding box center [1055, 365] width 174 height 20
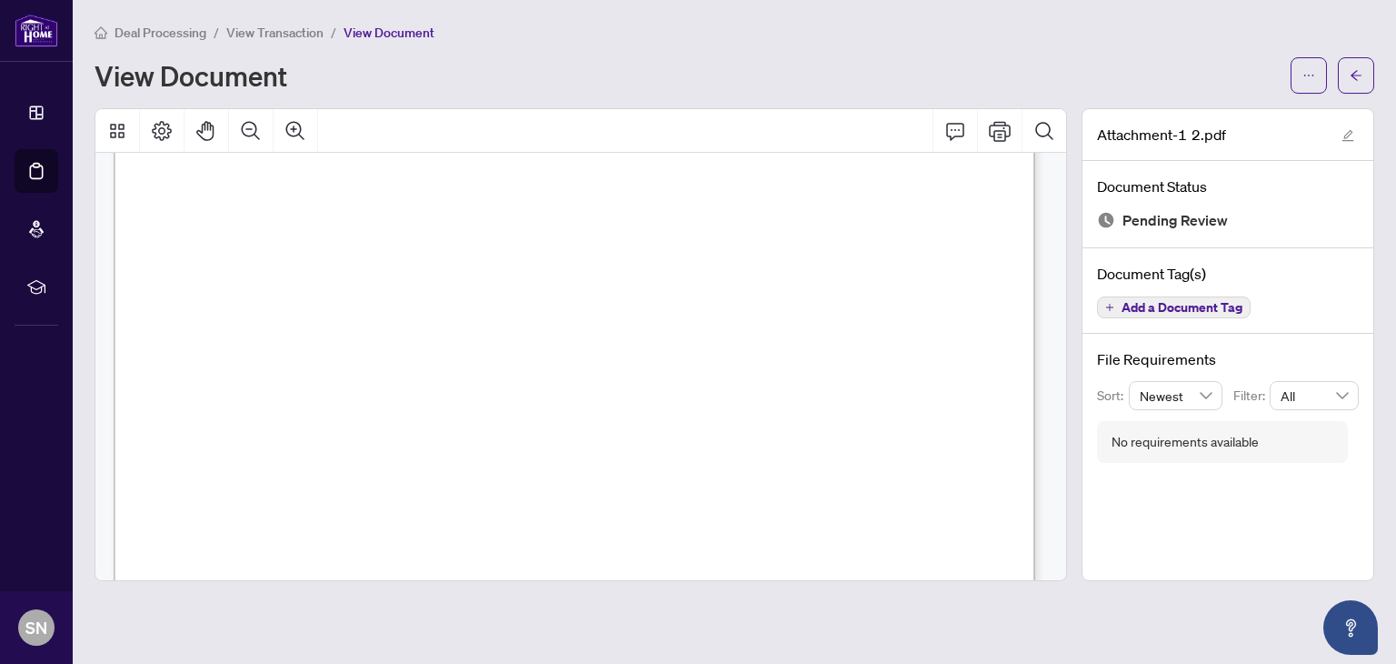
scroll to position [1675, 0]
click at [1351, 70] on icon "arrow-left" at bounding box center [1356, 75] width 13 height 13
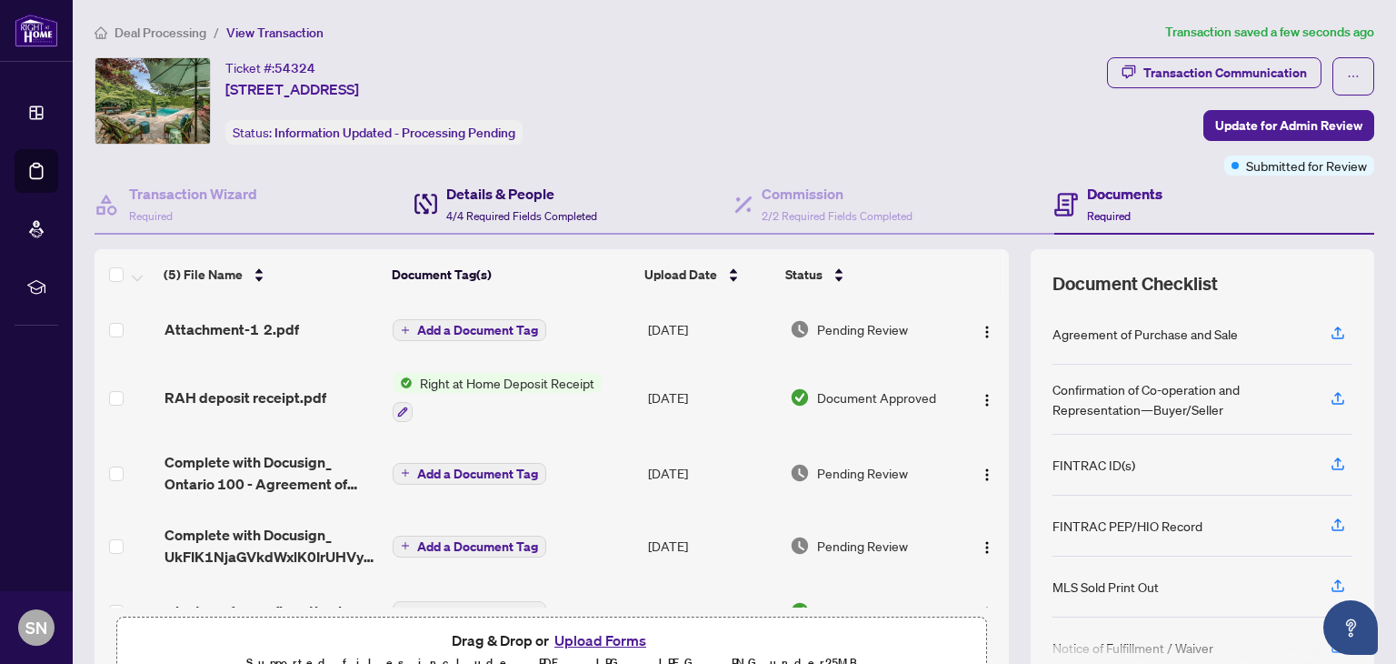
click at [544, 190] on h4 "Details & People" at bounding box center [521, 194] width 151 height 22
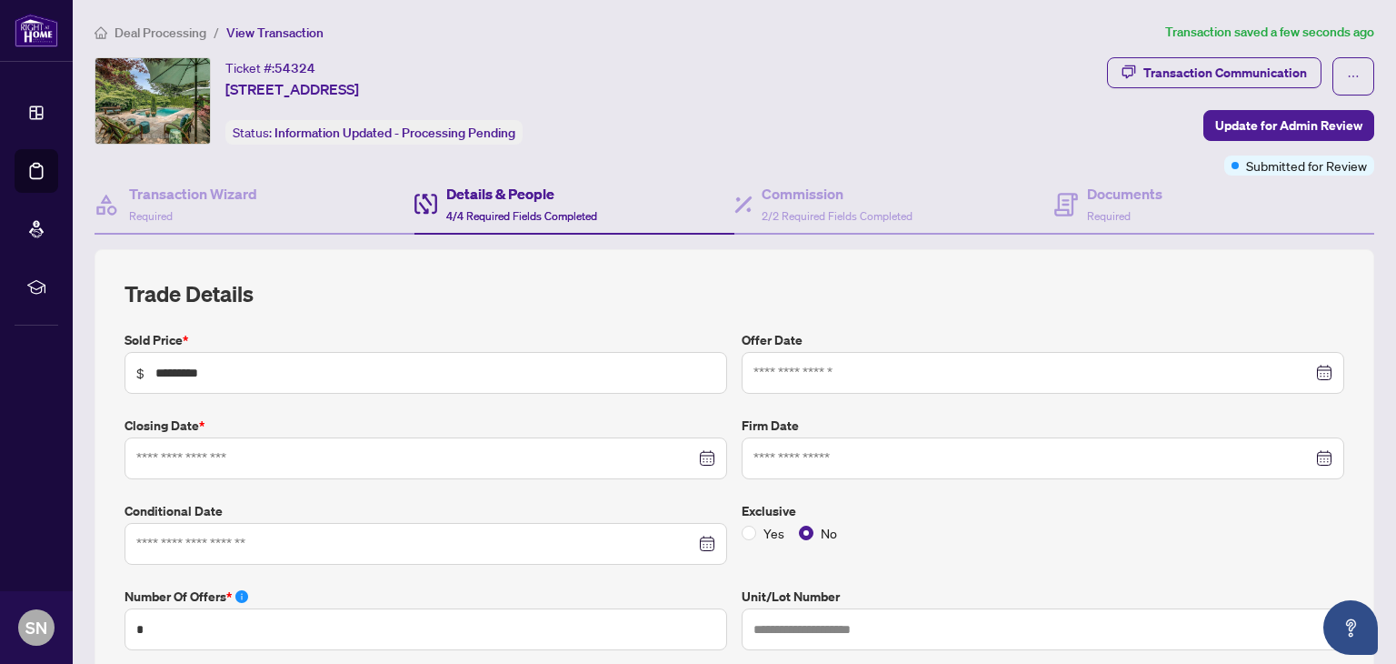
type input "**********"
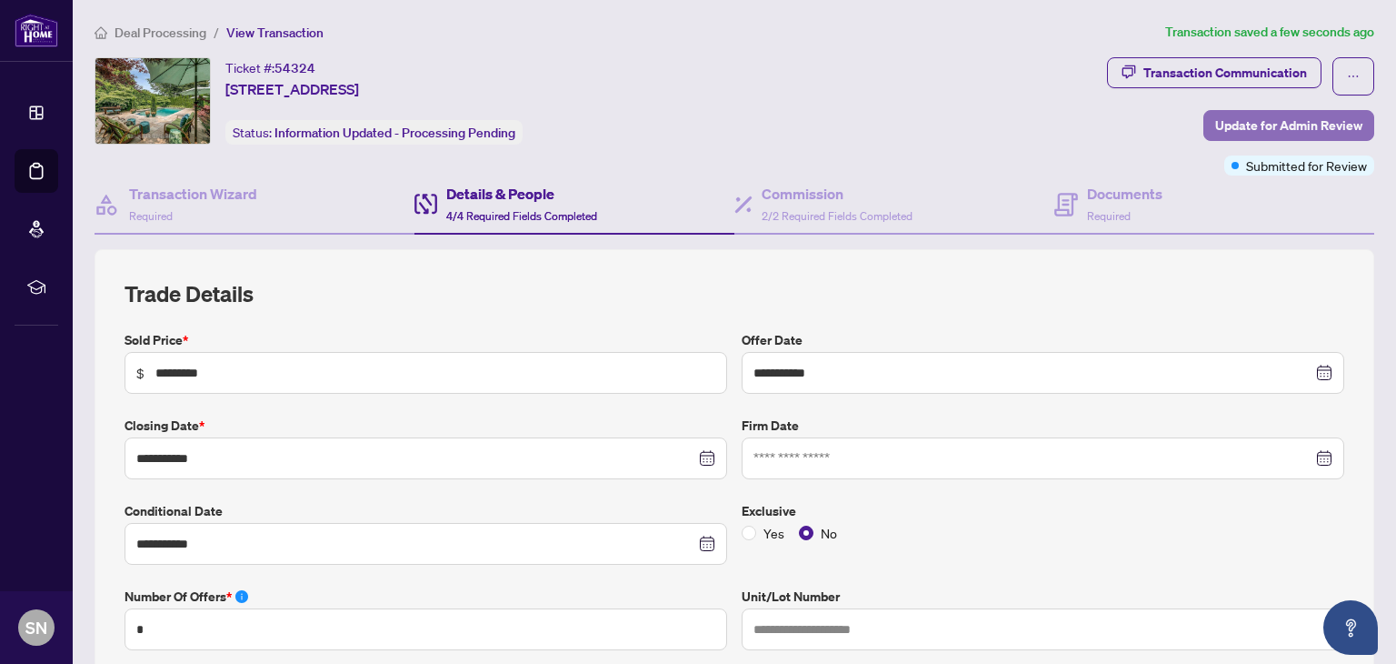
click at [1233, 118] on span "Update for Admin Review" at bounding box center [1289, 125] width 147 height 29
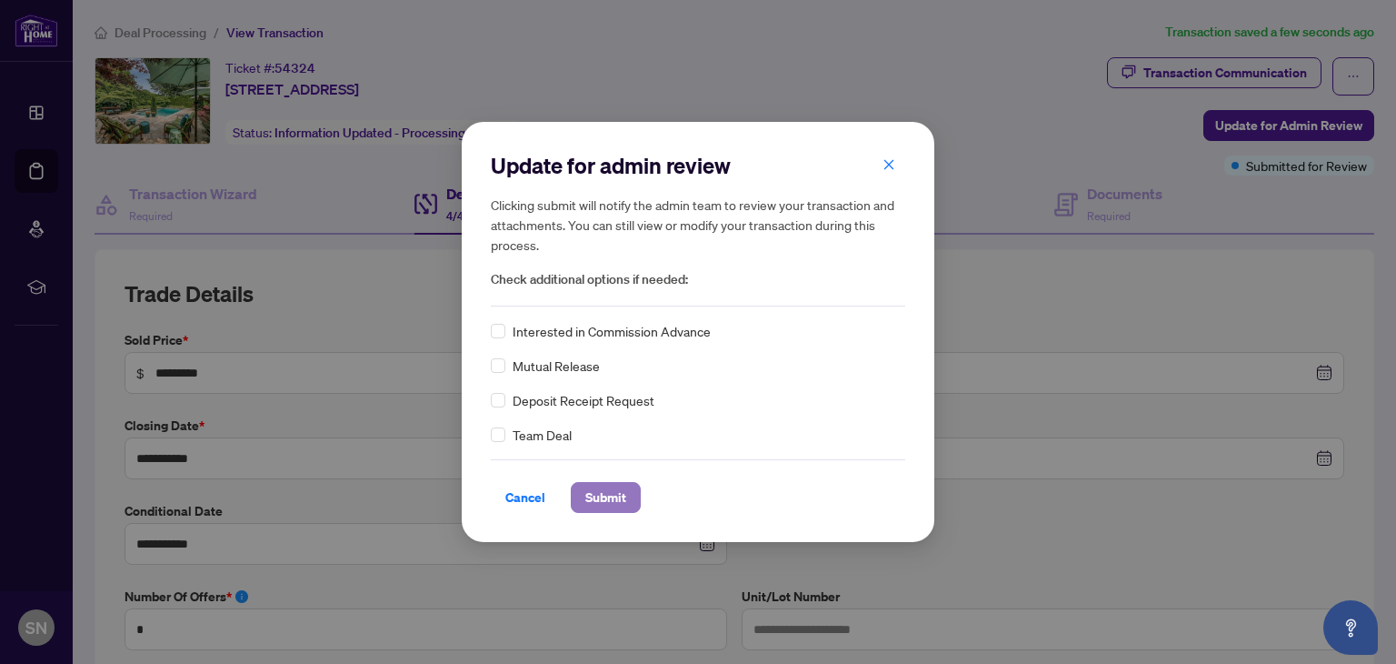
click at [593, 492] on span "Submit" at bounding box center [605, 497] width 41 height 29
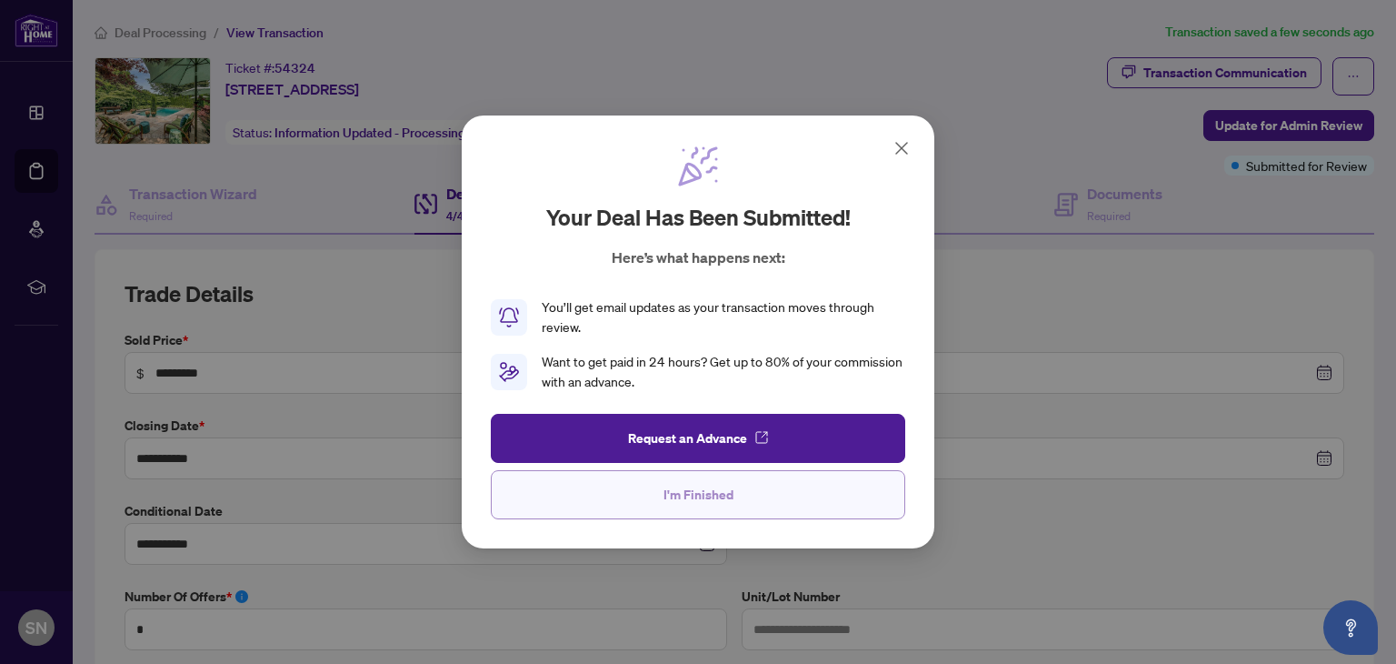
click at [601, 495] on button "I'm Finished" at bounding box center [698, 494] width 415 height 49
